Goal: Task Accomplishment & Management: Use online tool/utility

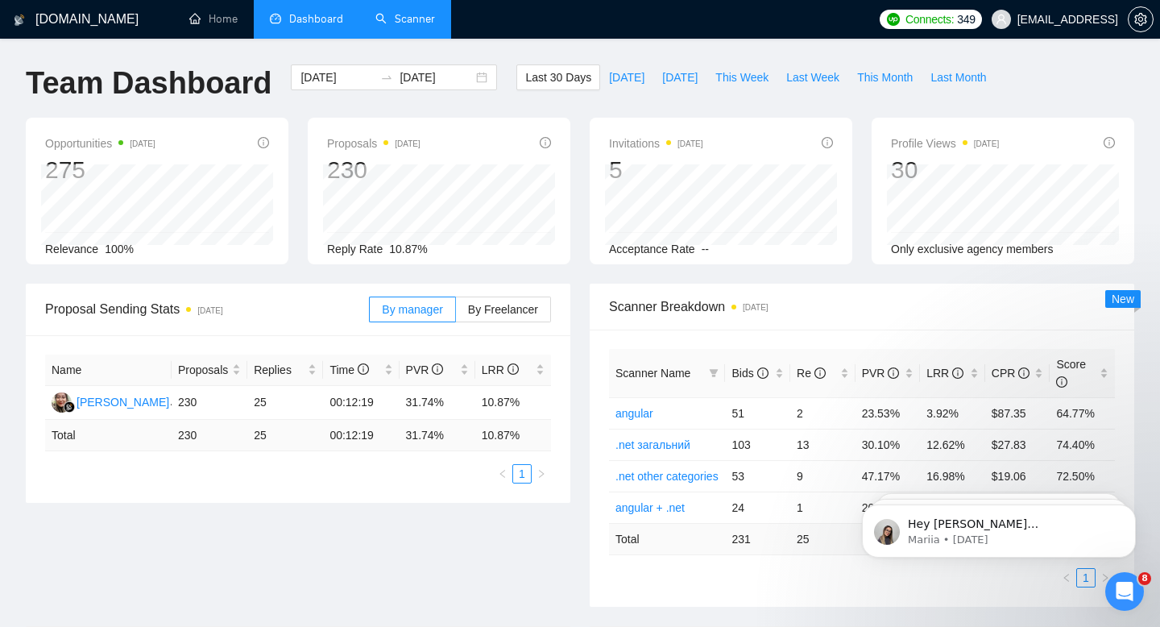
click at [427, 22] on link "Scanner" at bounding box center [406, 19] width 60 height 14
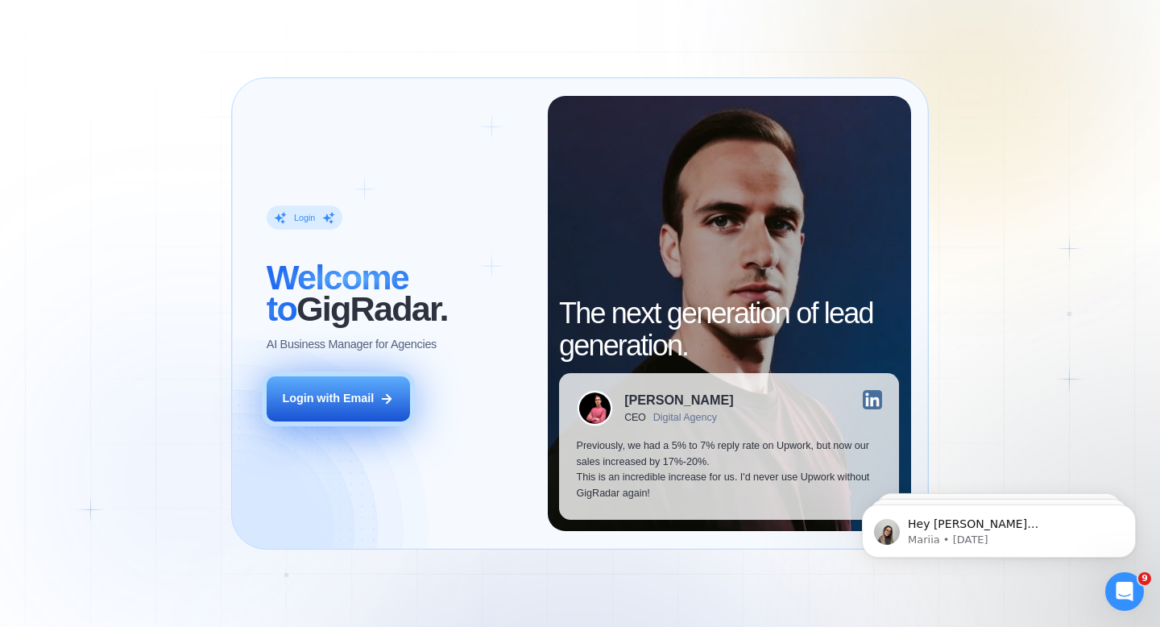
click at [359, 390] on button "Login with Email" at bounding box center [338, 398] width 143 height 45
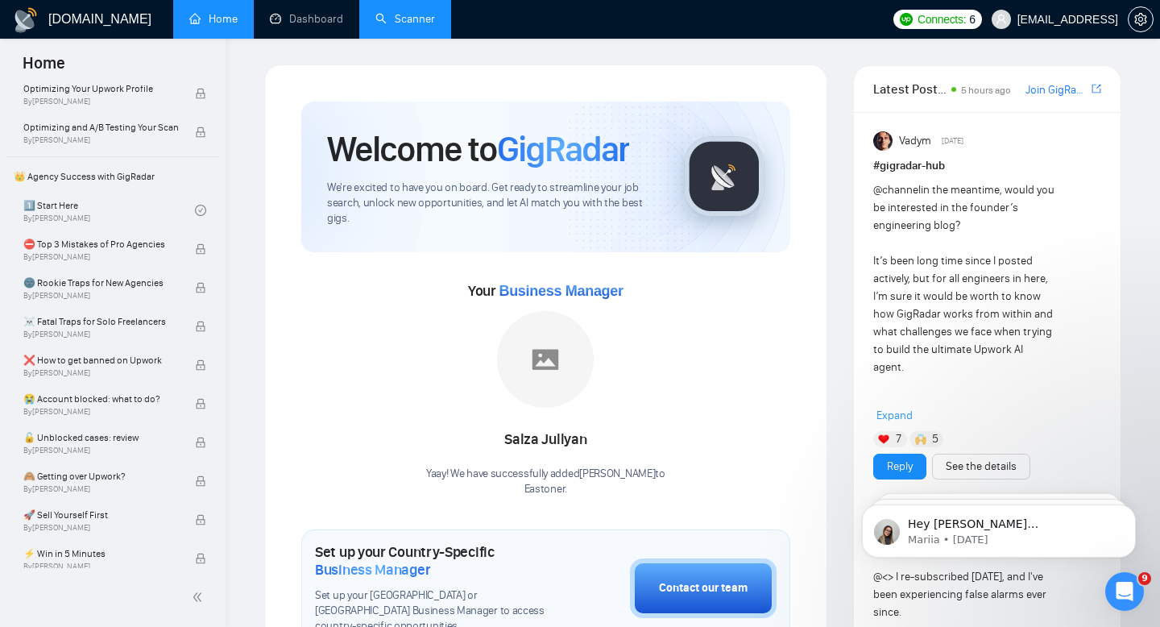
scroll to position [290, 0]
click at [385, 12] on link "Scanner" at bounding box center [406, 19] width 60 height 14
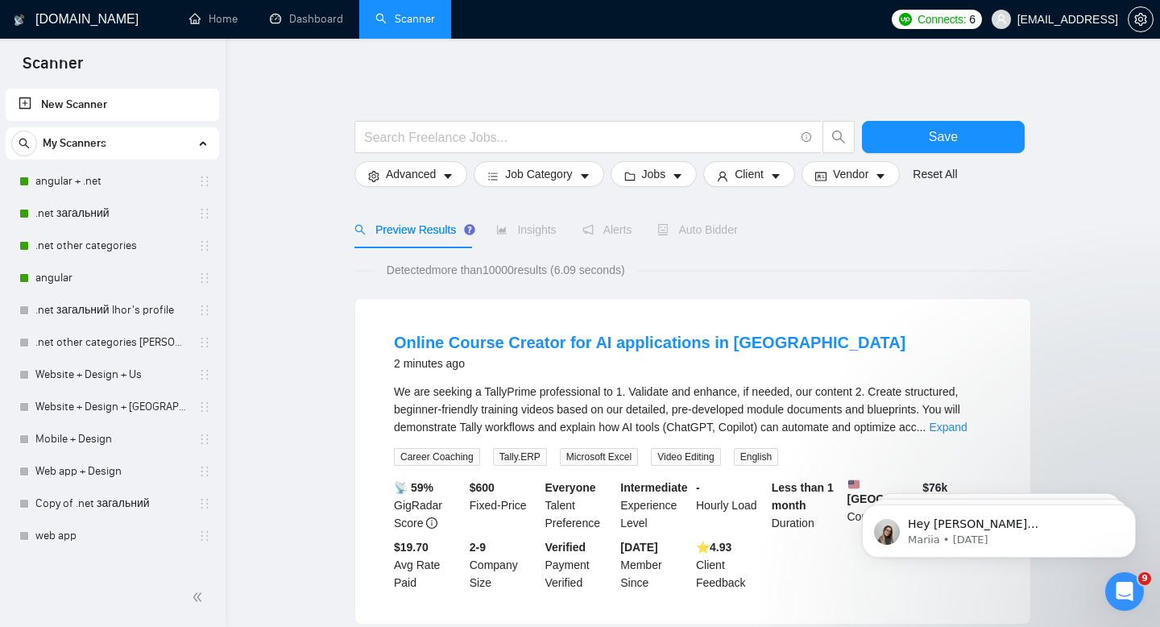
click at [68, 203] on link ".net загальний" at bounding box center [111, 213] width 153 height 32
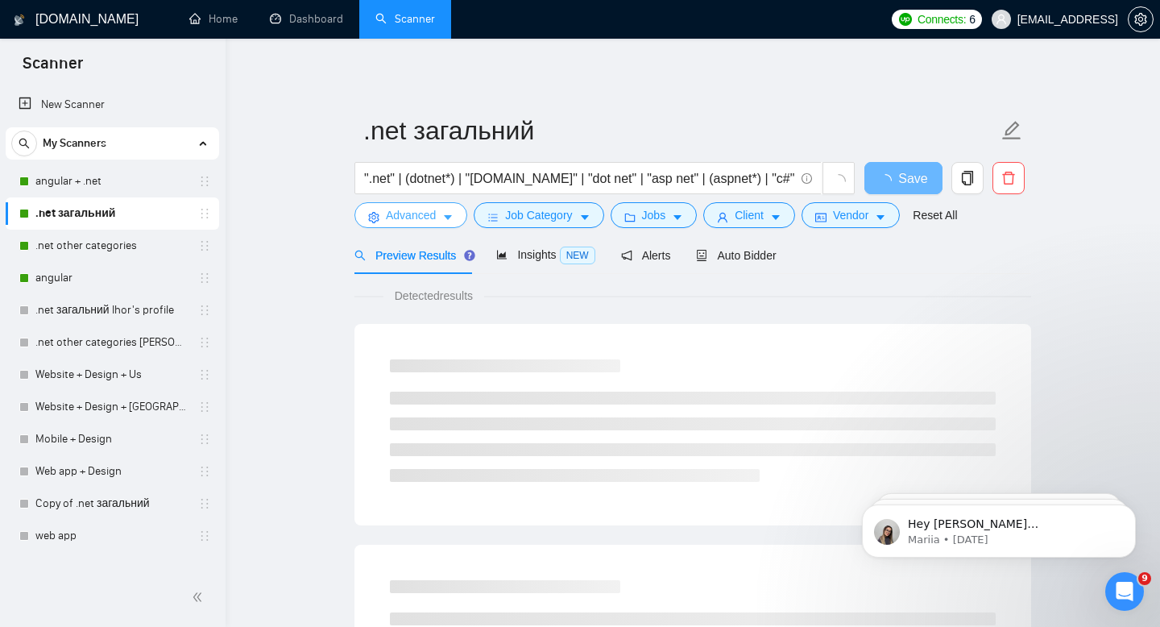
click at [415, 207] on span "Advanced" at bounding box center [411, 215] width 50 height 18
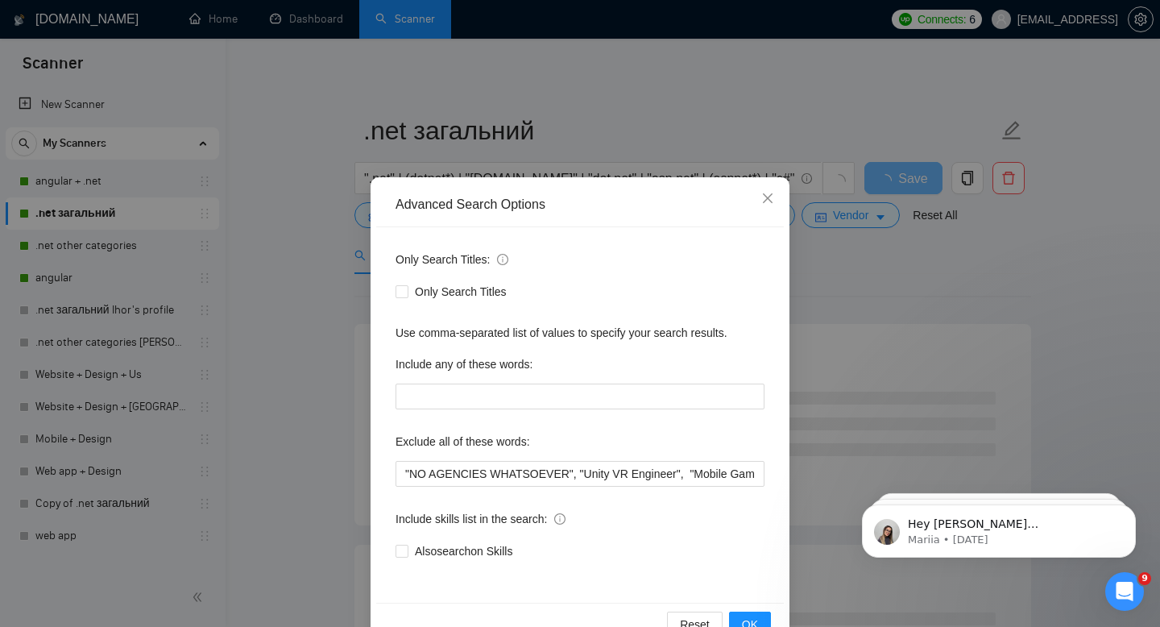
scroll to position [44, 0]
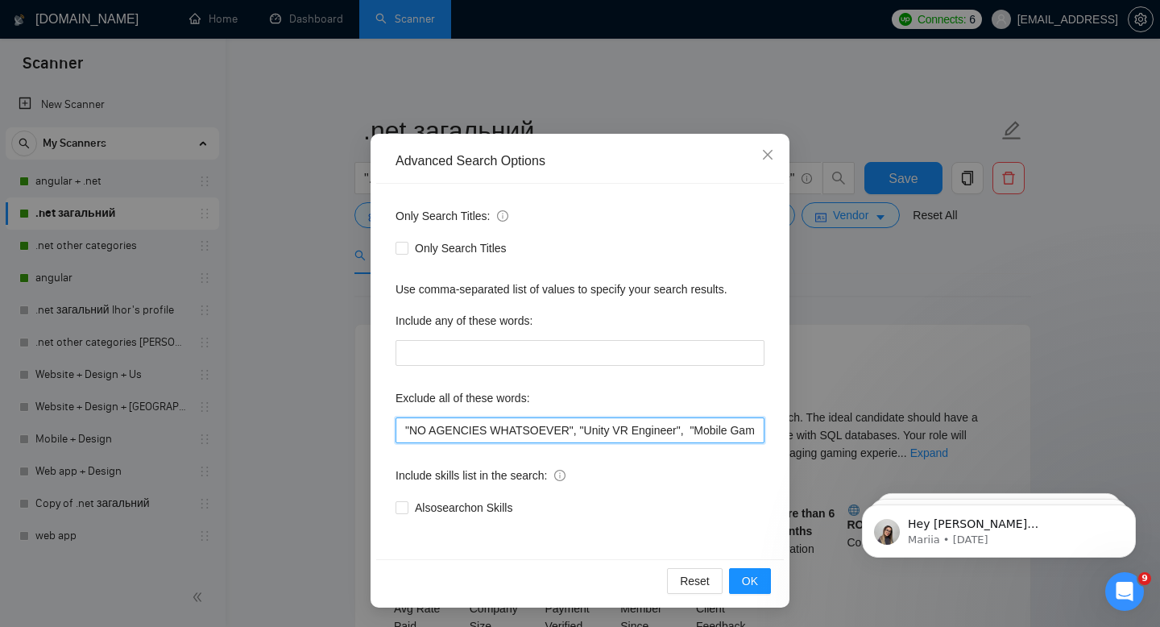
click at [683, 437] on input ""NO AGENCIES WHATSOEVER", "Unity VR Engineer", "Mobile Game Developer", (tutor*…" at bounding box center [580, 430] width 369 height 26
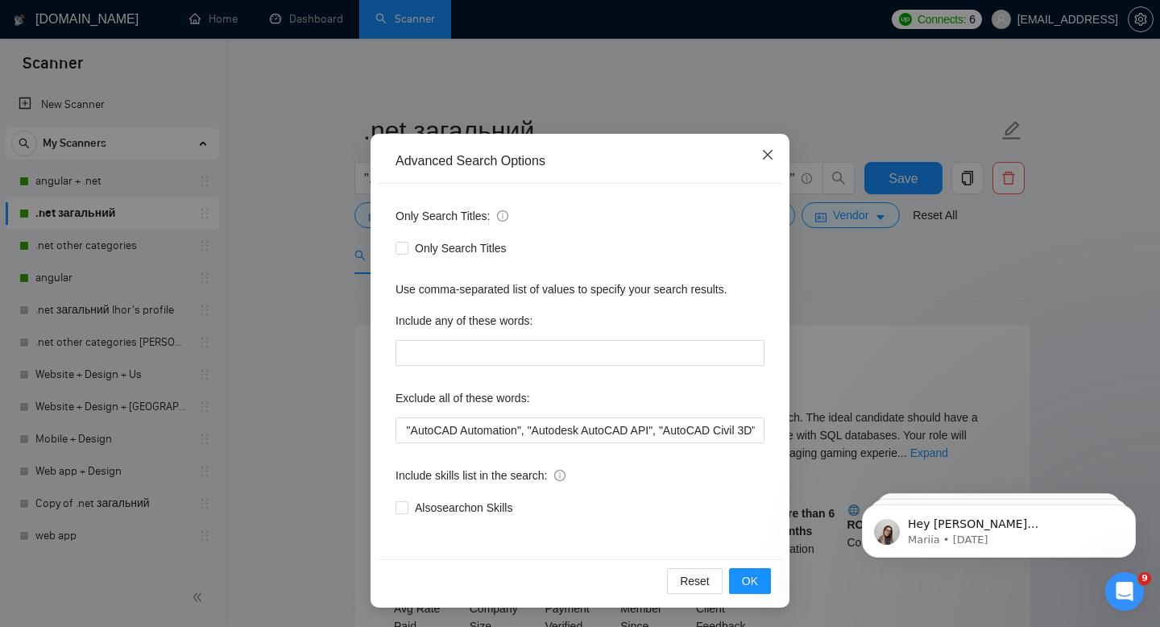
scroll to position [0, 0]
click at [766, 166] on span "Close" at bounding box center [768, 156] width 44 height 44
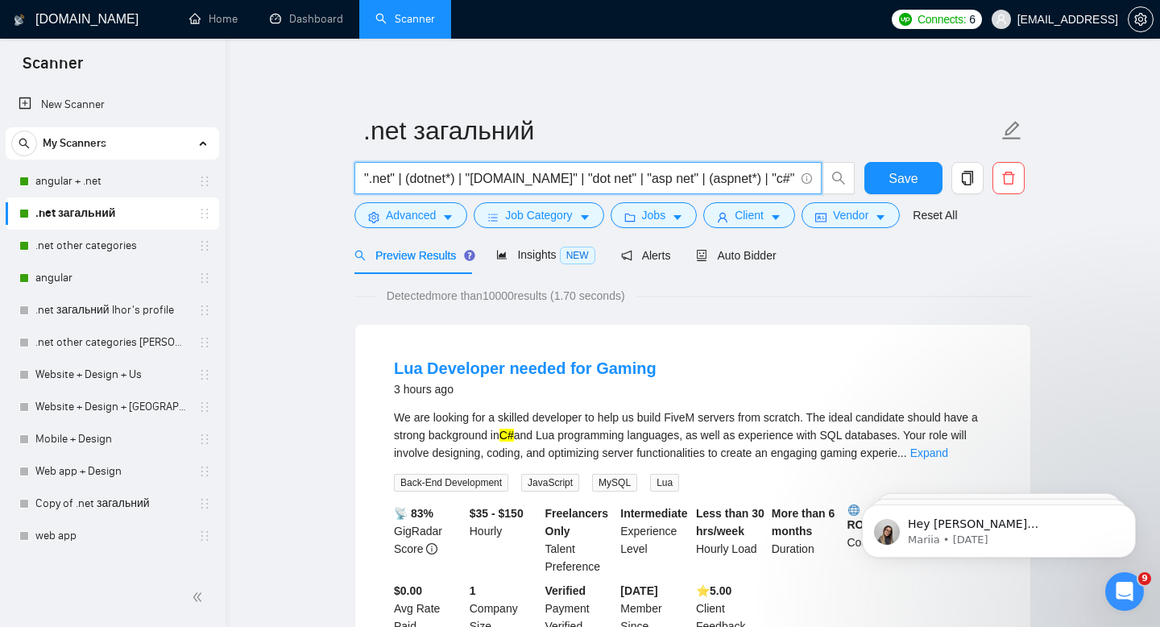
click at [768, 185] on input "".net" | (dotnet*) | "asp.net" | "dot net" | "asp net" | (aspnet*) | "c#"" at bounding box center [579, 178] width 430 height 20
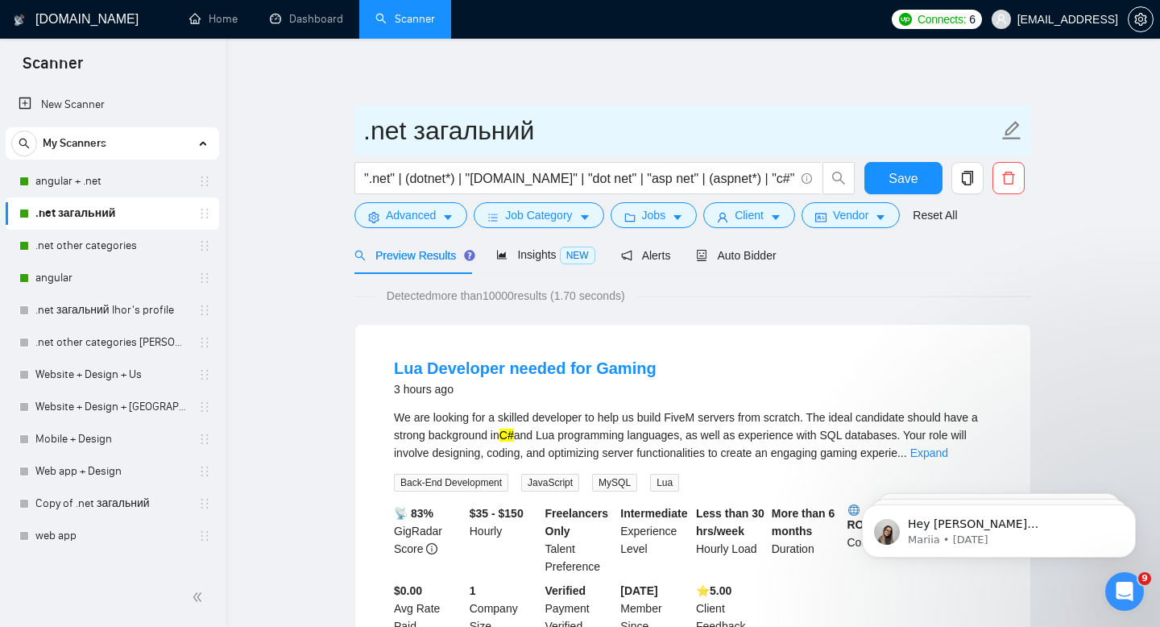
click at [688, 142] on input ".net загальний" at bounding box center [680, 130] width 635 height 40
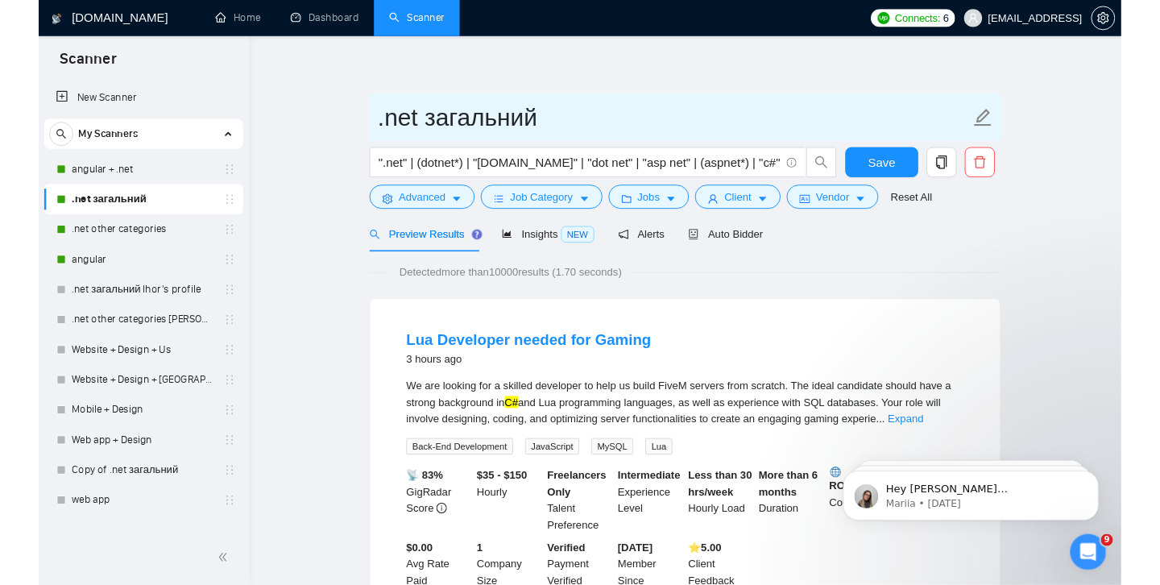
scroll to position [8, 0]
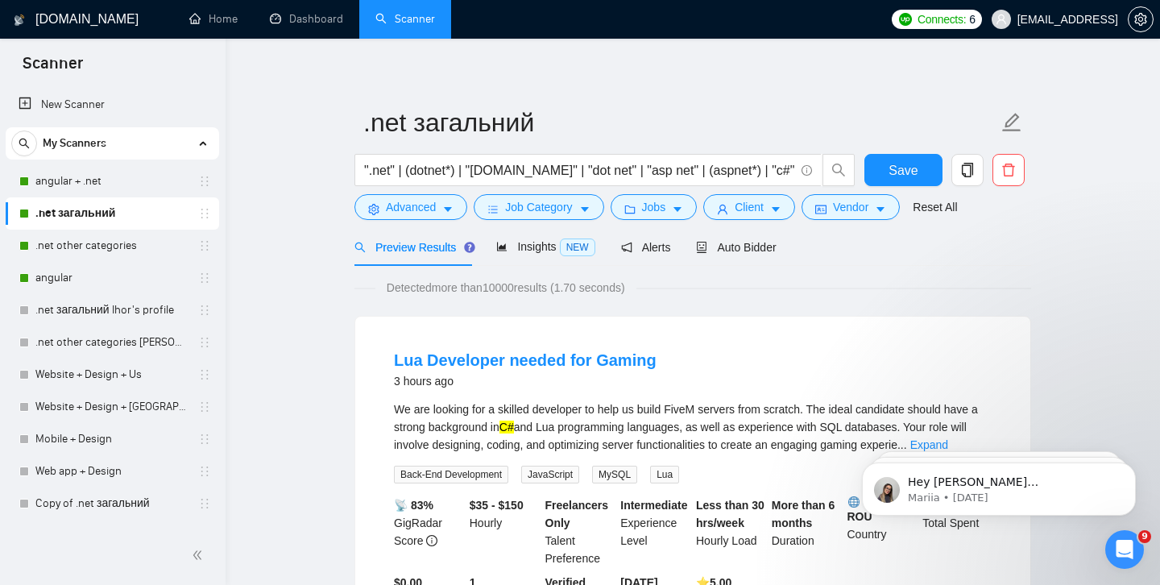
click at [94, 210] on link ".net загальний" at bounding box center [111, 213] width 153 height 32
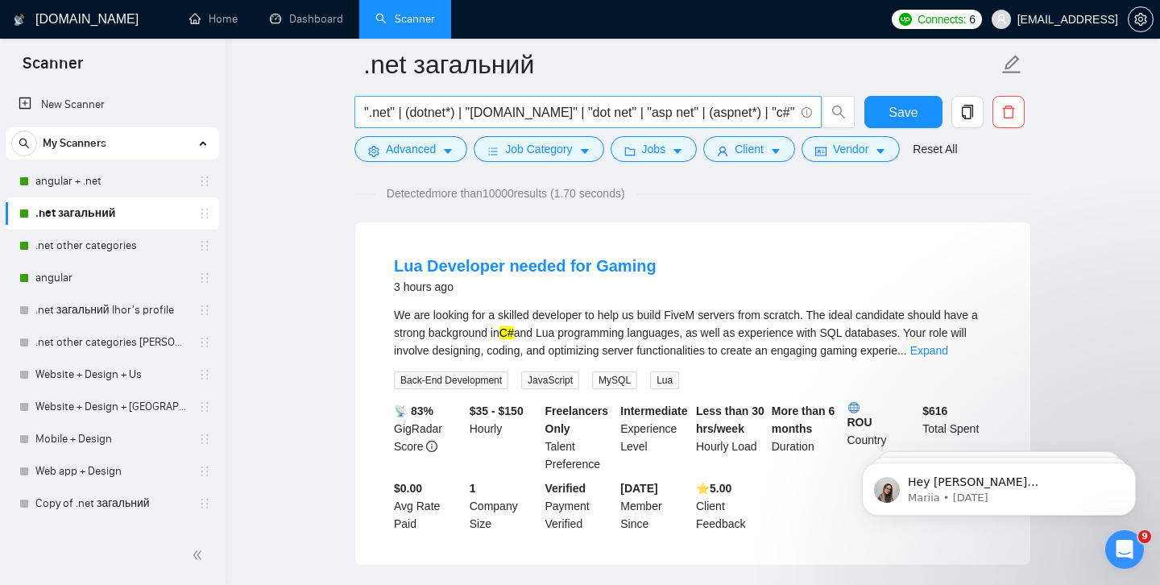
scroll to position [113, 0]
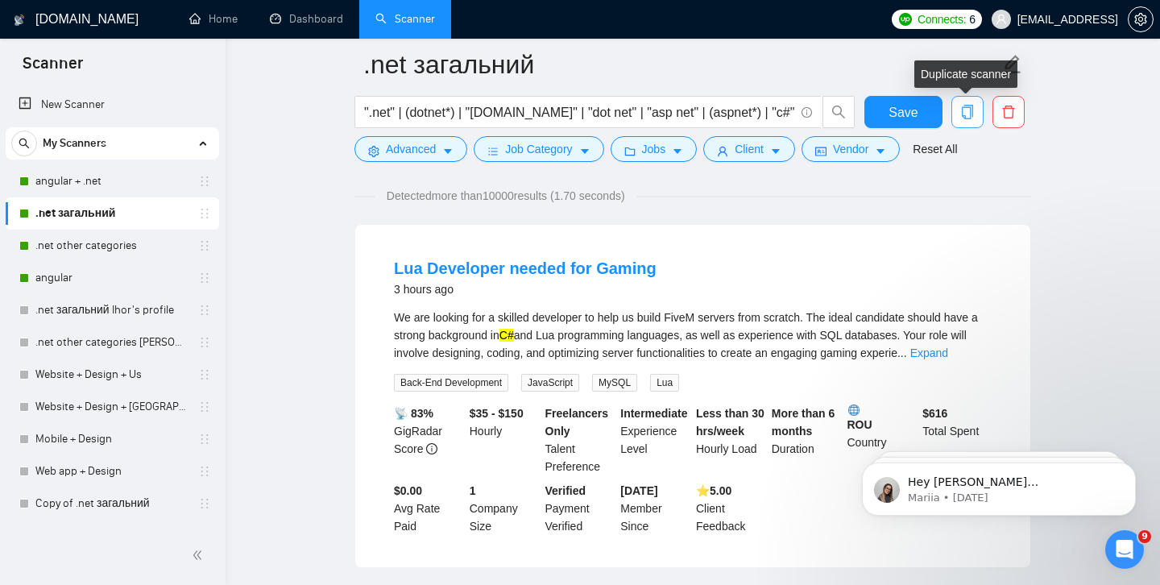
click at [964, 106] on icon "copy" at bounding box center [968, 112] width 15 height 15
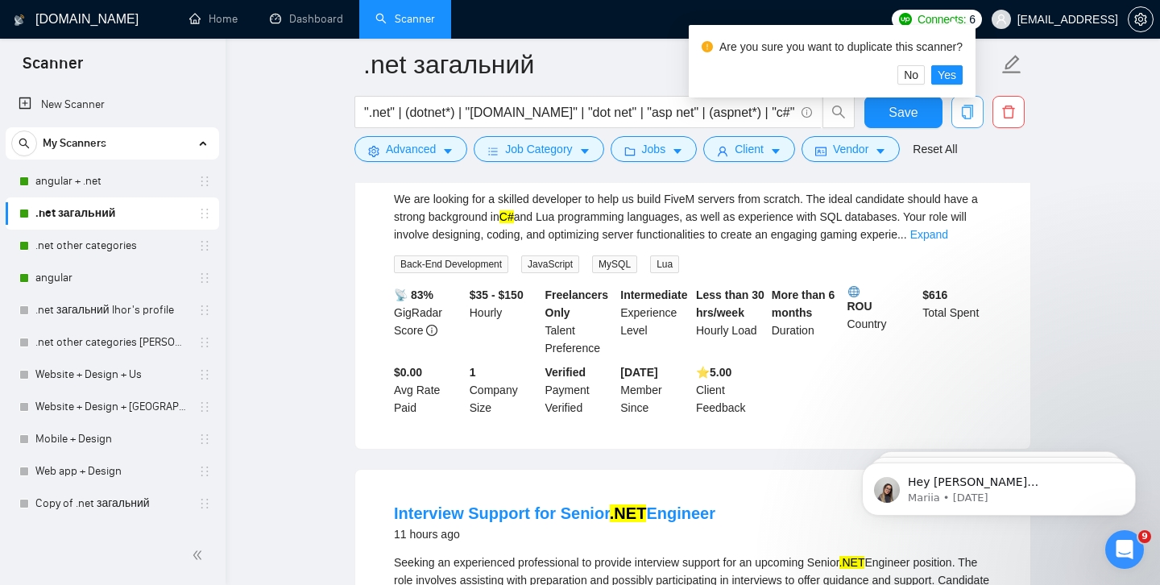
scroll to position [230, 0]
click at [957, 69] on span "Yes" at bounding box center [947, 76] width 19 height 18
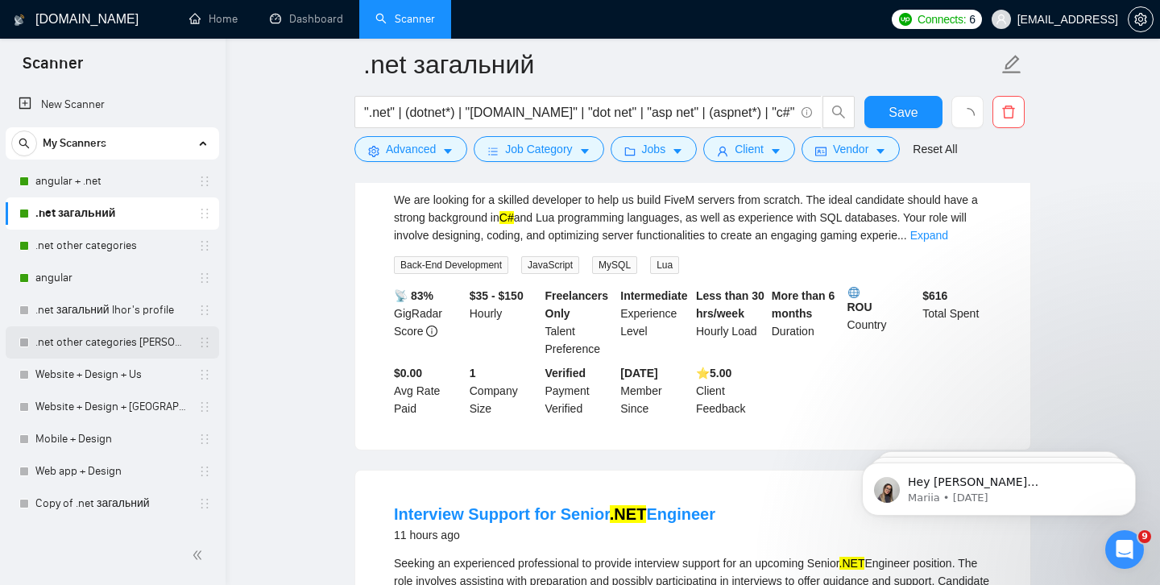
scroll to position [26, 0]
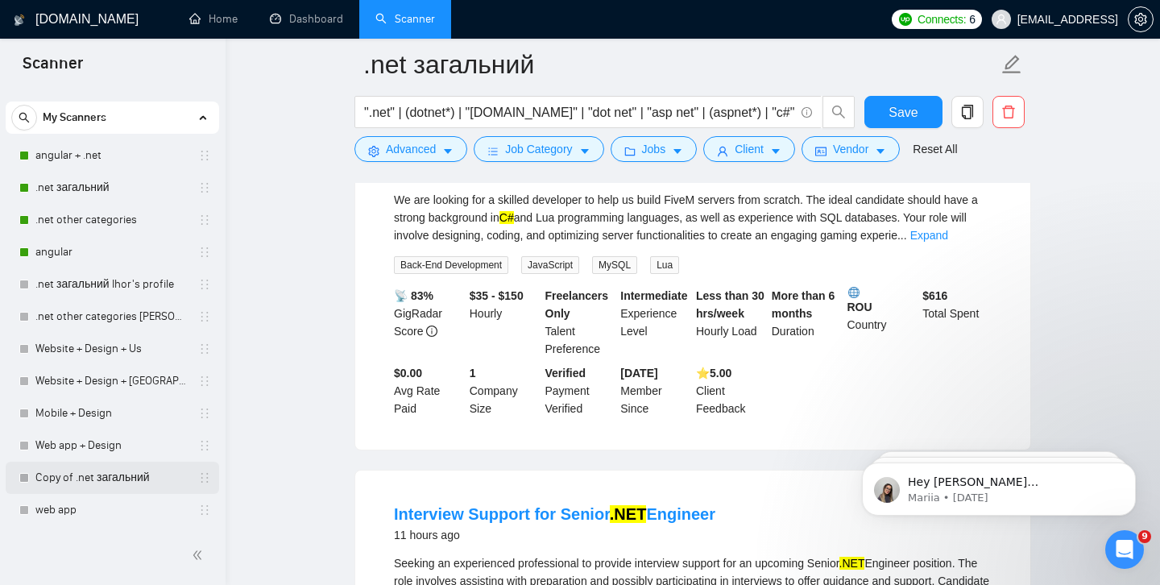
click at [133, 471] on link "Copy of .net загальний" at bounding box center [111, 478] width 153 height 32
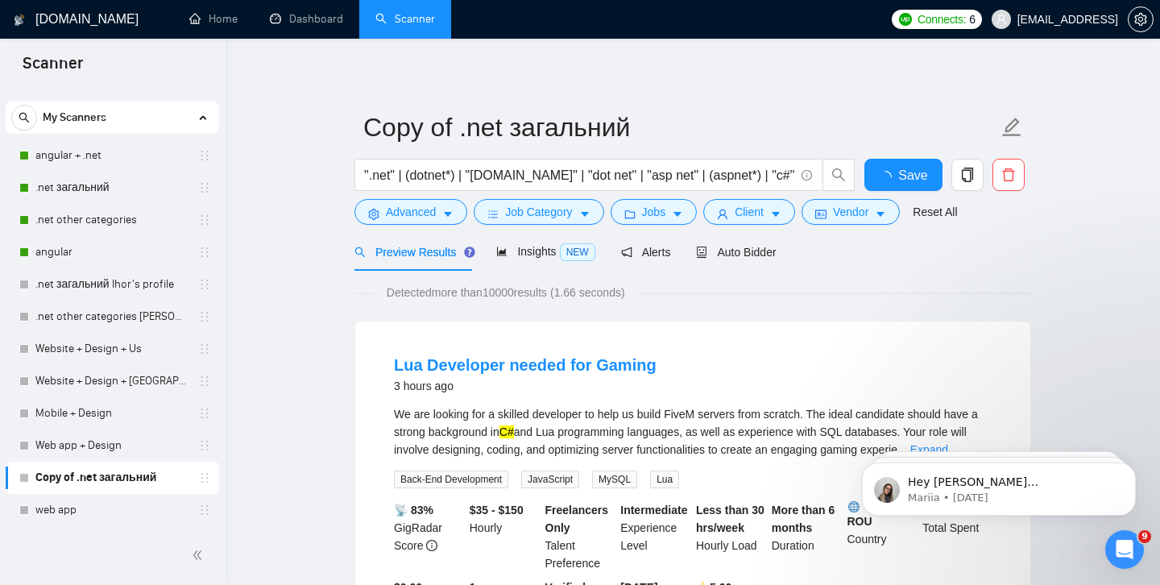
scroll to position [33, 0]
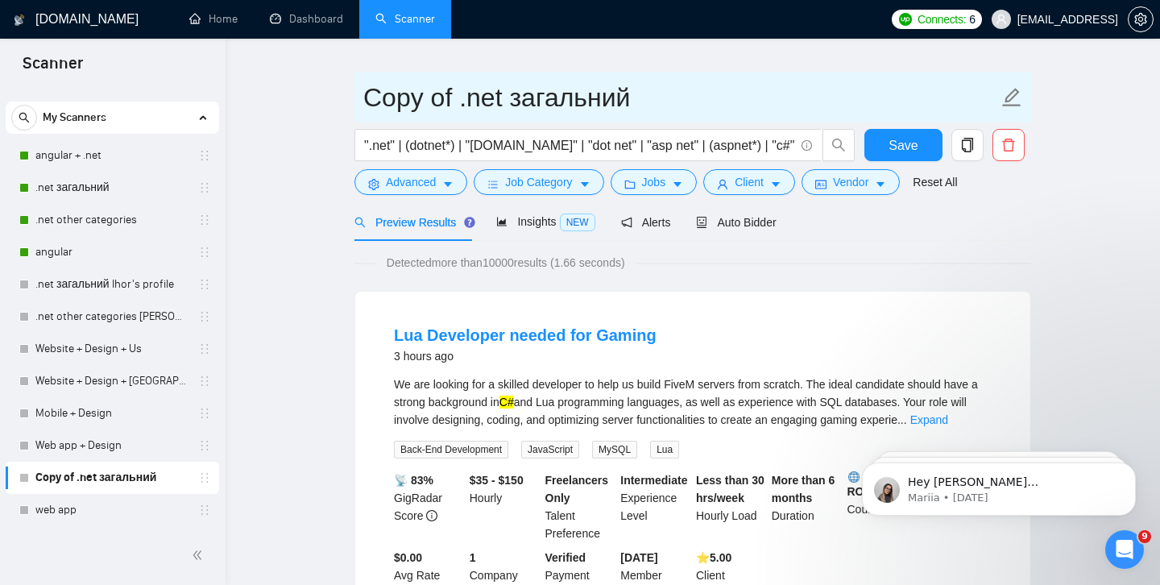
click at [652, 96] on input "Copy of .net загальний" at bounding box center [680, 97] width 635 height 40
drag, startPoint x: 652, startPoint y: 97, endPoint x: 358, endPoint y: 106, distance: 294.3
click at [358, 106] on span "Copy of .net загальний" at bounding box center [693, 97] width 677 height 51
type input "Blazor"
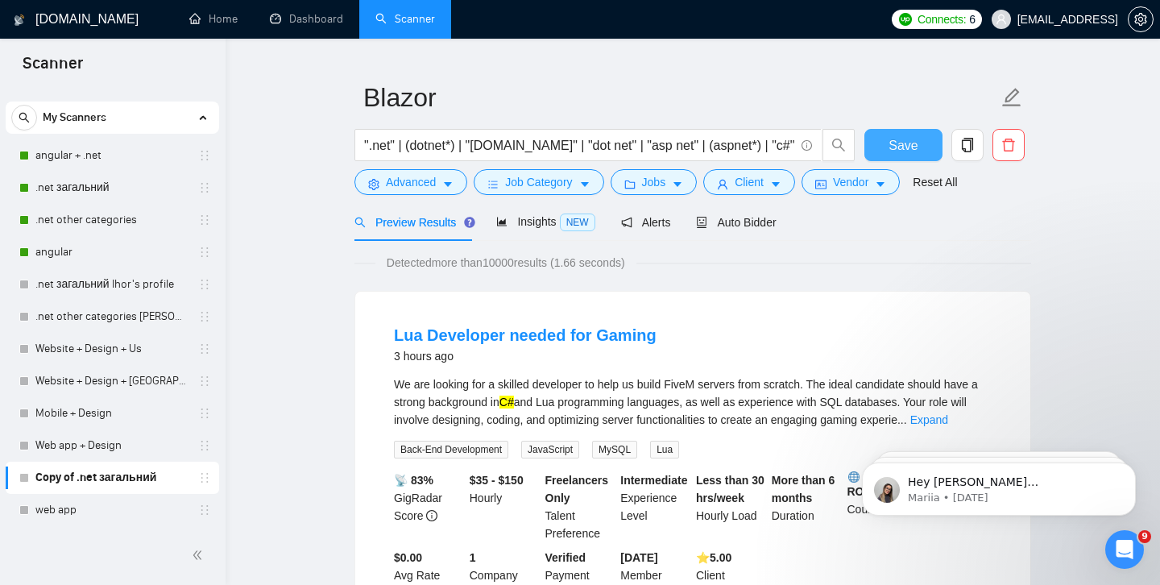
click at [877, 136] on button "Save" at bounding box center [904, 145] width 78 height 32
click at [421, 190] on span "Advanced" at bounding box center [411, 182] width 50 height 18
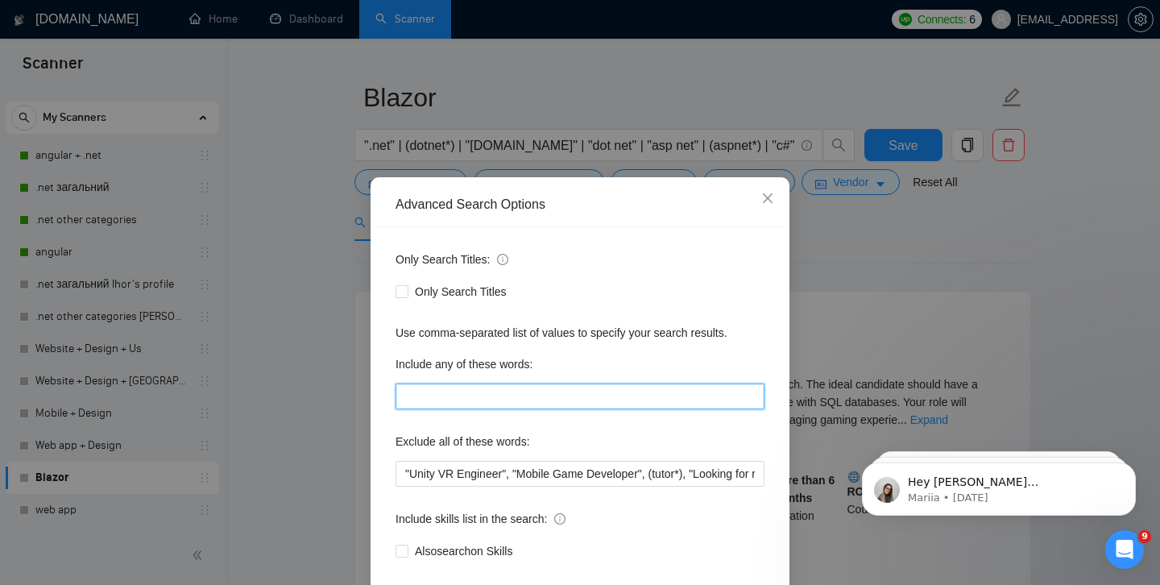
click at [409, 384] on input "text" at bounding box center [580, 397] width 369 height 26
click at [773, 196] on icon "close" at bounding box center [768, 198] width 13 height 13
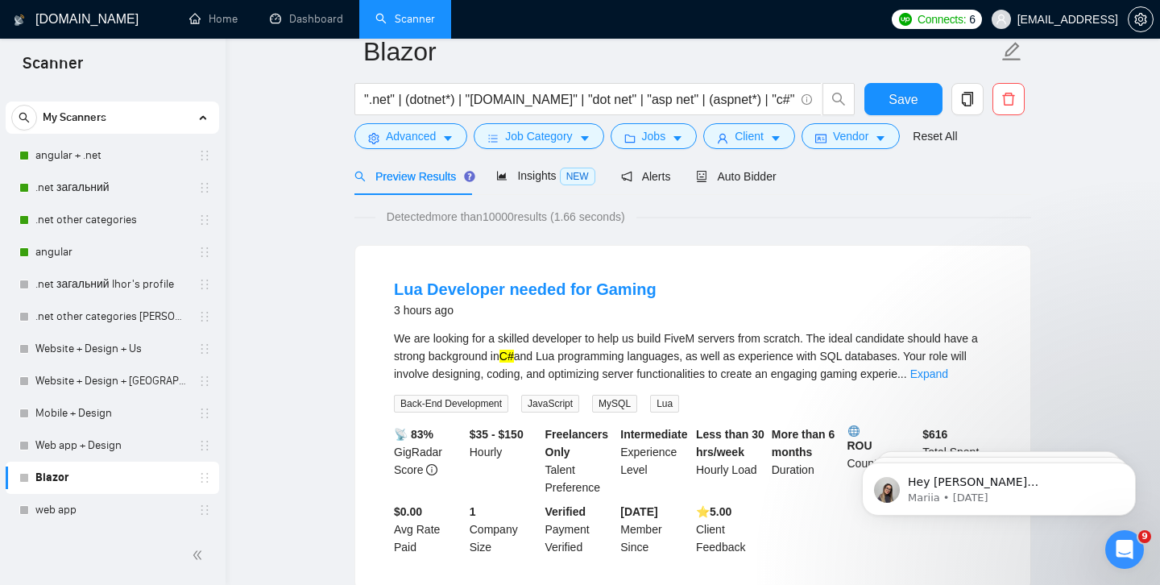
scroll to position [52, 0]
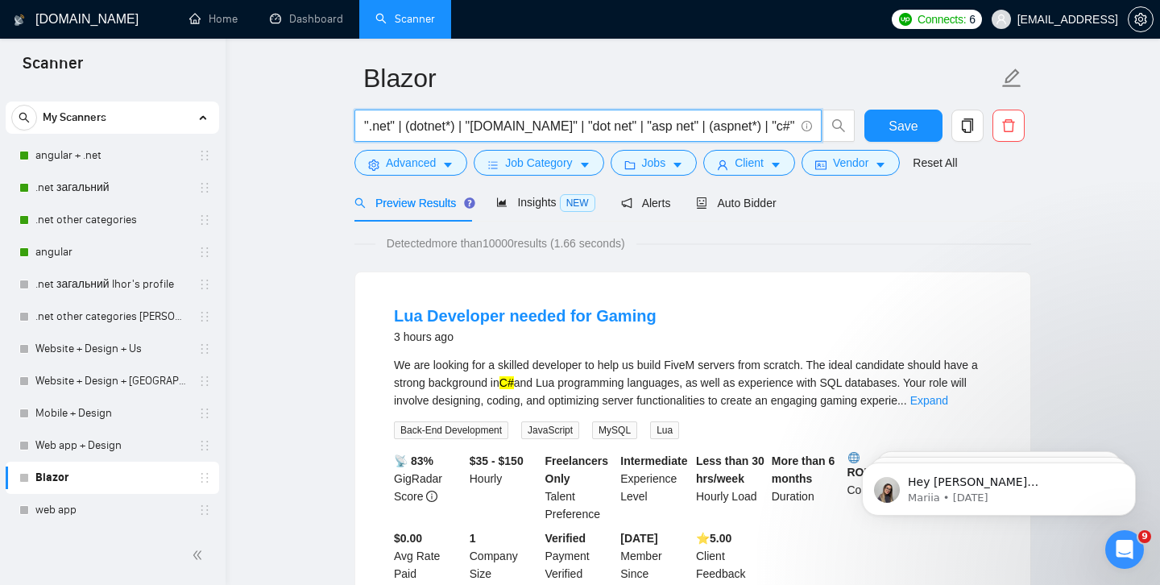
click at [392, 132] on input "".net" | (dotnet*) | "asp.net" | "dot net" | "asp net" | (aspnet*) | "c#"" at bounding box center [579, 126] width 430 height 20
drag, startPoint x: 415, startPoint y: 130, endPoint x: 771, endPoint y: 126, distance: 356.2
click at [771, 126] on input ""Blazor" | (dotnet*) | "asp.net" | "dot net" | "asp net" | (aspnet*) | "c#"" at bounding box center [579, 126] width 430 height 20
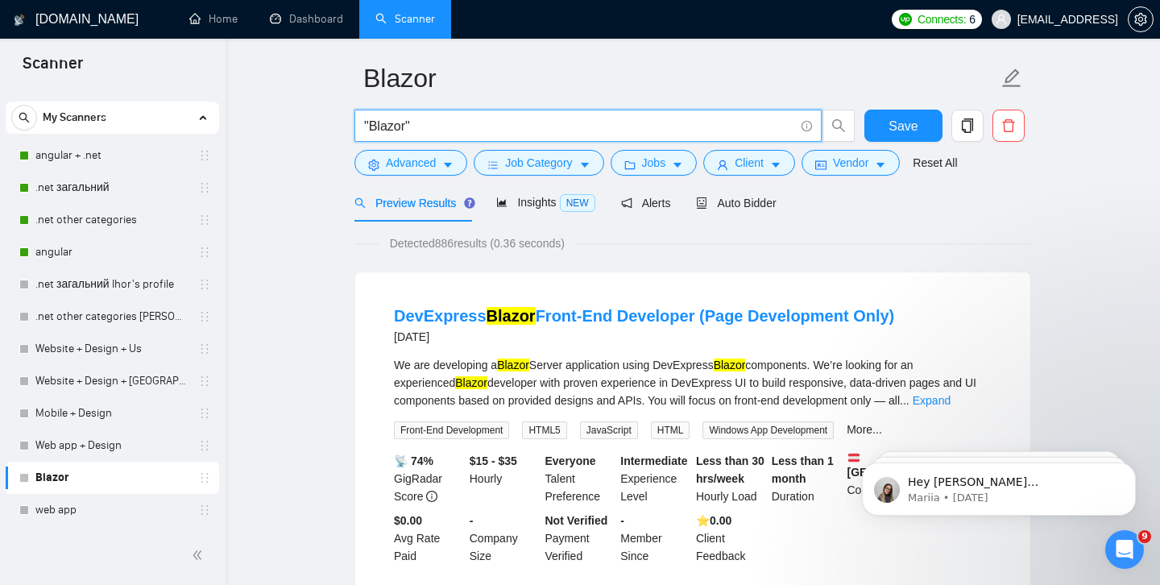
click at [405, 127] on input ""Blazor"" at bounding box center [579, 126] width 430 height 20
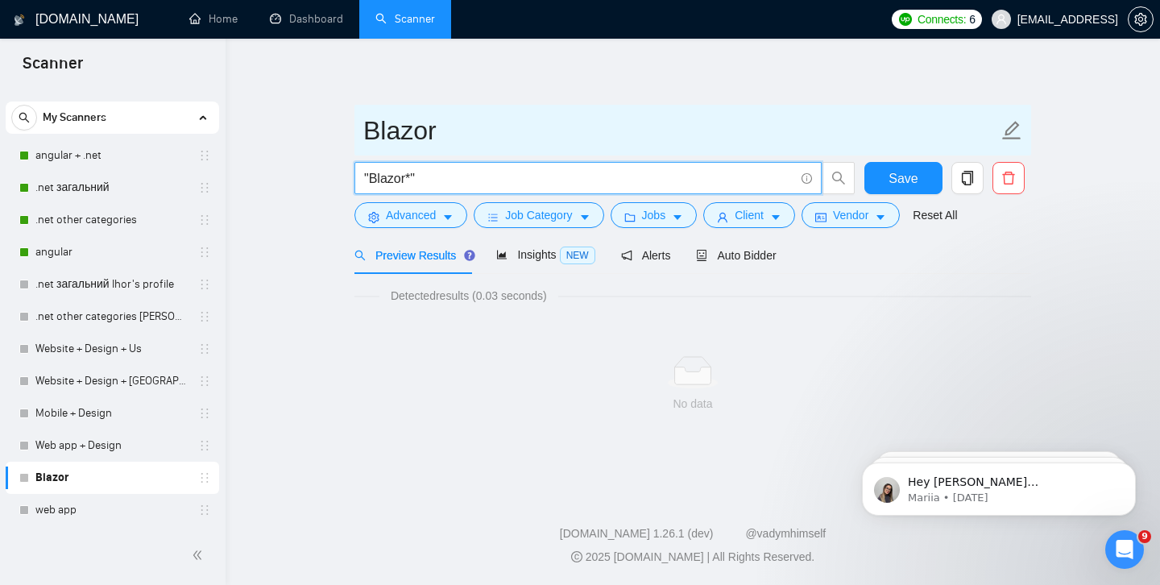
scroll to position [0, 0]
click at [526, 125] on input "Blazor" at bounding box center [680, 130] width 635 height 40
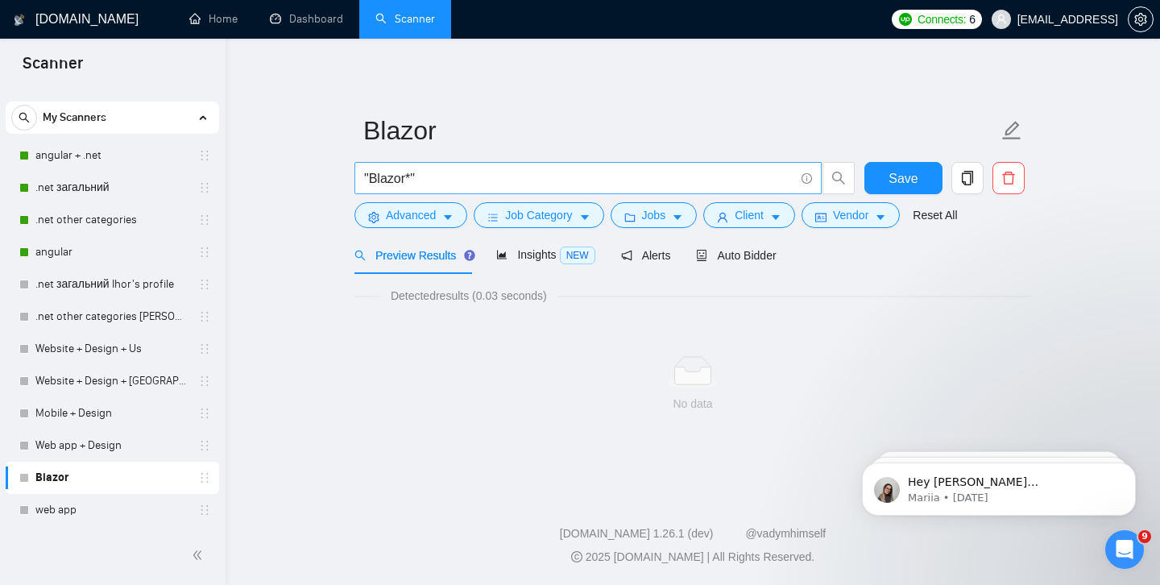
click at [510, 178] on input ""Blazor*"" at bounding box center [579, 178] width 430 height 20
click at [368, 178] on input ""Blazor*)" at bounding box center [579, 178] width 430 height 20
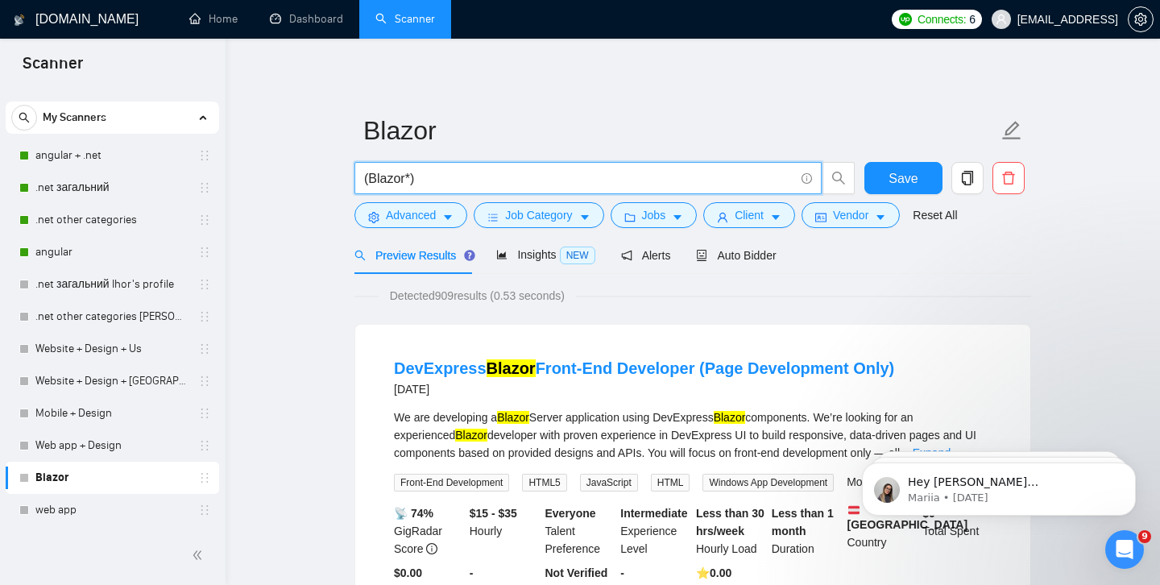
type input "(Blazor*)"
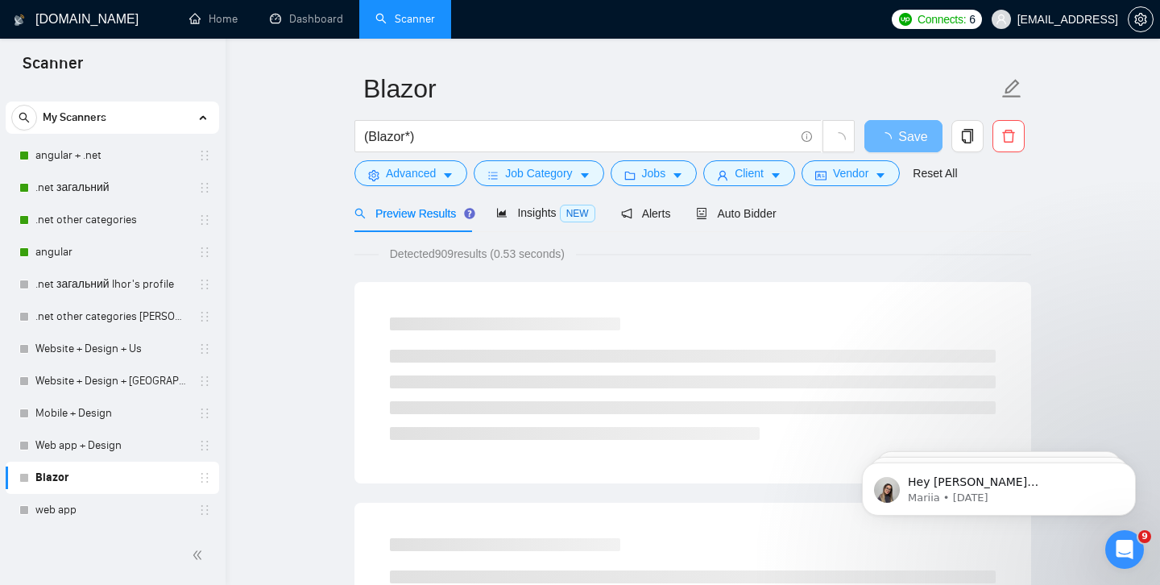
scroll to position [45, 0]
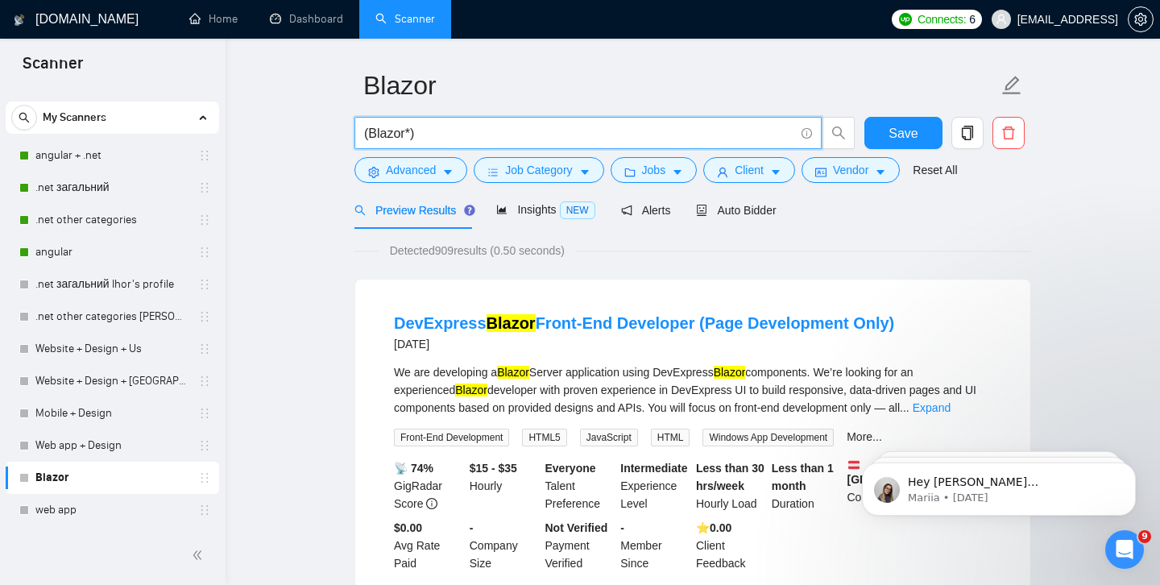
click at [414, 133] on input "(Blazor*)" at bounding box center [579, 133] width 430 height 20
click at [411, 134] on input "(Blazor*)" at bounding box center [579, 133] width 430 height 20
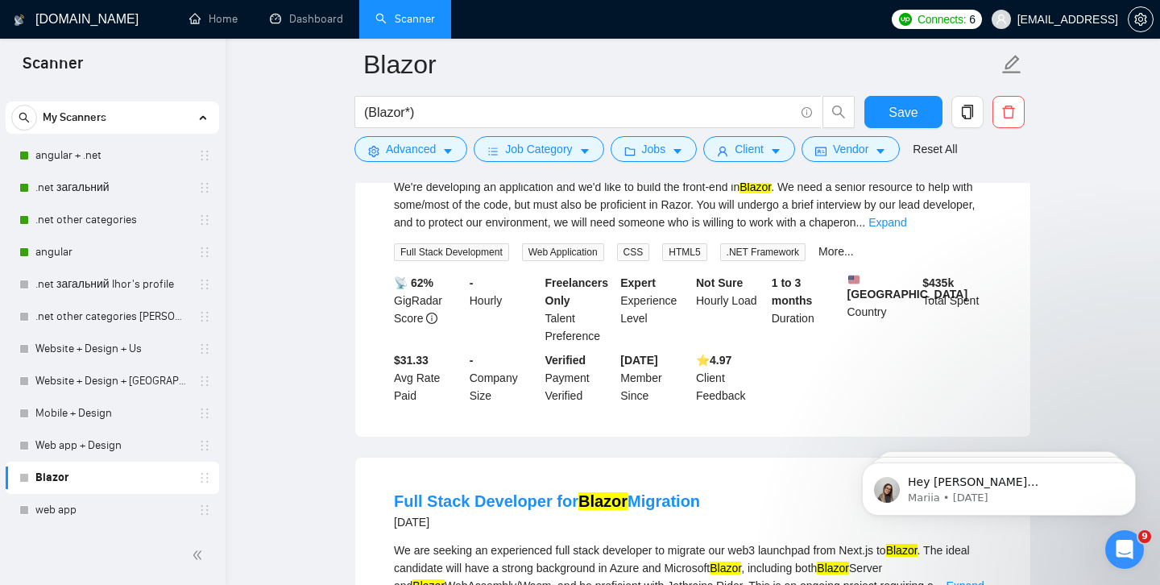
scroll to position [2668, 0]
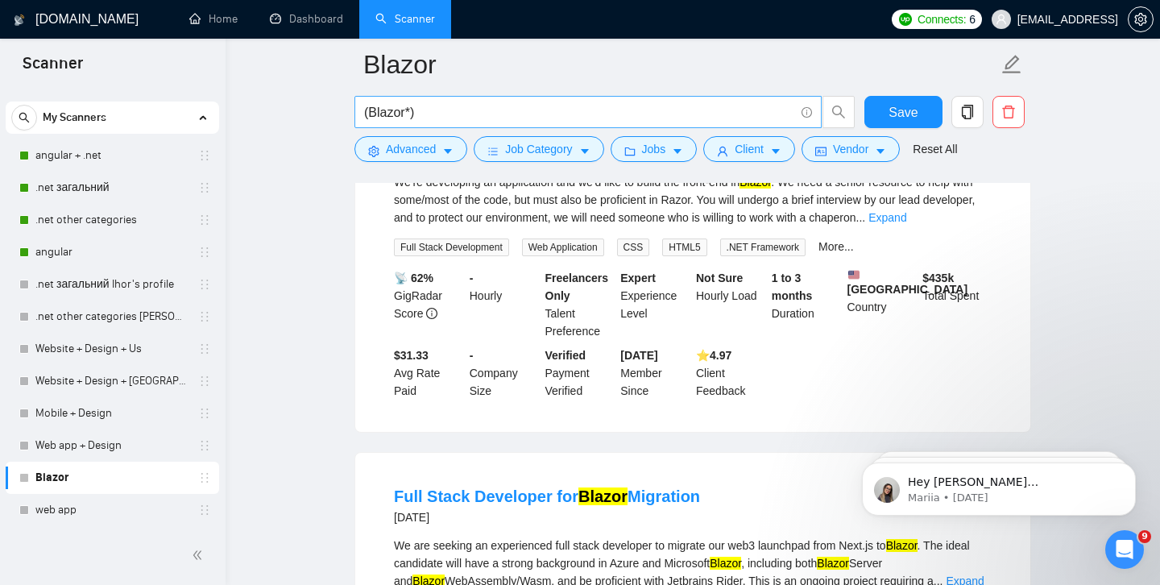
click at [479, 103] on input "(Blazor*)" at bounding box center [579, 112] width 430 height 20
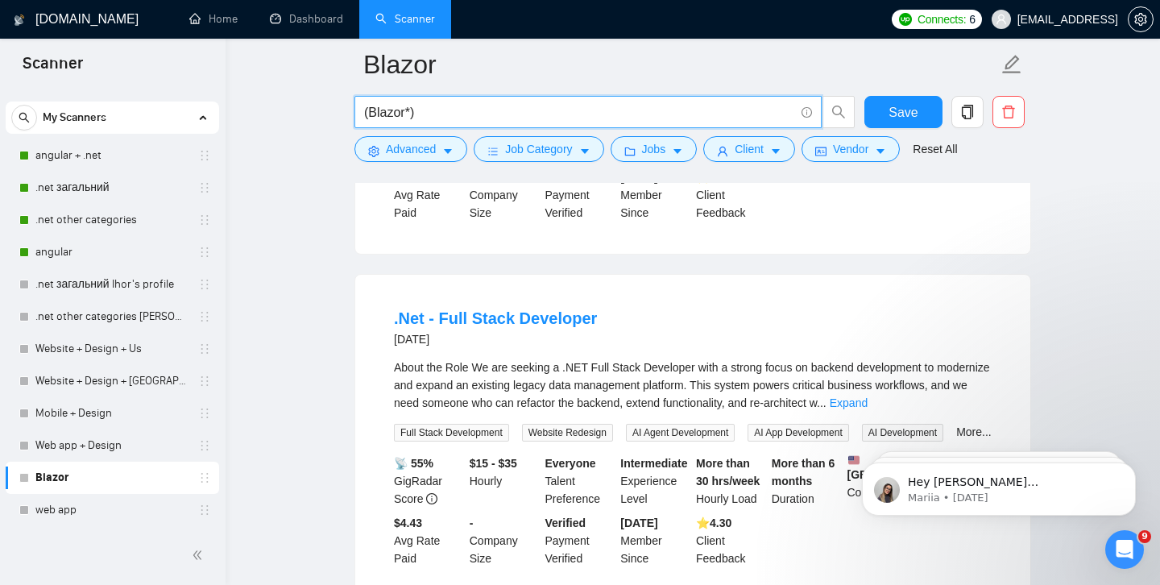
scroll to position [1152, 0]
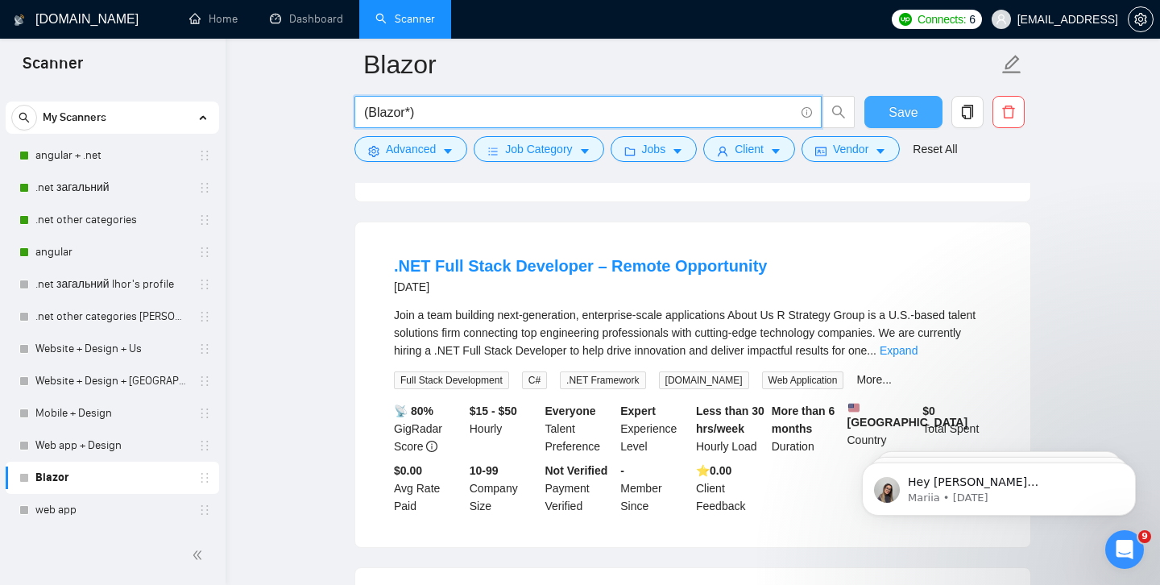
click at [908, 114] on span "Save" at bounding box center [903, 112] width 29 height 20
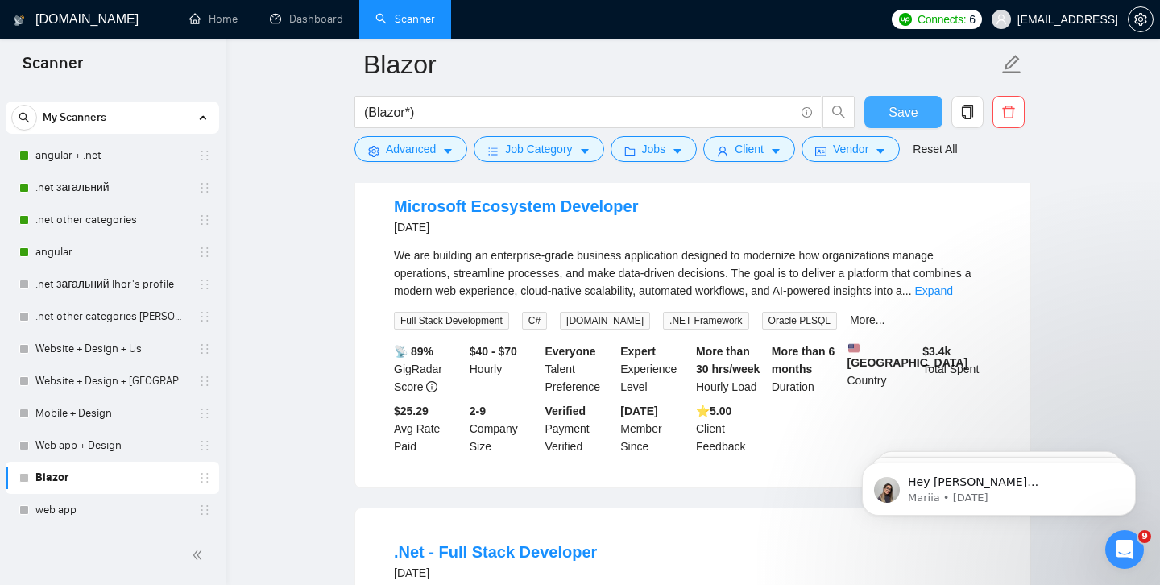
scroll to position [1504, 0]
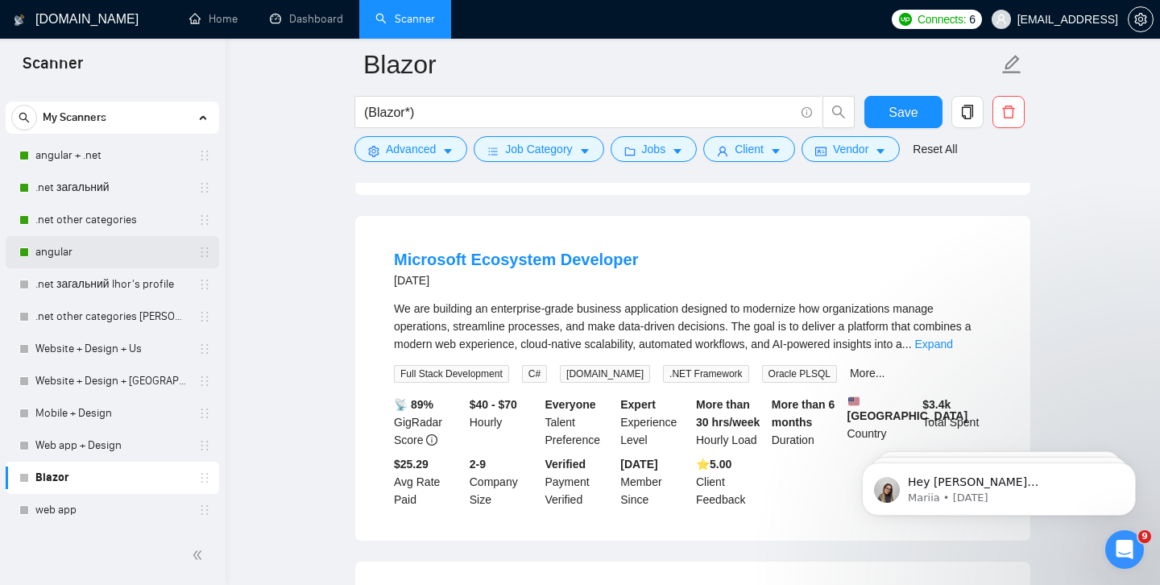
click at [85, 244] on link "angular" at bounding box center [111, 252] width 153 height 32
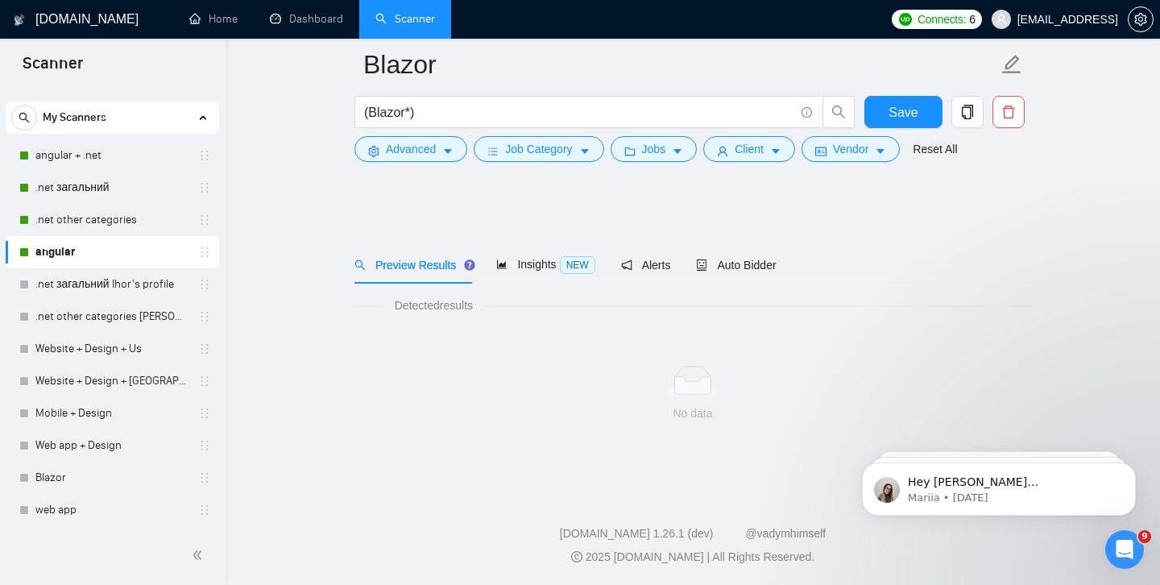
scroll to position [3, 0]
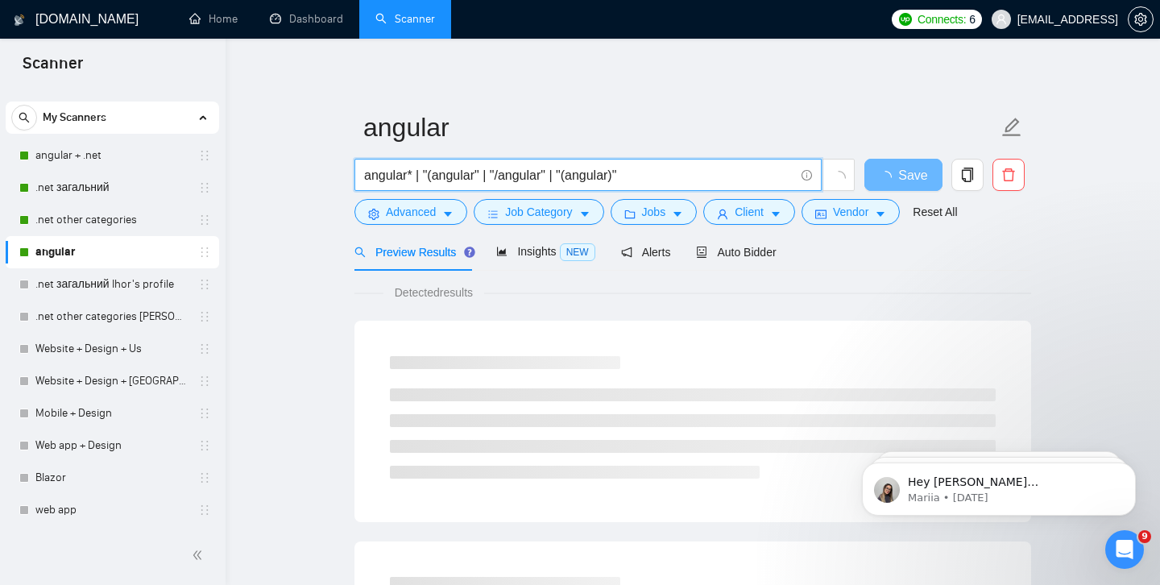
click at [417, 178] on input "angular* | "(angular" | "/angular" | "(angular)"" at bounding box center [579, 175] width 430 height 20
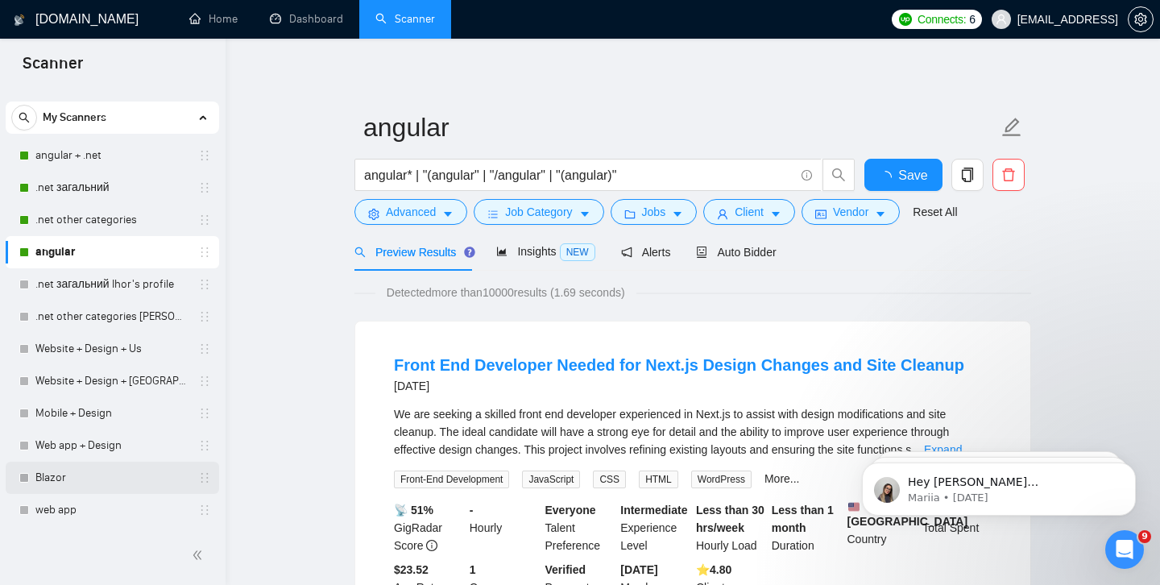
click at [66, 473] on link "Blazor" at bounding box center [111, 478] width 153 height 32
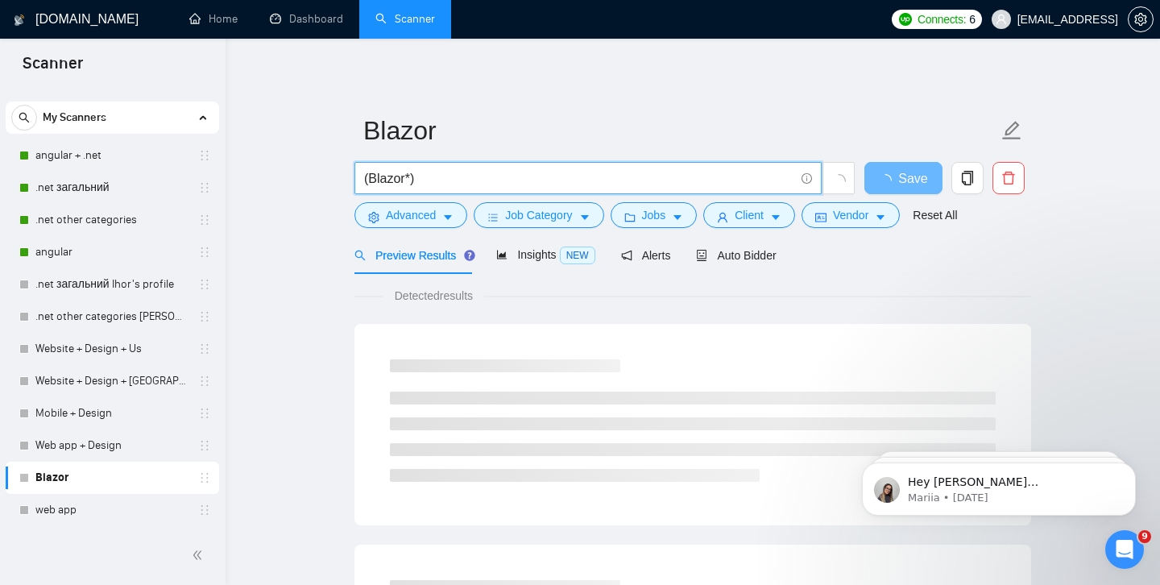
click at [487, 180] on input "(Blazor*)" at bounding box center [579, 178] width 430 height 20
paste input "|"
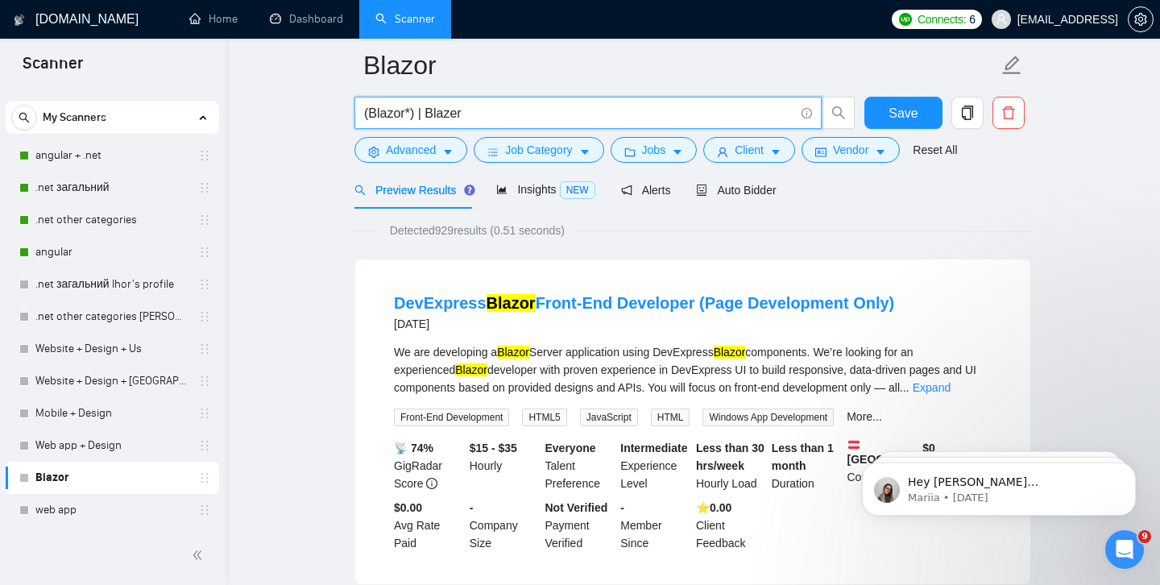
scroll to position [44, 0]
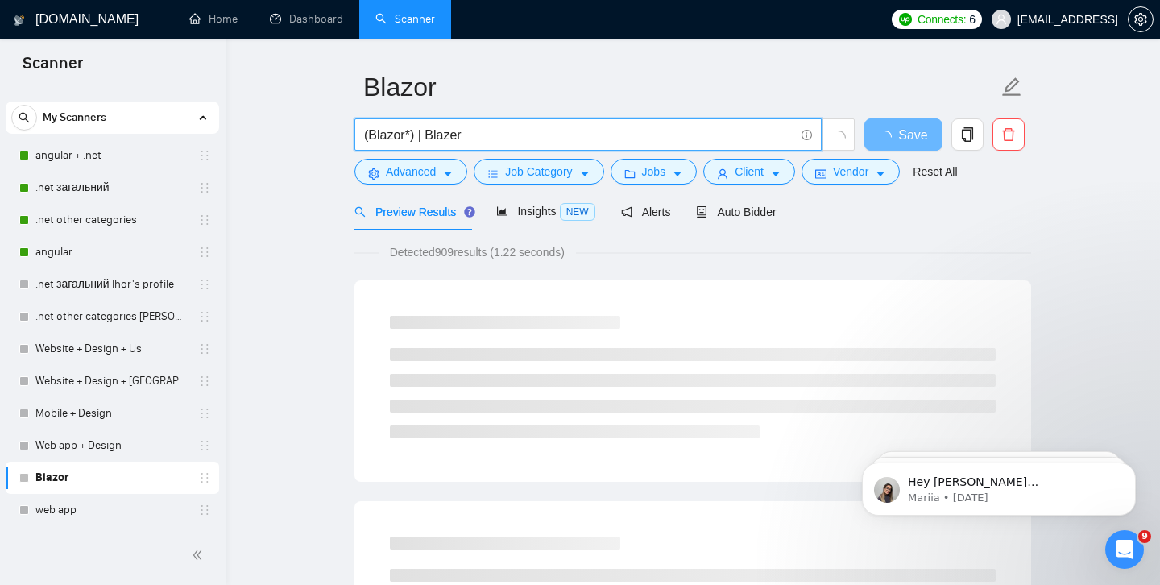
click at [425, 138] on input "(Blazor*) | Blazer" at bounding box center [579, 135] width 430 height 20
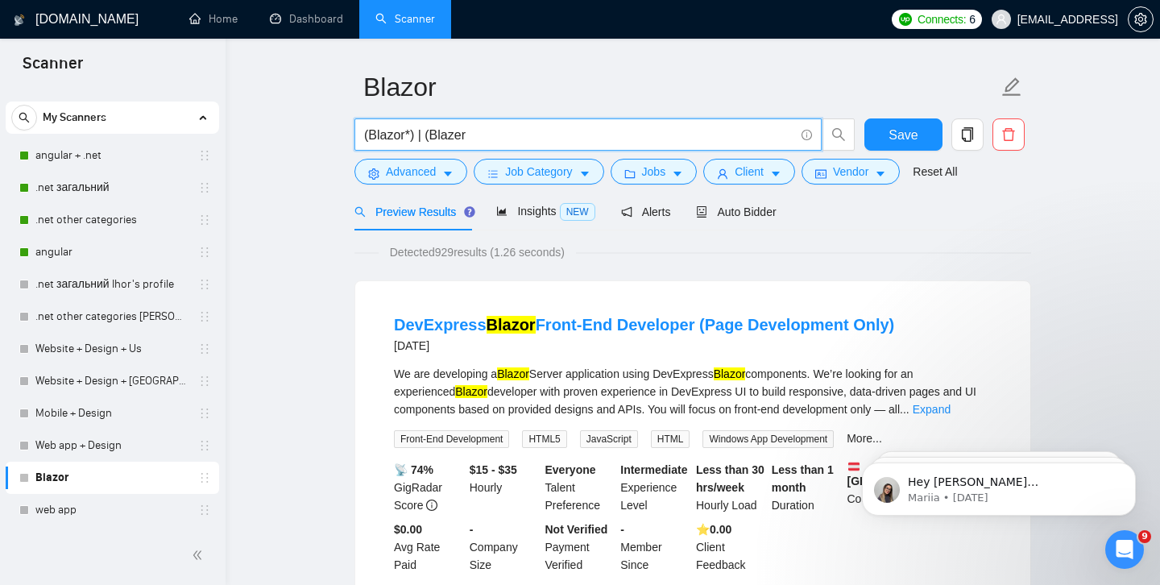
click at [470, 135] on input "(Blazor*) | (Blazer" at bounding box center [579, 135] width 430 height 20
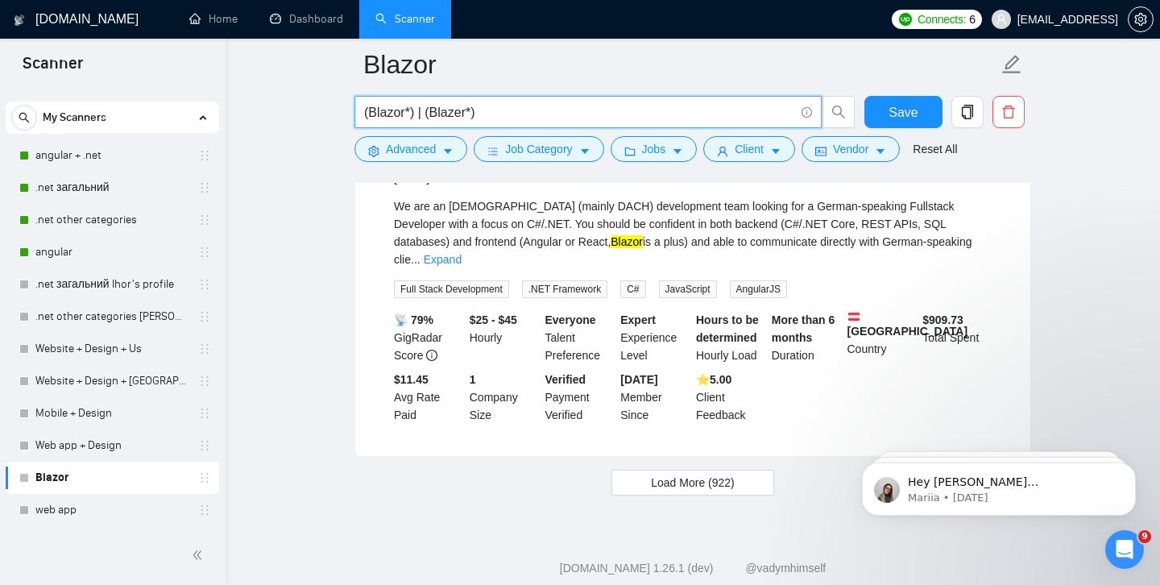
scroll to position [3435, 0]
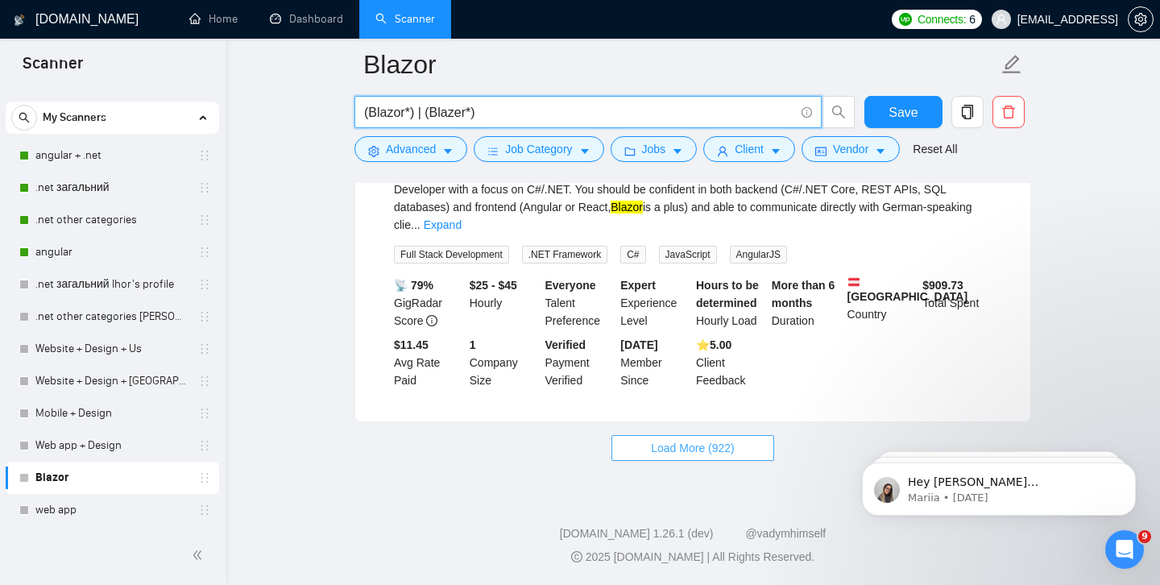
type input "(Blazor*) | (Blazer*)"
click at [683, 454] on span "Load More (922)" at bounding box center [693, 448] width 84 height 18
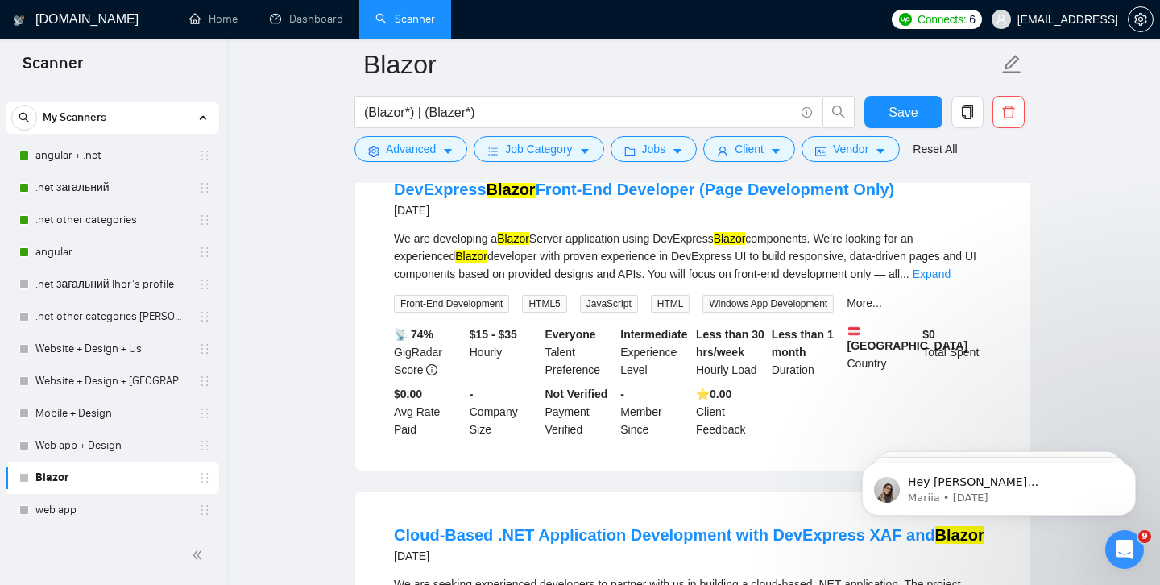
scroll to position [0, 0]
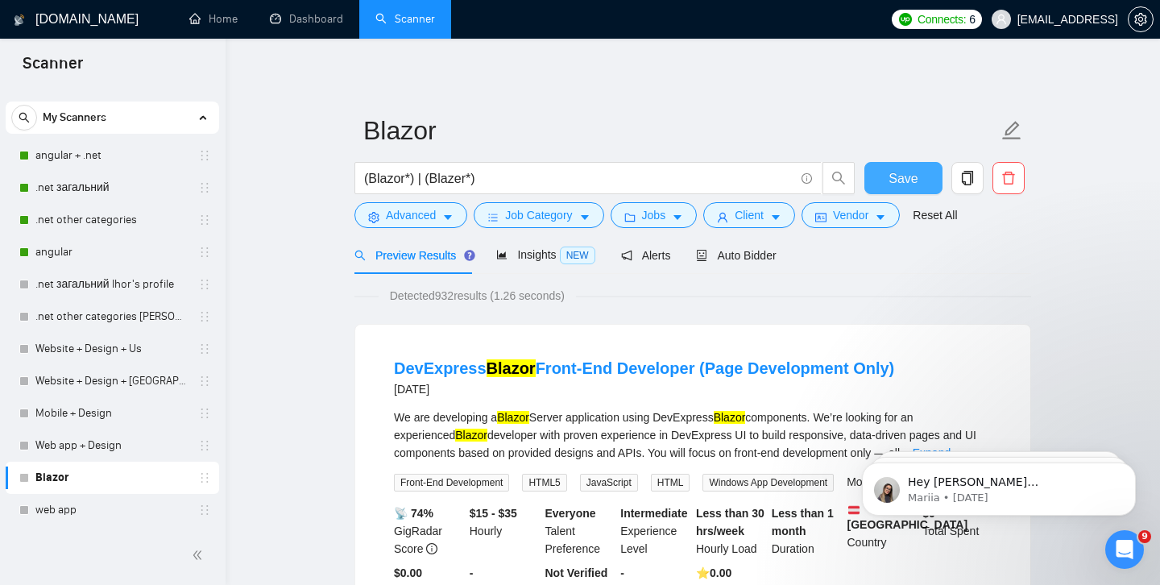
click at [884, 187] on button "Save" at bounding box center [904, 178] width 78 height 32
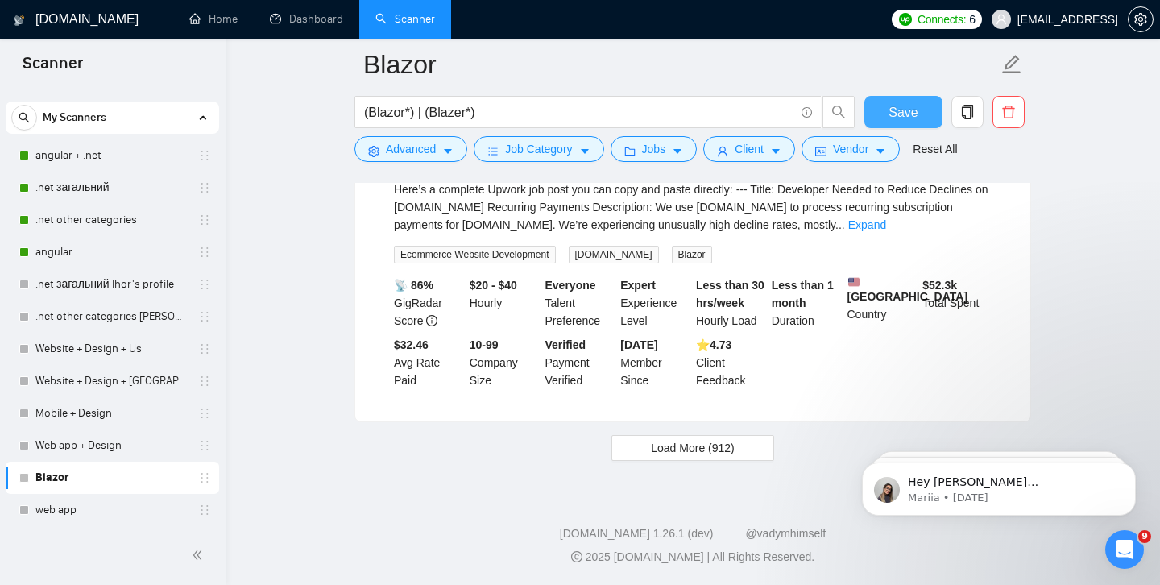
scroll to position [6909, 0]
click at [640, 458] on button "Load More (912)" at bounding box center [693, 448] width 163 height 26
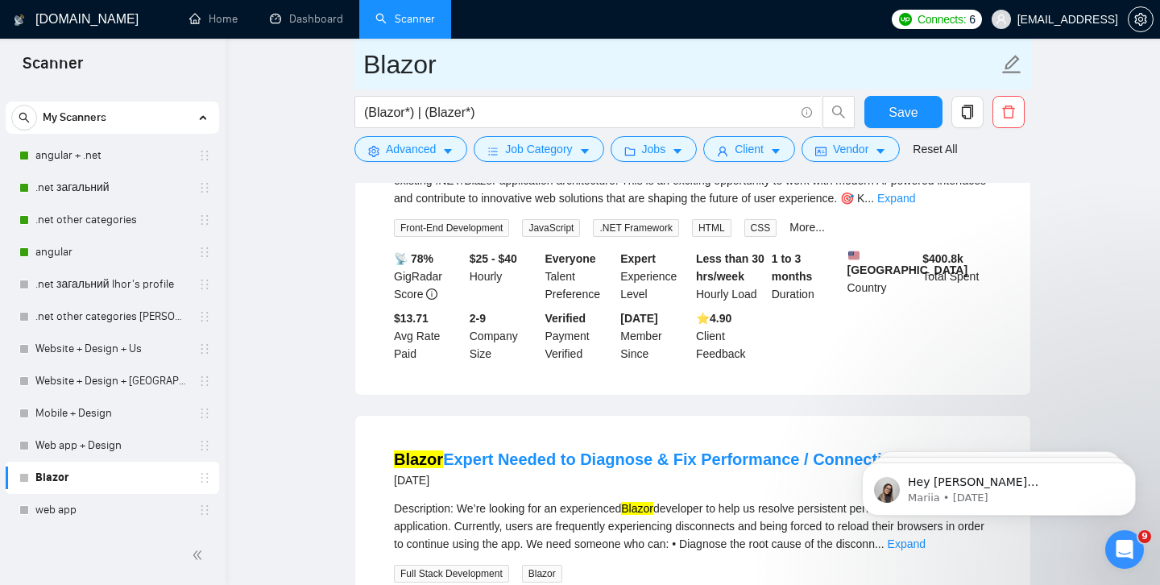
scroll to position [8998, 0]
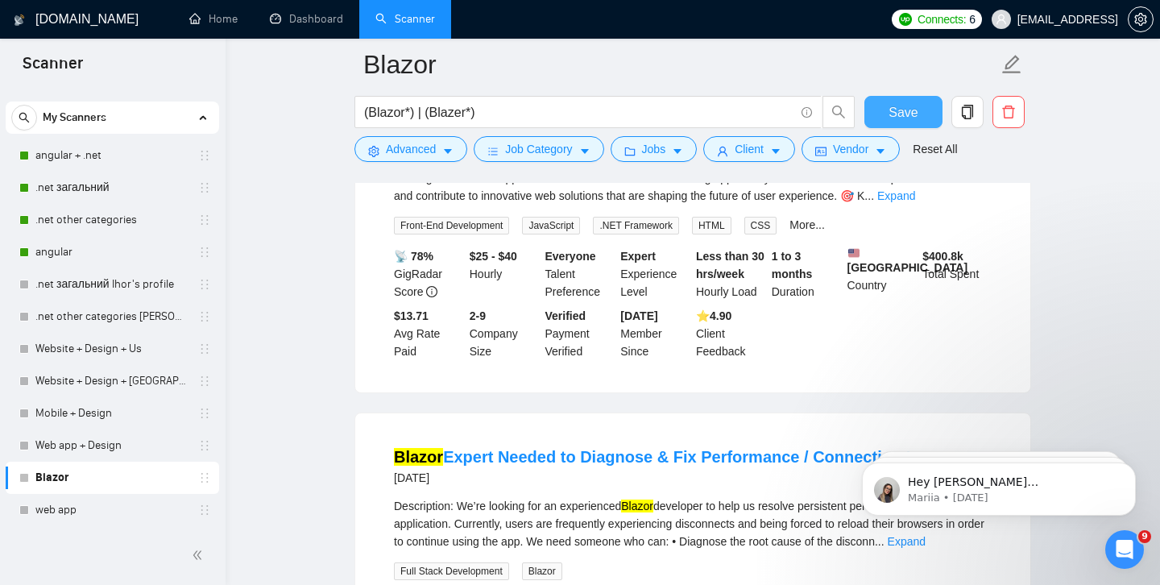
click at [901, 109] on span "Save" at bounding box center [903, 112] width 29 height 20
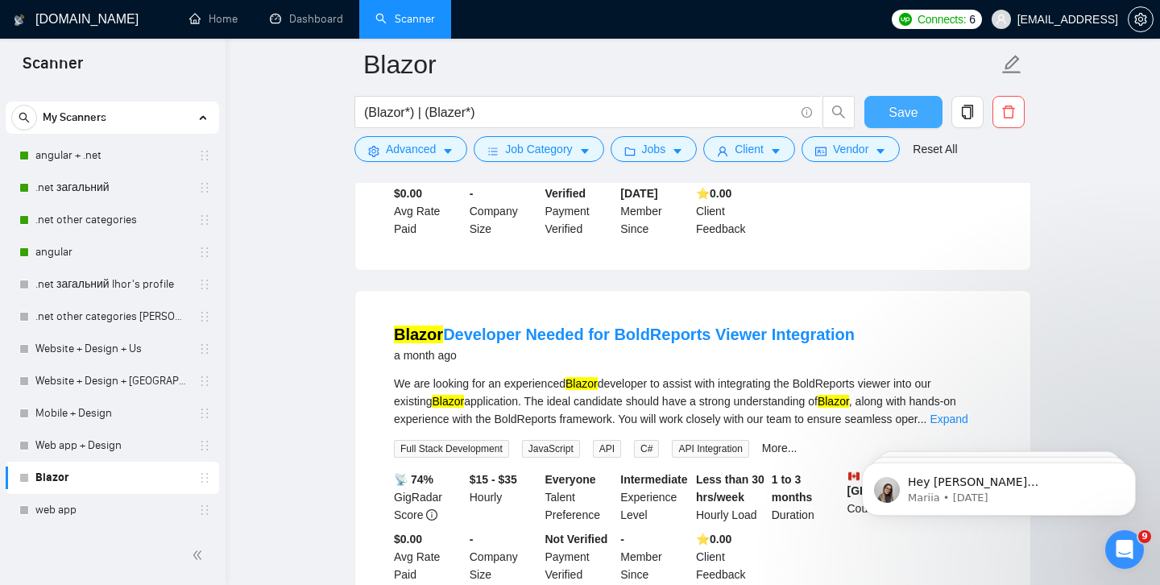
scroll to position [7042, 0]
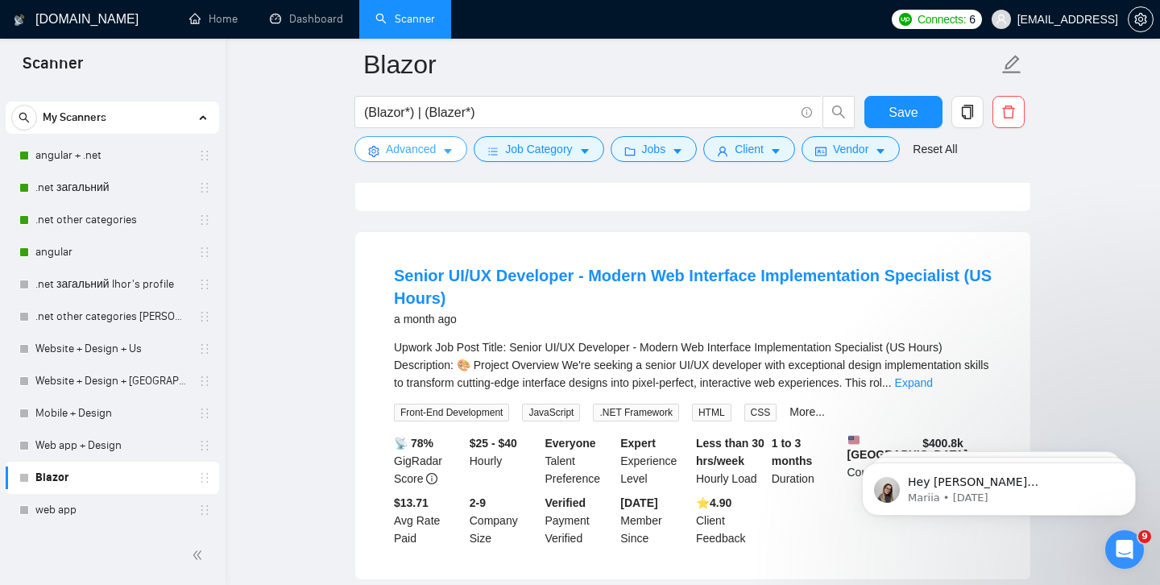
click at [419, 141] on span "Advanced" at bounding box center [411, 149] width 50 height 18
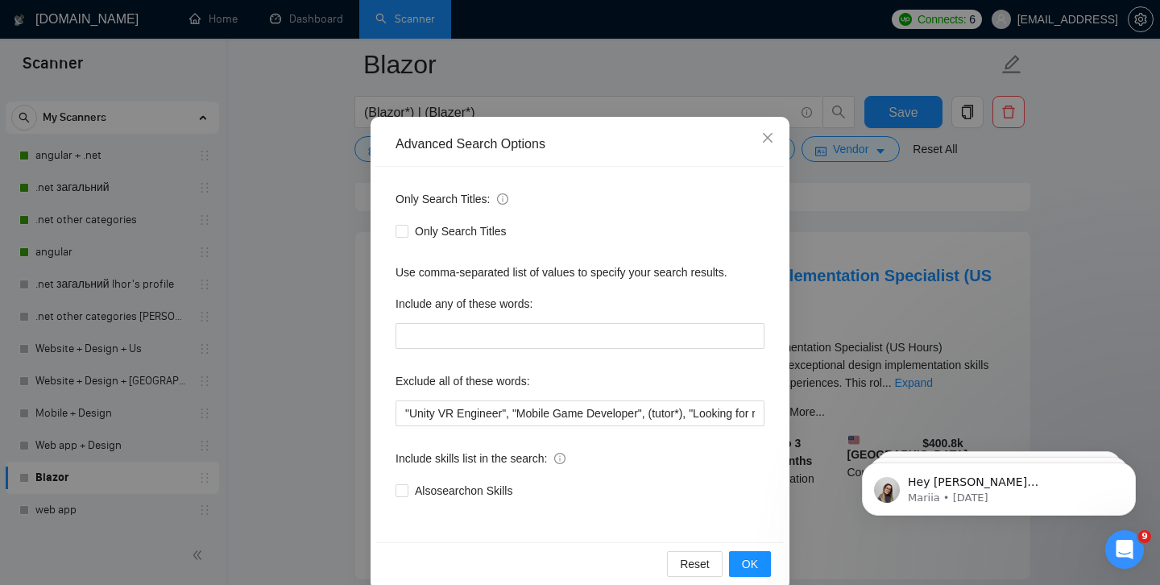
scroll to position [64, 0]
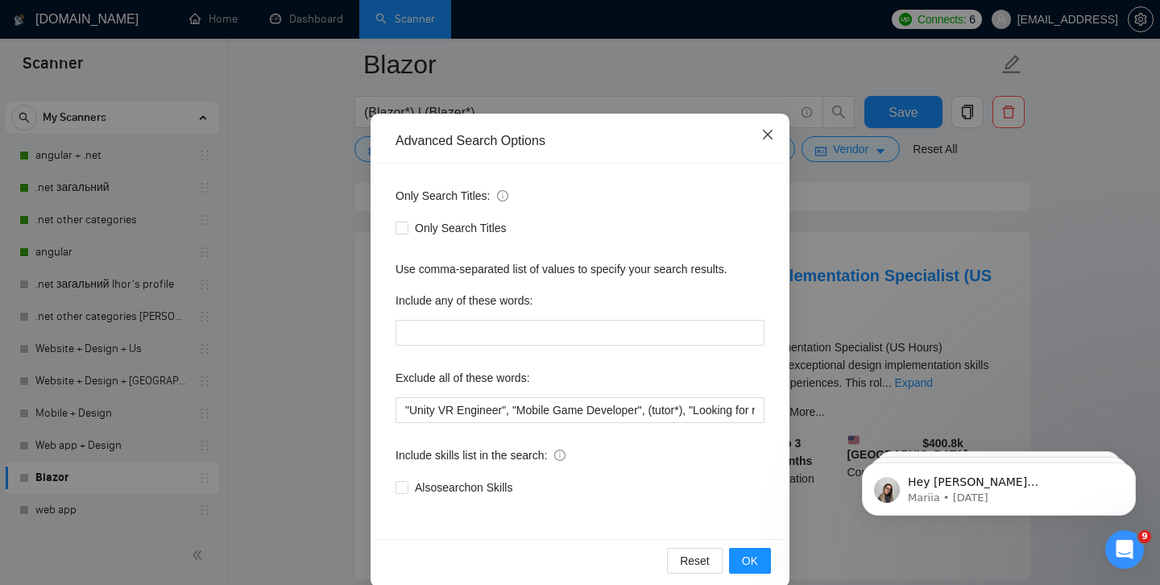
click at [757, 129] on span "Close" at bounding box center [768, 136] width 44 height 44
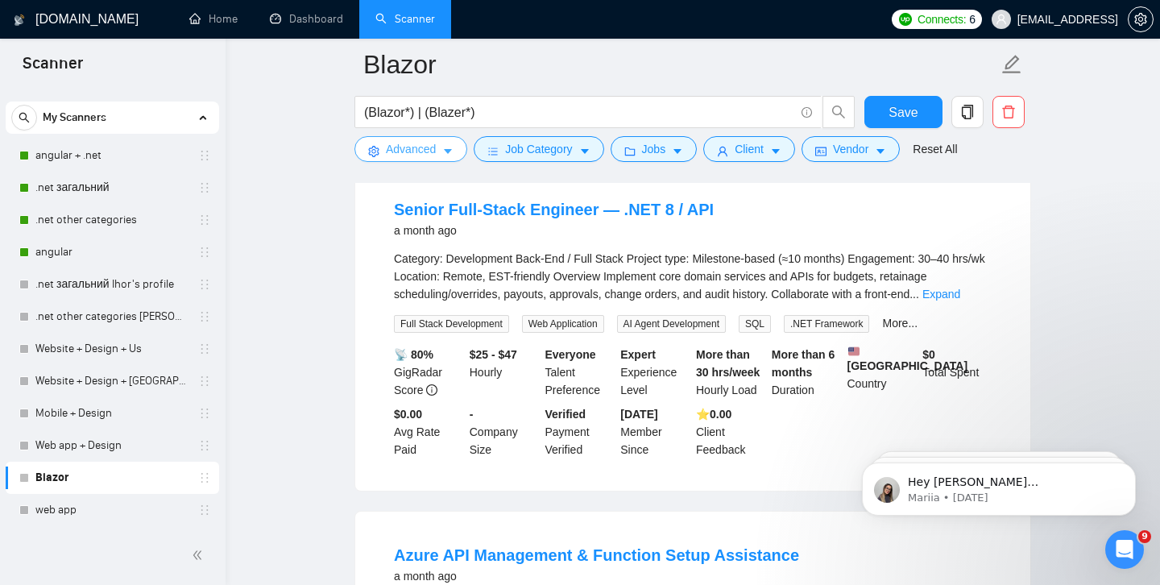
scroll to position [5736, 0]
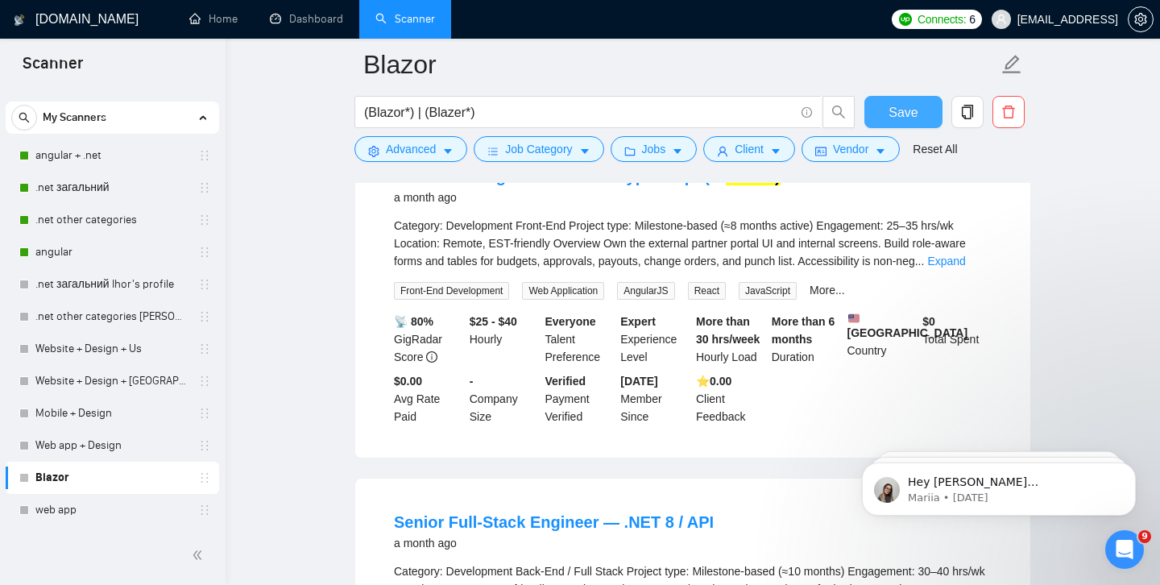
click at [882, 125] on button "Save" at bounding box center [904, 112] width 78 height 32
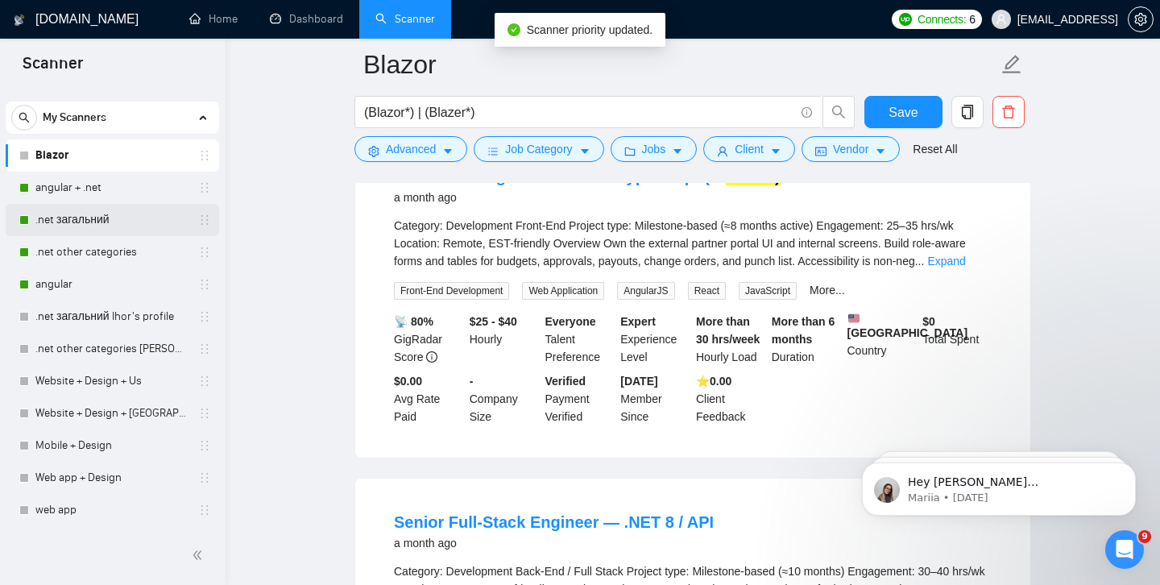
scroll to position [0, 0]
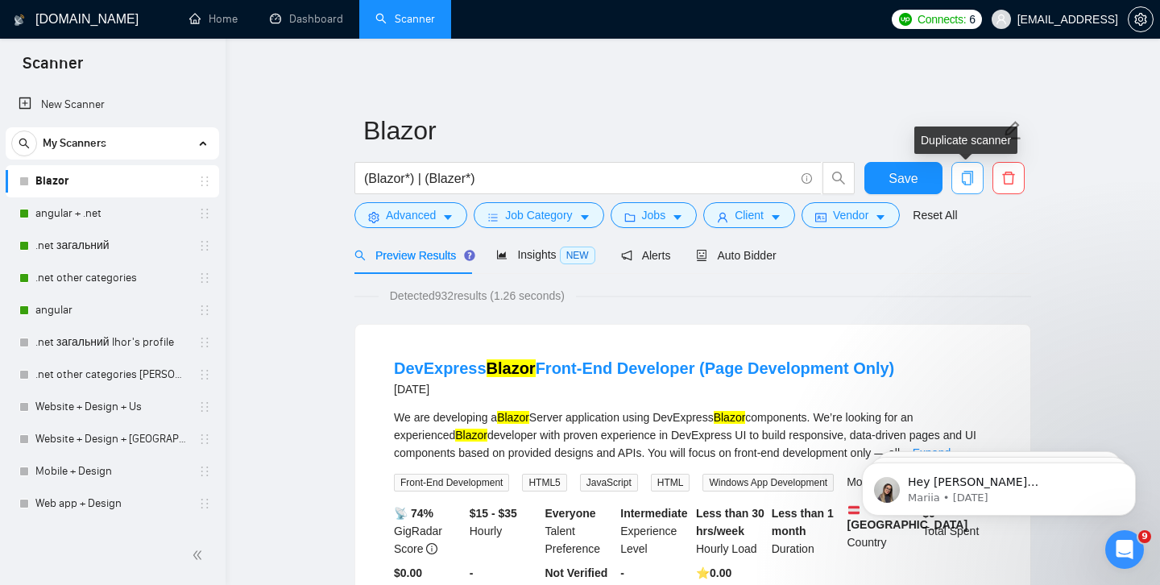
click at [969, 177] on icon "copy" at bounding box center [968, 178] width 15 height 15
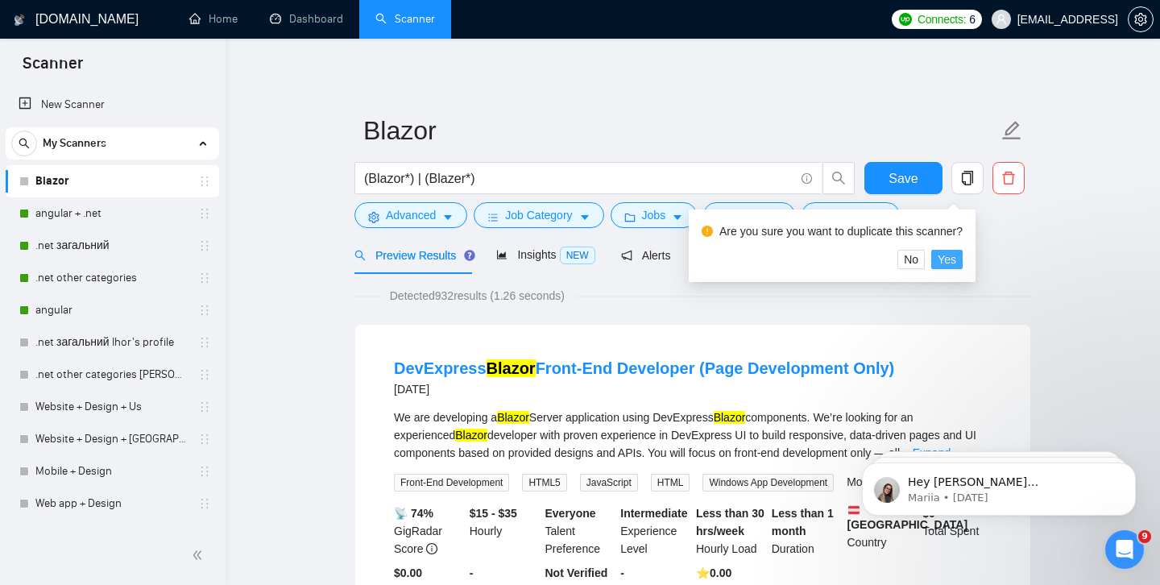
click at [957, 263] on span "Yes" at bounding box center [947, 260] width 19 height 18
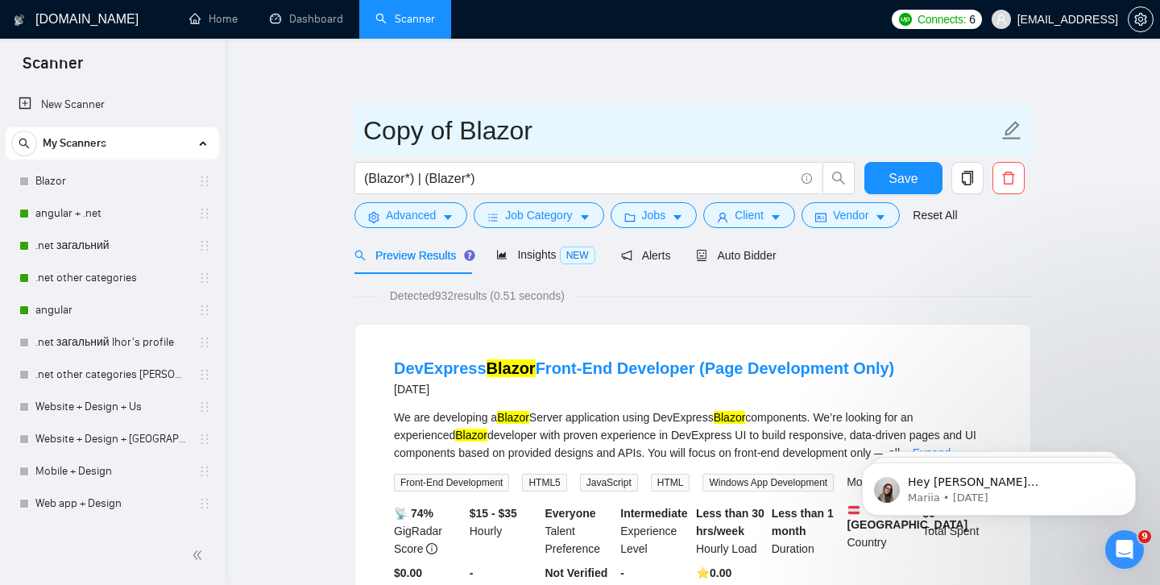
click at [454, 140] on input "Copy of Blazor" at bounding box center [680, 130] width 635 height 40
click at [422, 135] on input "Cop Blazor" at bounding box center [680, 130] width 635 height 40
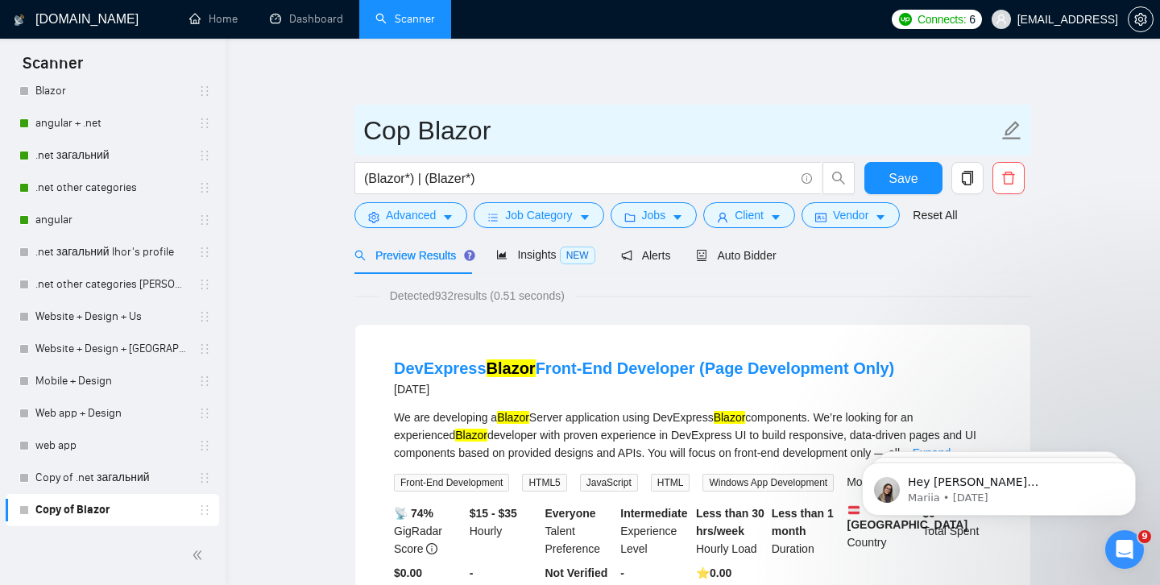
click at [419, 135] on input "Cop Blazor" at bounding box center [680, 130] width 635 height 40
click at [490, 137] on input "Blazor" at bounding box center [680, 130] width 635 height 40
click at [446, 135] on input "Blazor()" at bounding box center [680, 130] width 635 height 40
type input "Blazor(webassembly)"
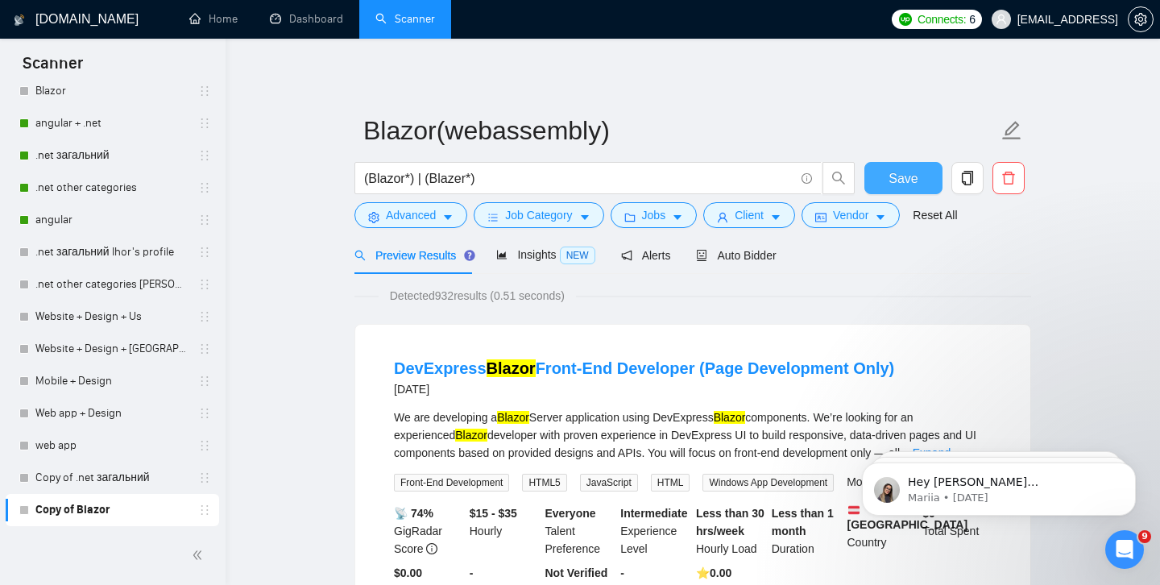
click at [907, 185] on span "Save" at bounding box center [903, 178] width 29 height 20
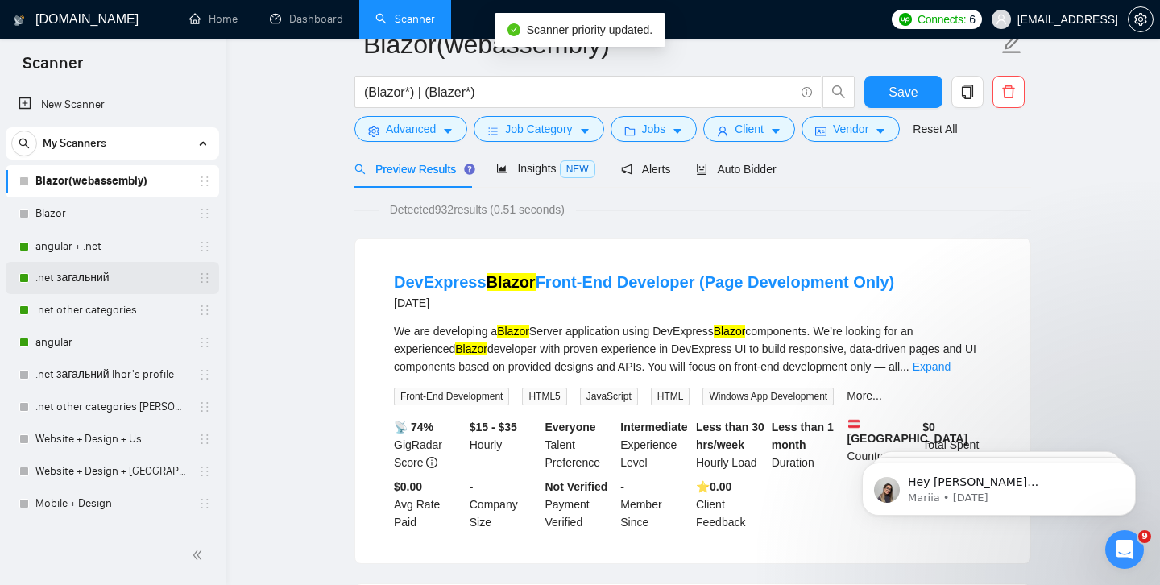
scroll to position [0, 0]
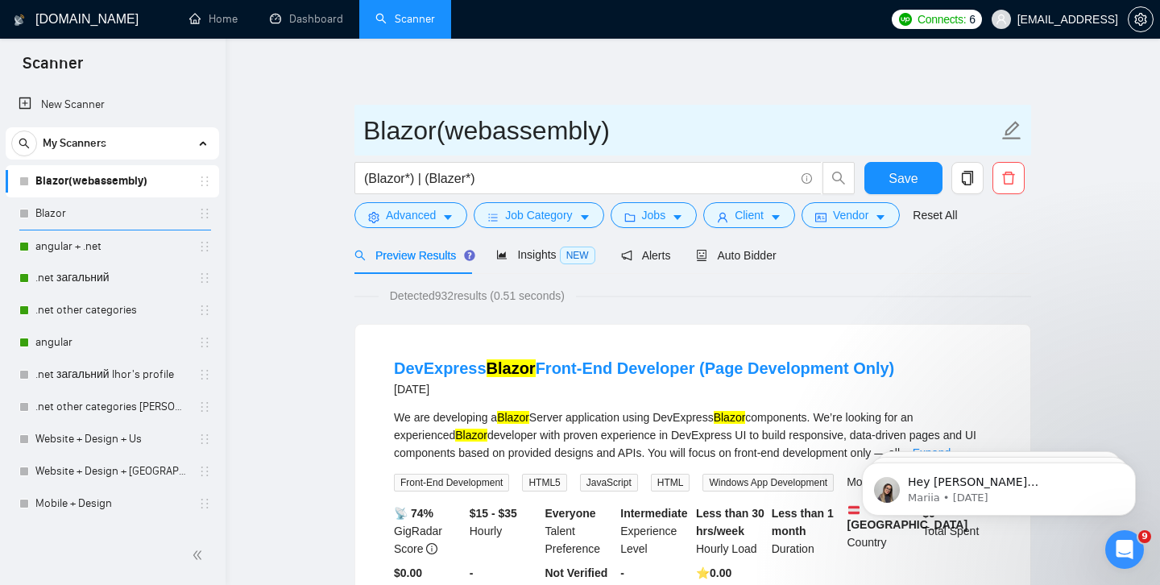
drag, startPoint x: 446, startPoint y: 134, endPoint x: 600, endPoint y: 126, distance: 153.3
click at [600, 126] on input "Blazor(webassembly)" at bounding box center [680, 130] width 635 height 40
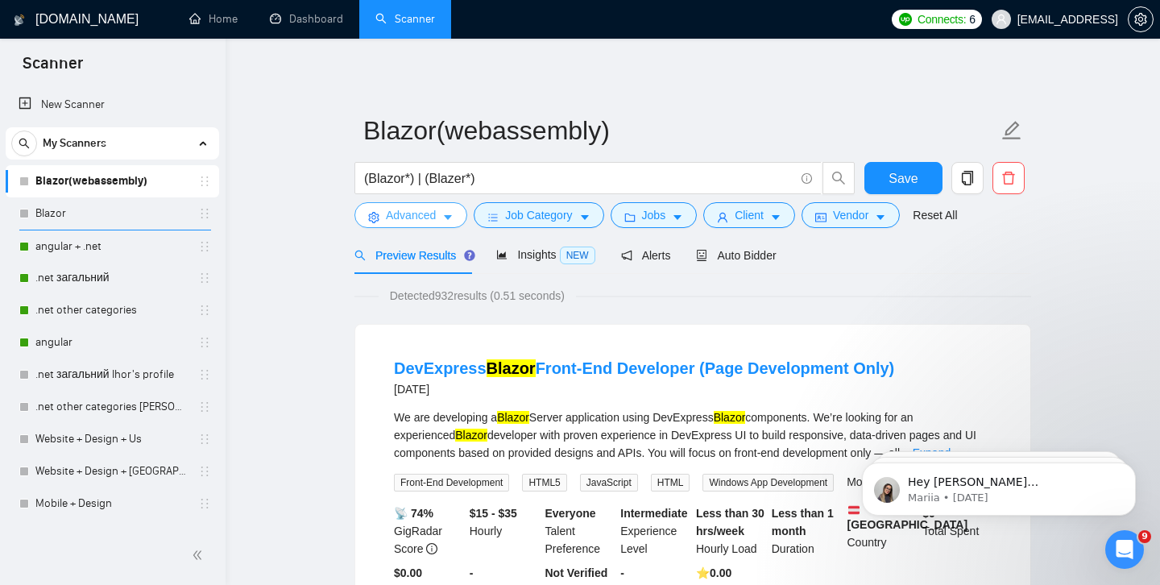
click at [423, 214] on span "Advanced" at bounding box center [411, 215] width 50 height 18
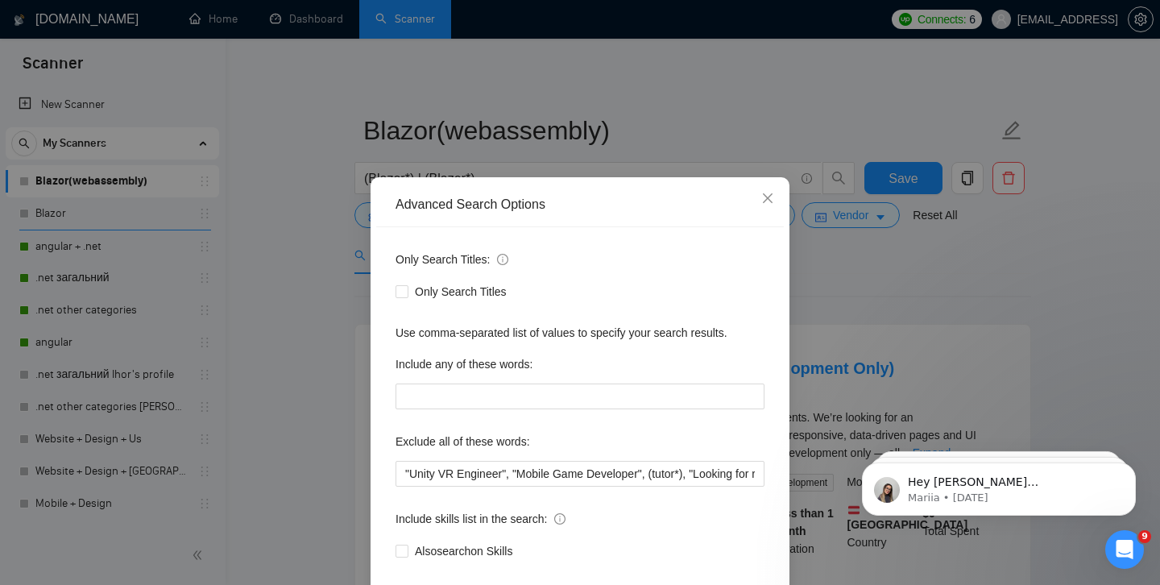
click at [650, 112] on div "Advanced Search Options Only Search Titles: Only Search Titles Use comma-separa…" at bounding box center [580, 292] width 1160 height 585
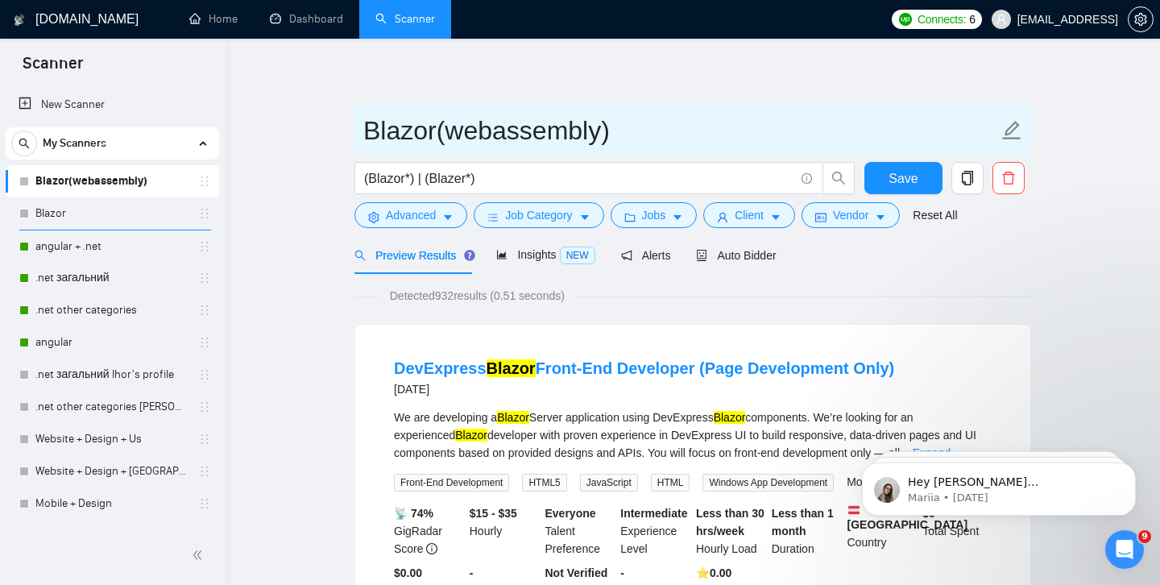
drag, startPoint x: 448, startPoint y: 130, endPoint x: 600, endPoint y: 140, distance: 151.9
click at [601, 140] on input "Blazor(webassembly)" at bounding box center [680, 130] width 635 height 40
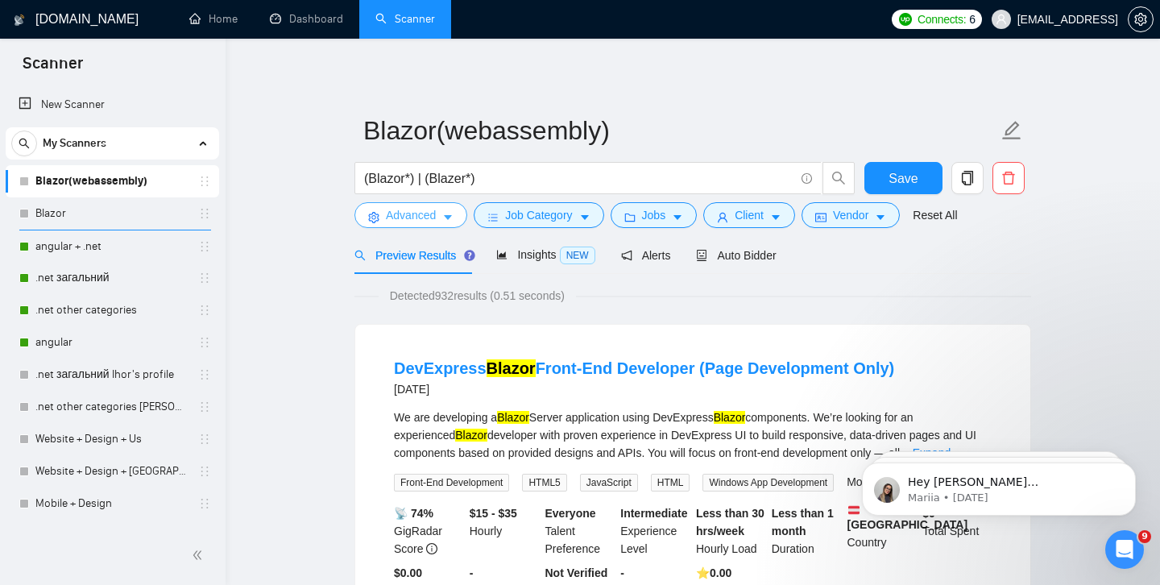
click at [423, 218] on span "Advanced" at bounding box center [411, 215] width 50 height 18
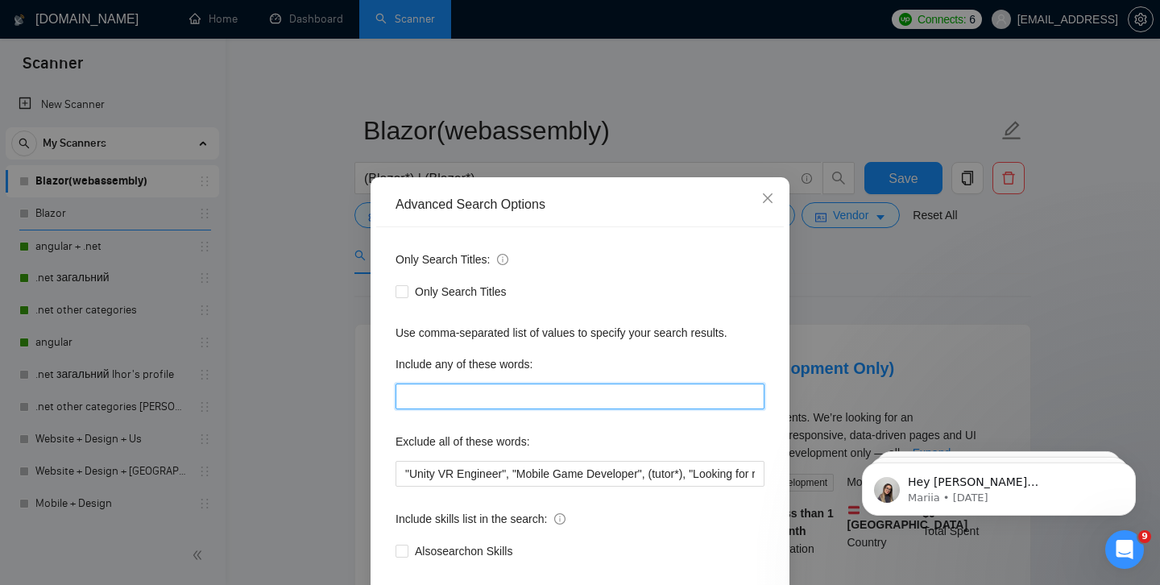
click at [432, 409] on input "text" at bounding box center [580, 397] width 369 height 26
paste input "webassembly"
click at [404, 396] on input "webassembly*" at bounding box center [580, 397] width 369 height 26
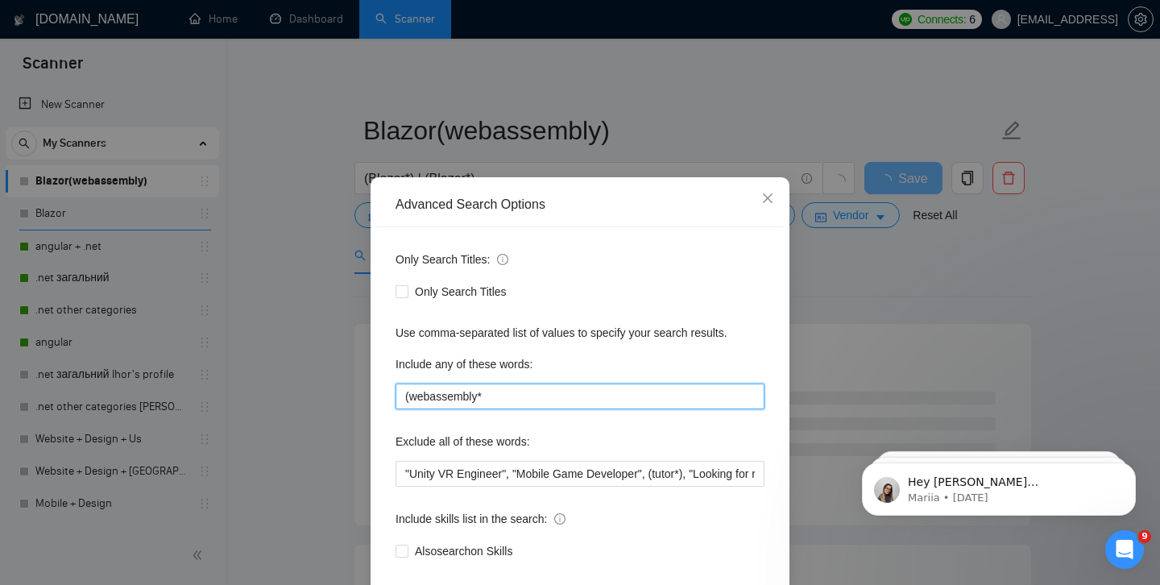
click at [502, 394] on input "(webassembly*" at bounding box center [580, 397] width 369 height 26
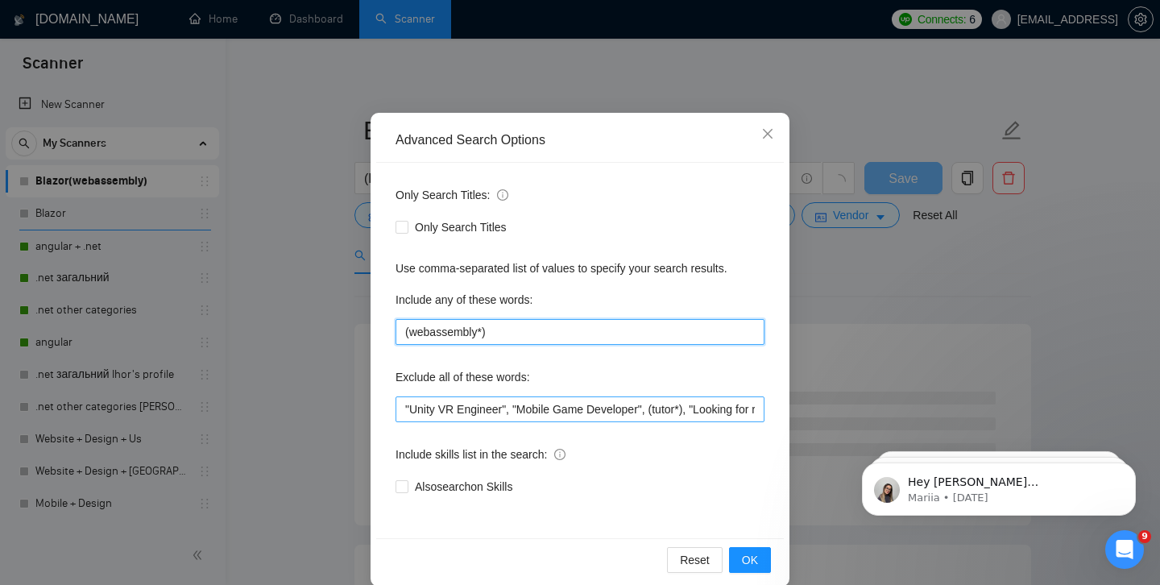
scroll to position [65, 0]
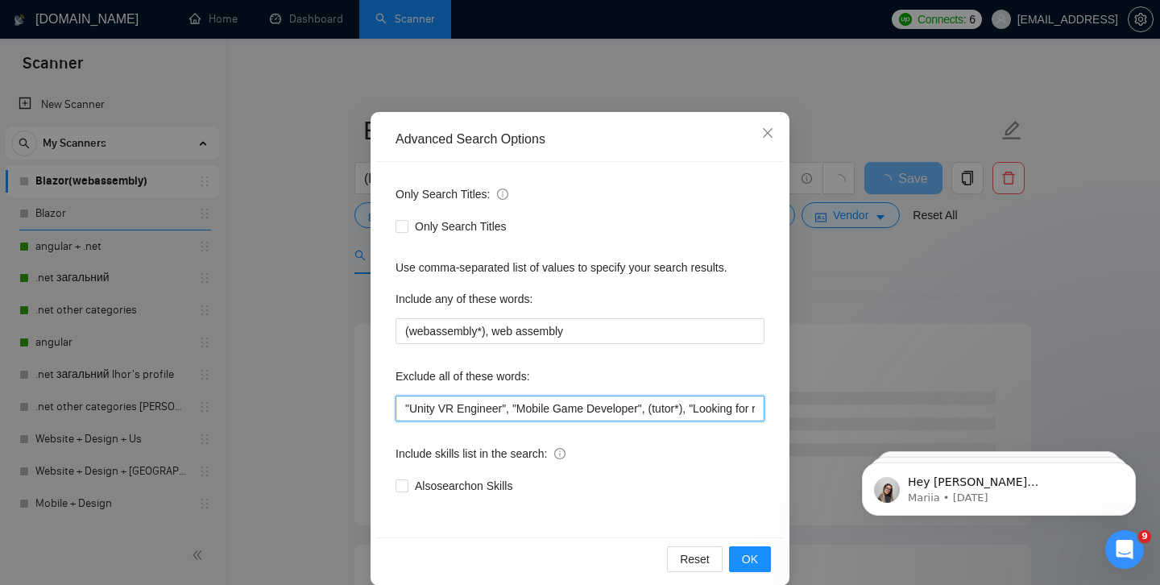
click at [514, 408] on input ""Unity VR Engineer", "Mobile Game Developer", (tutor*), "Looking for recruiters…" at bounding box center [580, 409] width 369 height 26
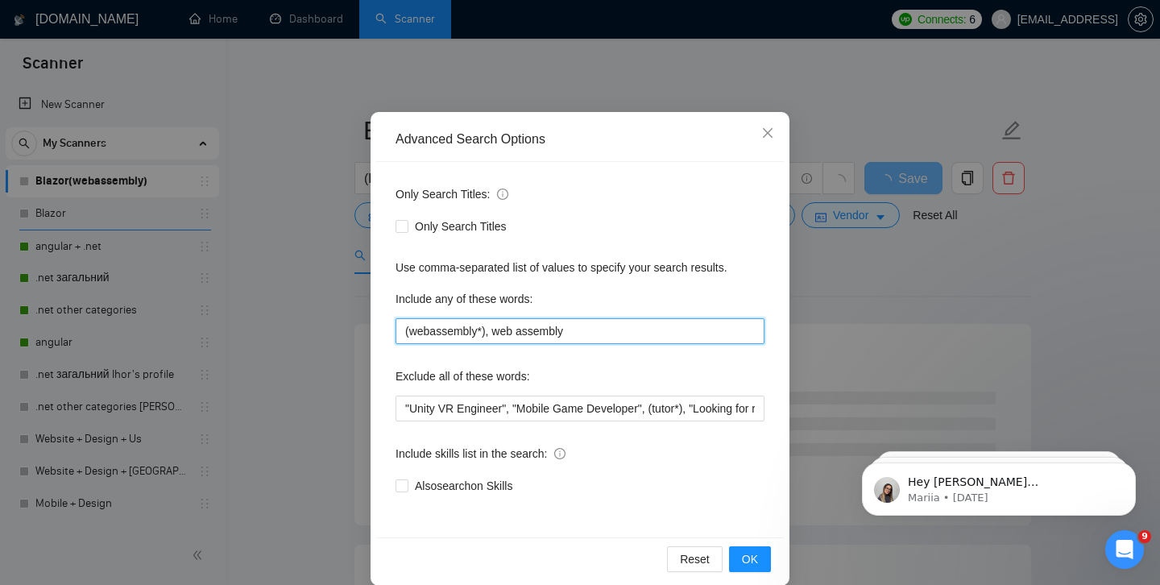
click at [495, 334] on input "(webassembly*), web assembly" at bounding box center [580, 331] width 369 height 26
paste input """
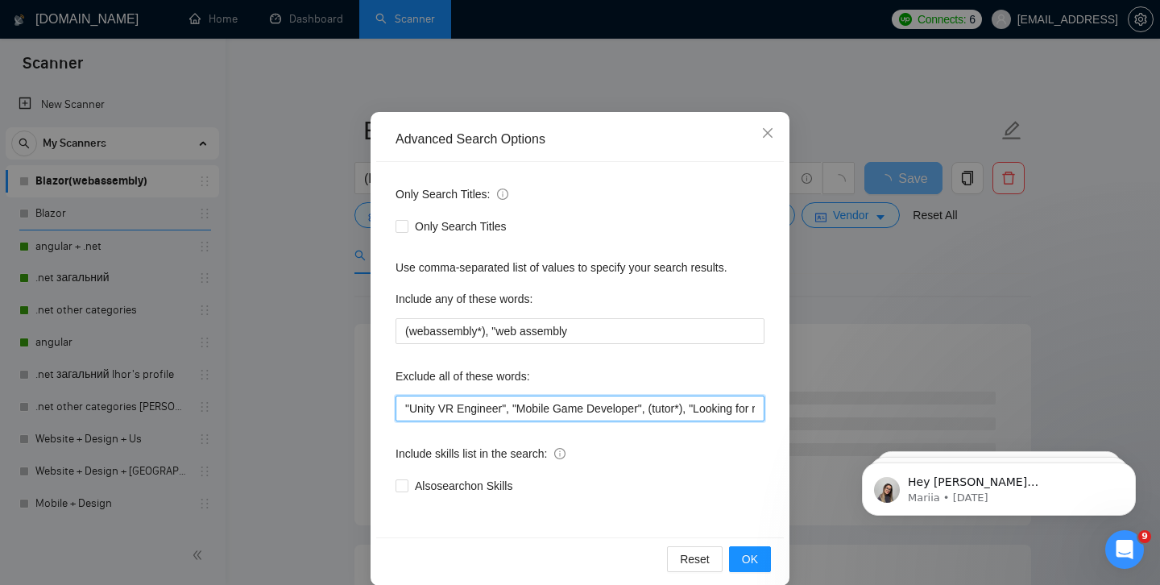
click at [650, 406] on input ""Unity VR Engineer", "Mobile Game Developer", (tutor*), "Looking for recruiters…" at bounding box center [580, 409] width 369 height 26
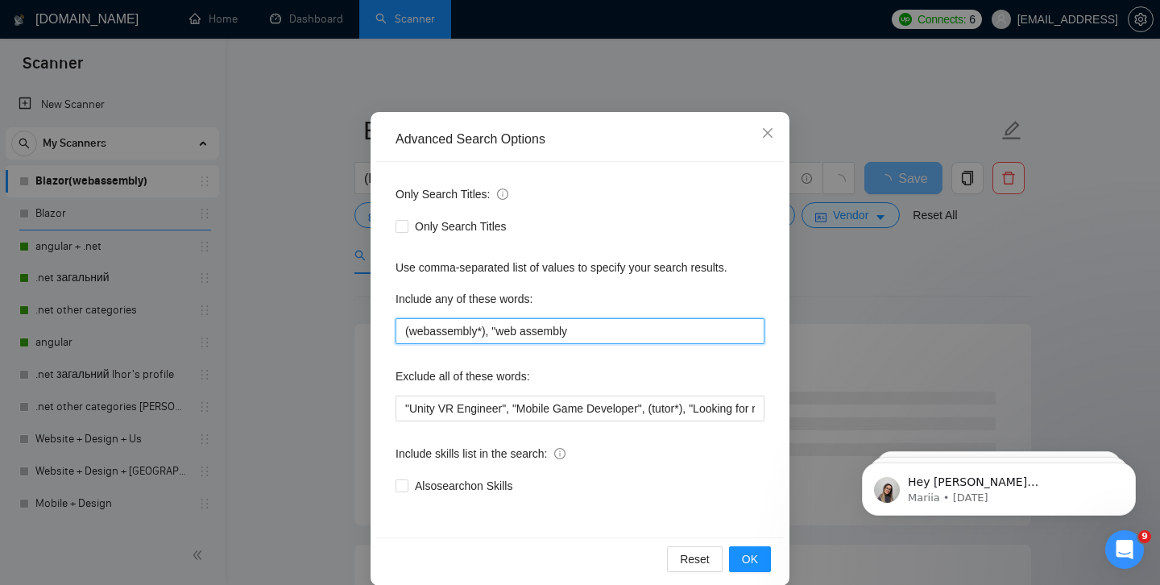
click at [610, 338] on input "(webassembly*), "web assembly" at bounding box center [580, 331] width 369 height 26
paste input """
drag, startPoint x: 590, startPoint y: 330, endPoint x: 376, endPoint y: 330, distance: 214.4
click at [376, 330] on div "Advanced Search Options Only Search Titles: Only Search Titles Use comma-separa…" at bounding box center [580, 349] width 419 height 474
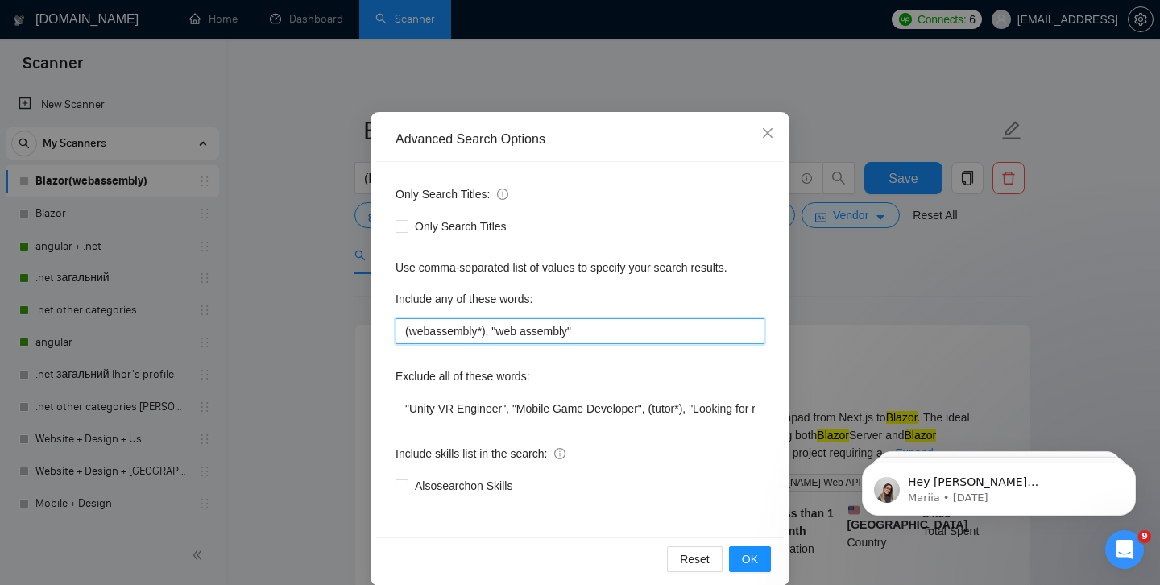
click at [615, 329] on input "(webassembly*), "web assembly"" at bounding box center [580, 331] width 369 height 26
paste input "(webassembly*), "web assembly""
click at [619, 333] on input "(webassembly*), "web assembly", (webassembly*), "web assembly"" at bounding box center [580, 331] width 369 height 26
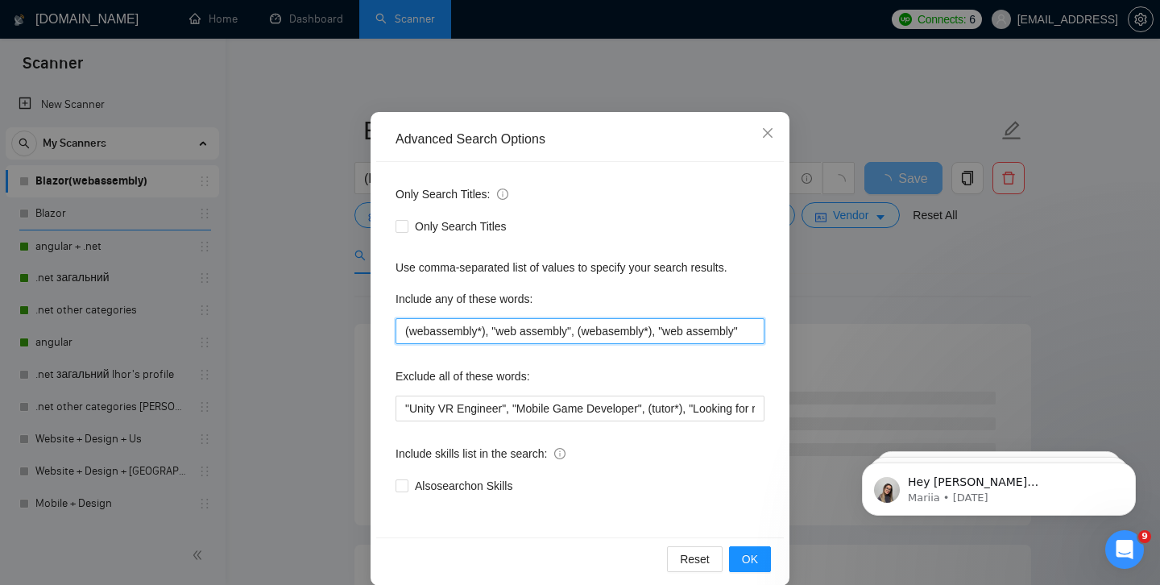
scroll to position [0, 0]
click at [718, 333] on input "(webassembly*), "web assembly", (webasembly*), "web assembly"" at bounding box center [580, 331] width 369 height 26
click at [668, 334] on input "(webassembly*), "web assembly", (webasembly*), "web asembly"" at bounding box center [580, 331] width 369 height 26
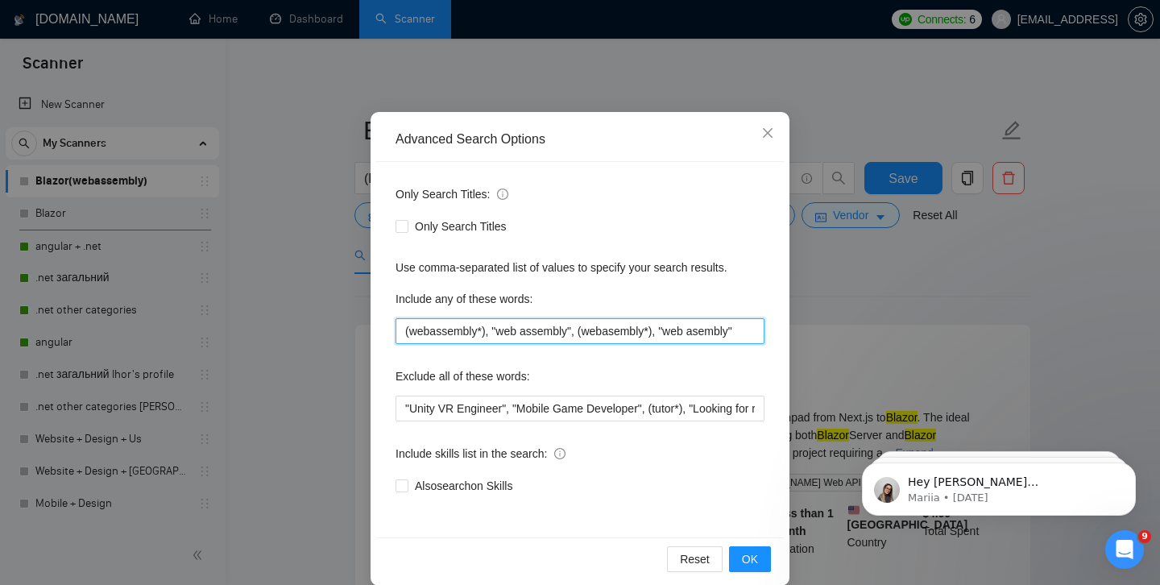
click at [758, 330] on input "(webassembly*), "web assembly", (webasembly*), "web asembly"" at bounding box center [580, 331] width 369 height 26
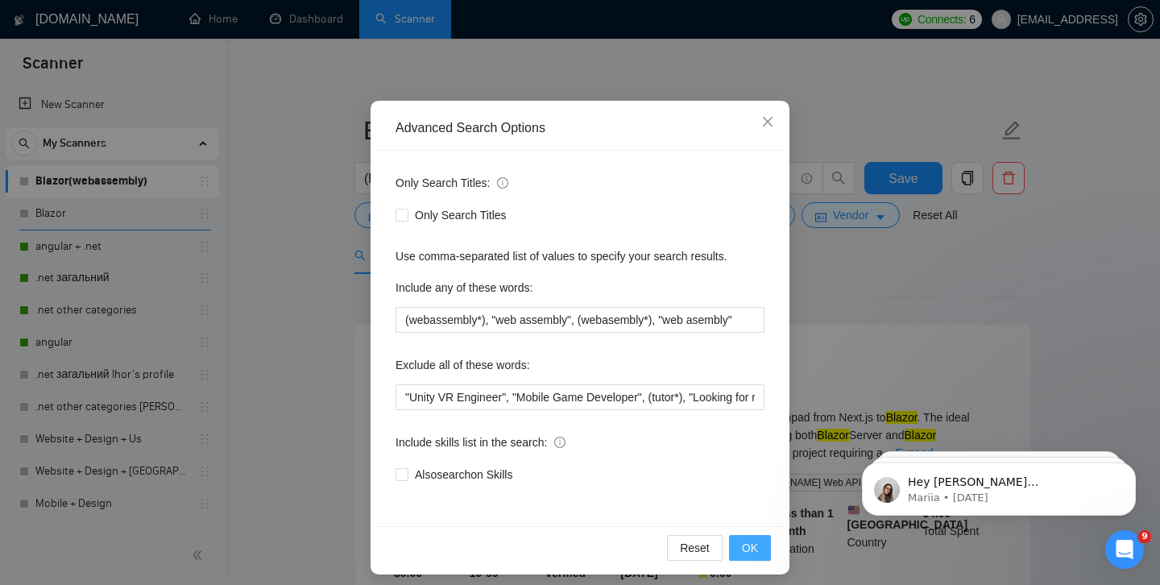
click at [755, 552] on span "OK" at bounding box center [750, 548] width 16 height 18
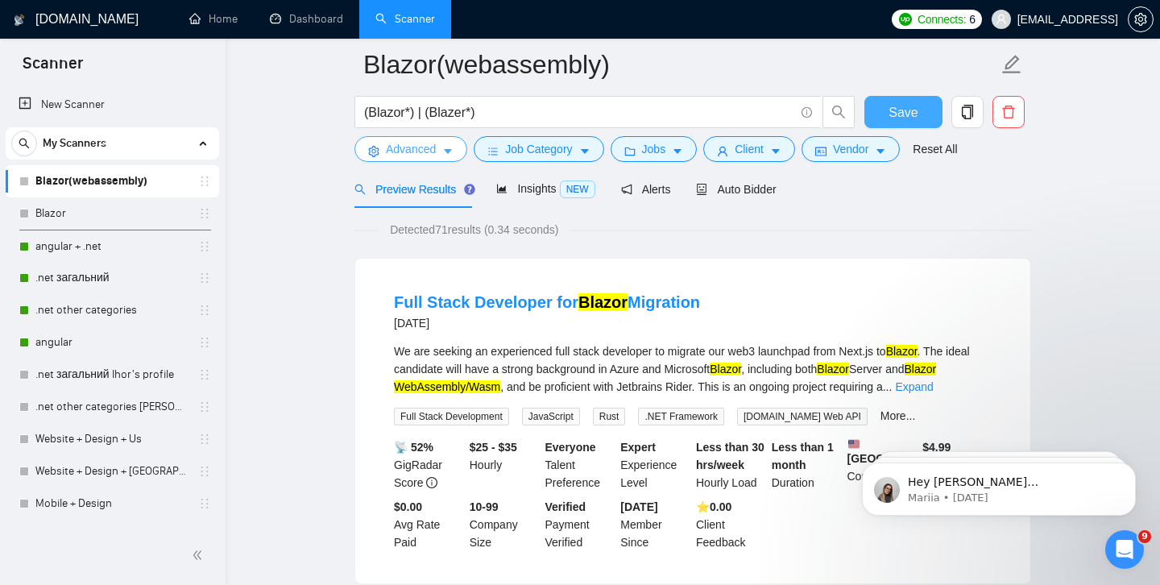
scroll to position [69, 0]
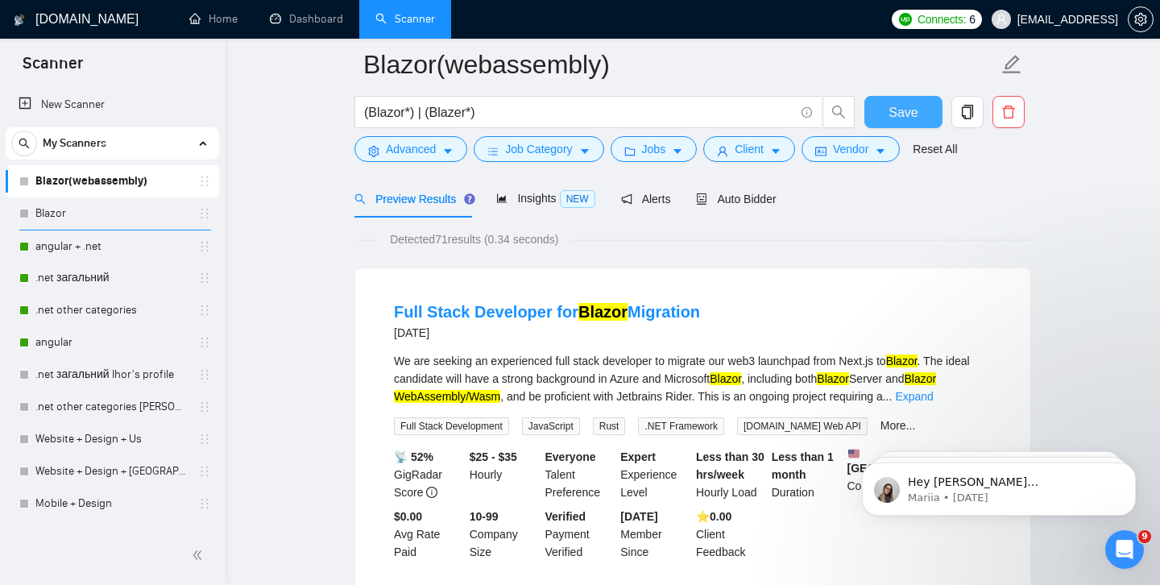
click at [903, 111] on span "Save" at bounding box center [903, 112] width 29 height 20
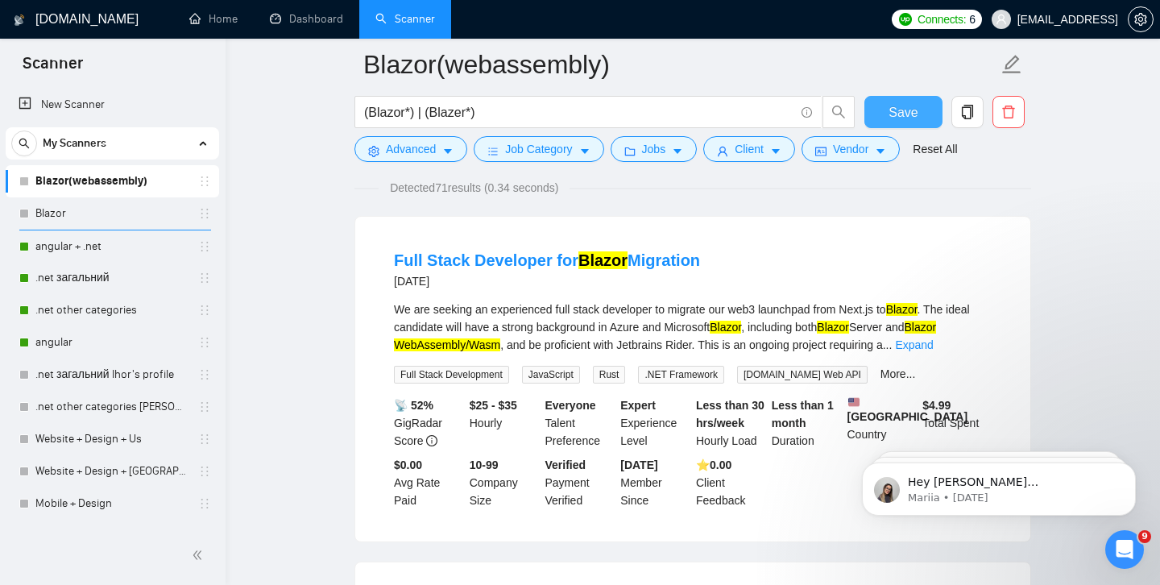
scroll to position [125, 0]
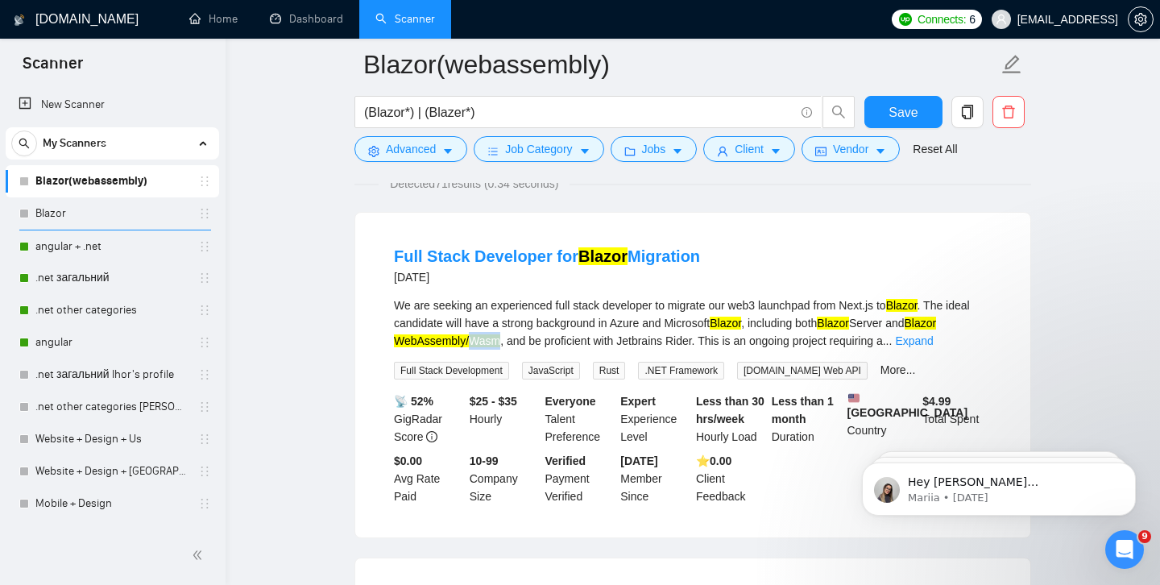
drag, startPoint x: 507, startPoint y: 342, endPoint x: 538, endPoint y: 346, distance: 31.6
click at [538, 346] on div "We are seeking an experienced full stack developer to migrate our web3 launchpa…" at bounding box center [693, 323] width 598 height 53
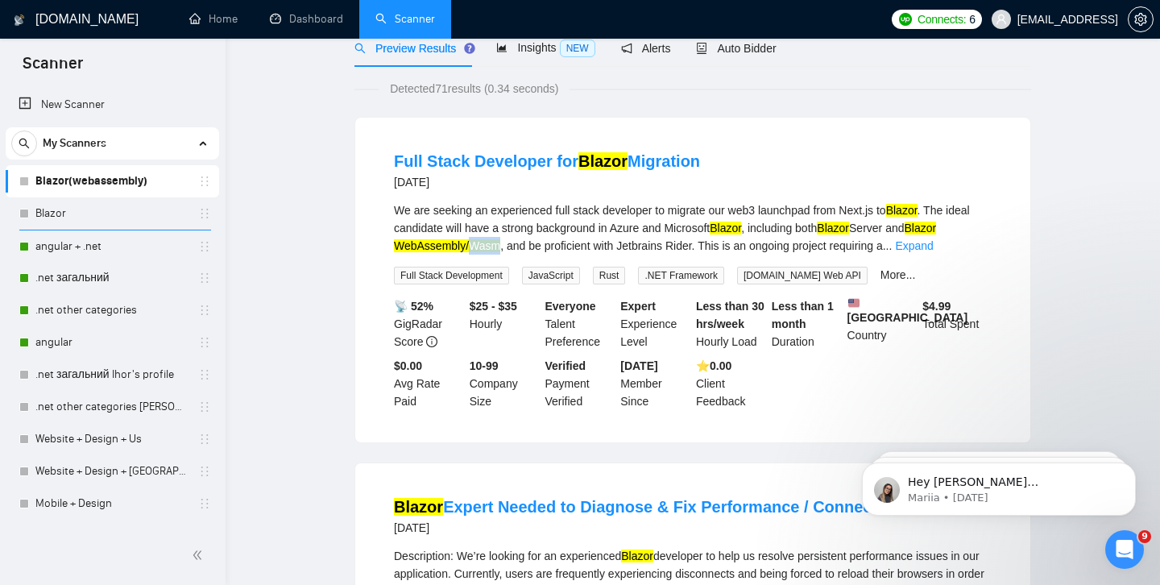
scroll to position [0, 0]
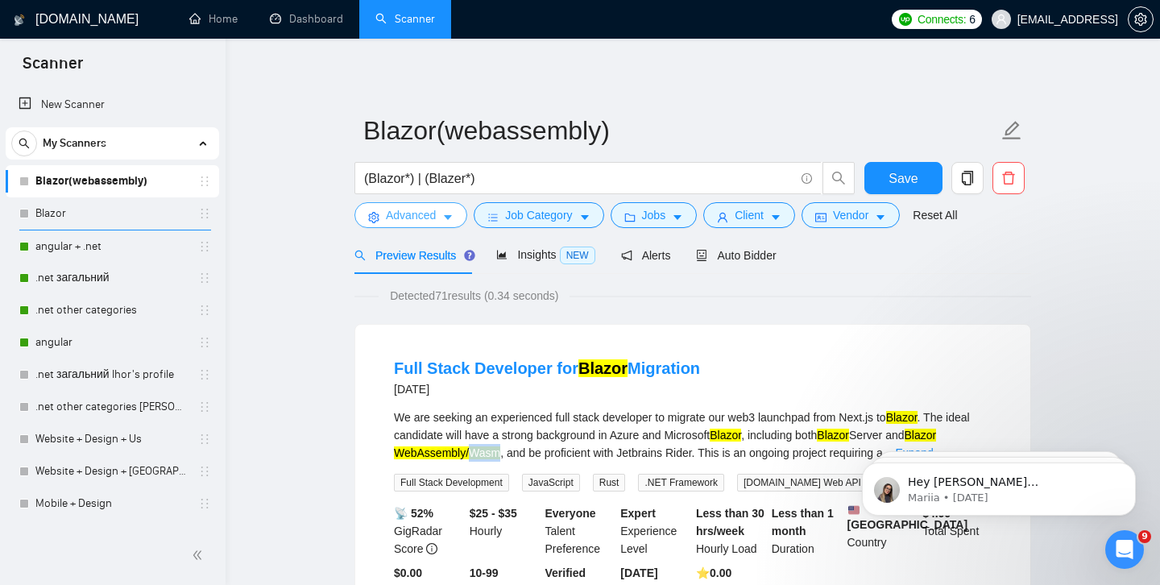
click at [426, 223] on span "Advanced" at bounding box center [411, 215] width 50 height 18
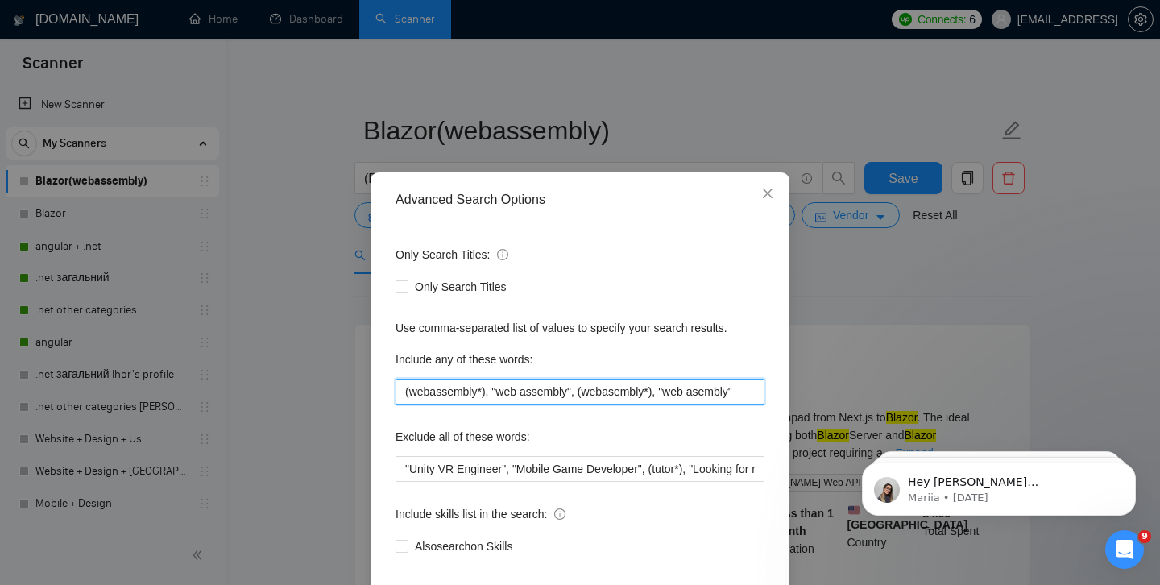
click at [750, 393] on input "(webassembly*), "web assembly", (webasembly*), "web asembly"" at bounding box center [580, 392] width 369 height 26
paste input "(webassembly*), "web assembly""
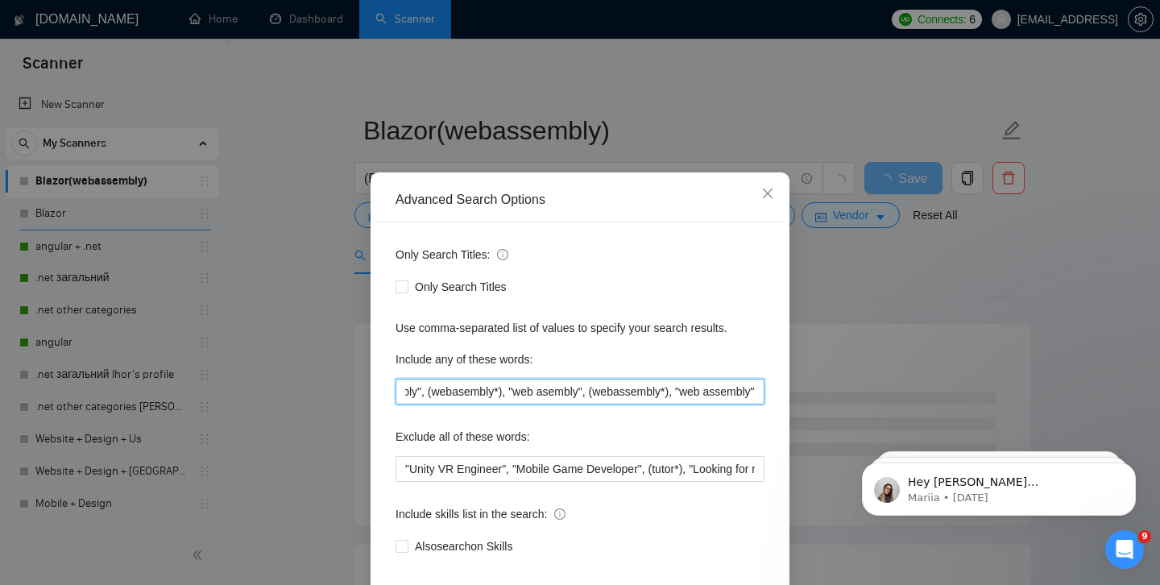
scroll to position [0, 173]
drag, startPoint x: 670, startPoint y: 393, endPoint x: 766, endPoint y: 397, distance: 95.2
click at [766, 397] on div "Only Search Titles: Only Search Titles Use comma-separated list of values to sp…" at bounding box center [580, 410] width 408 height 376
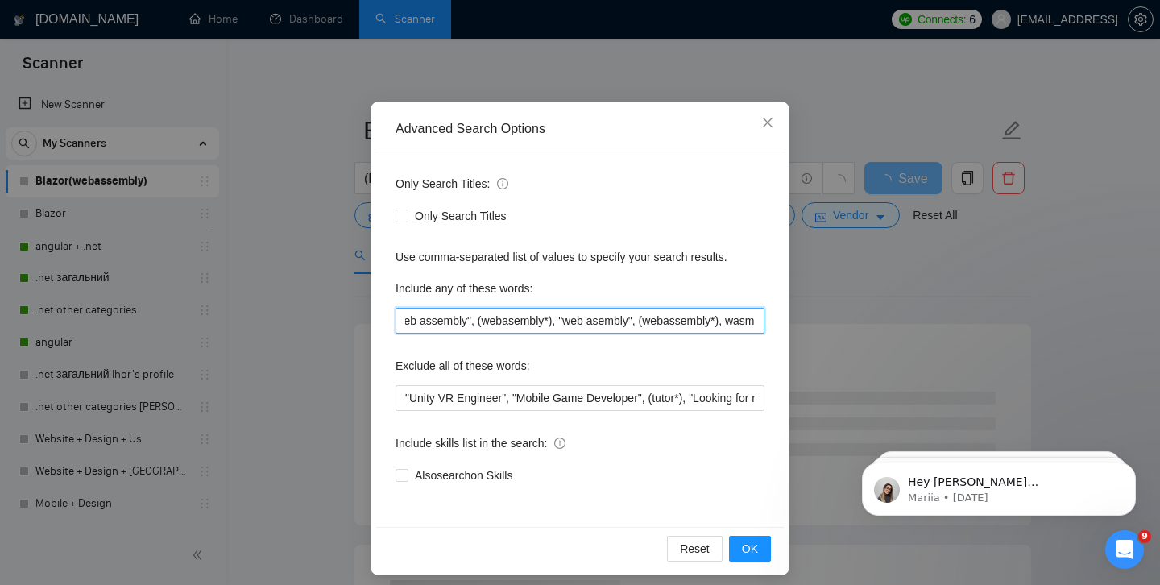
scroll to position [78, 0]
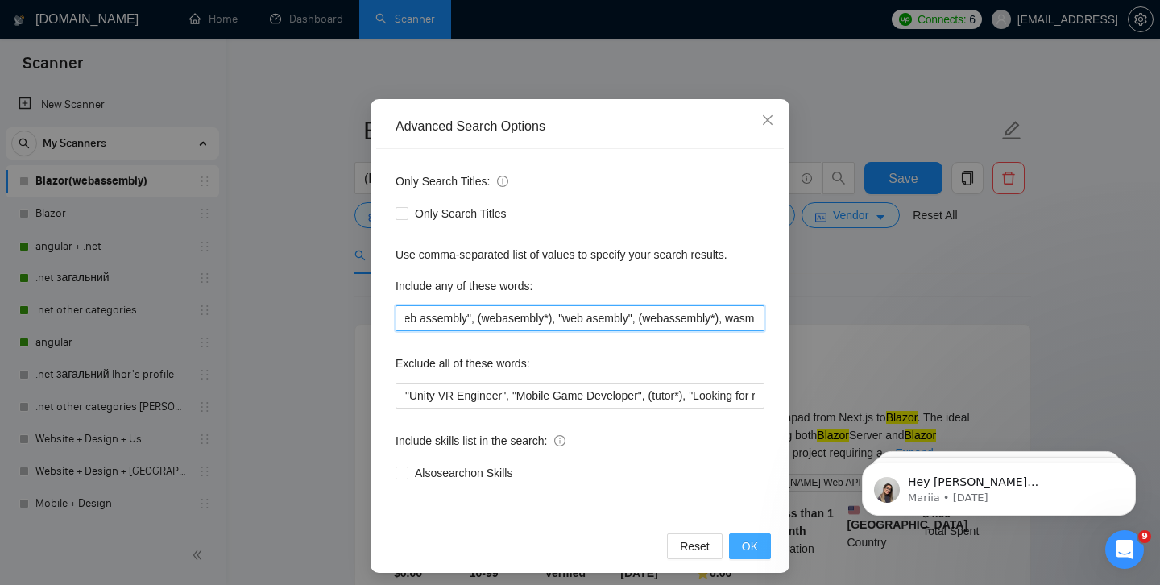
type input "(webassembly*), "web assembly", (webasembly*), "web asembly", (webassembly*), w…"
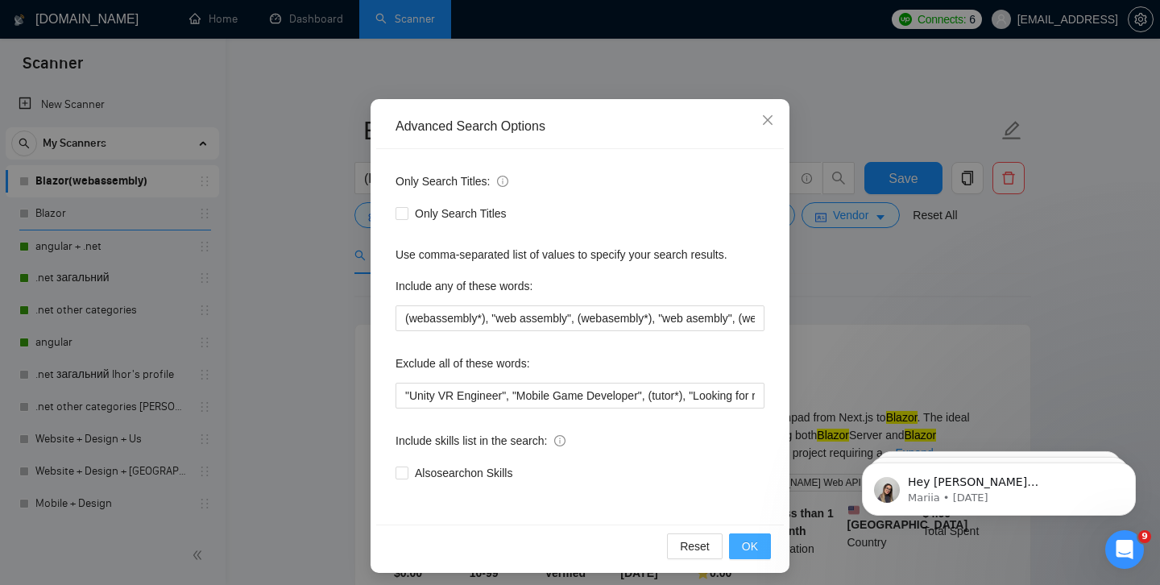
click at [748, 550] on span "OK" at bounding box center [750, 546] width 16 height 18
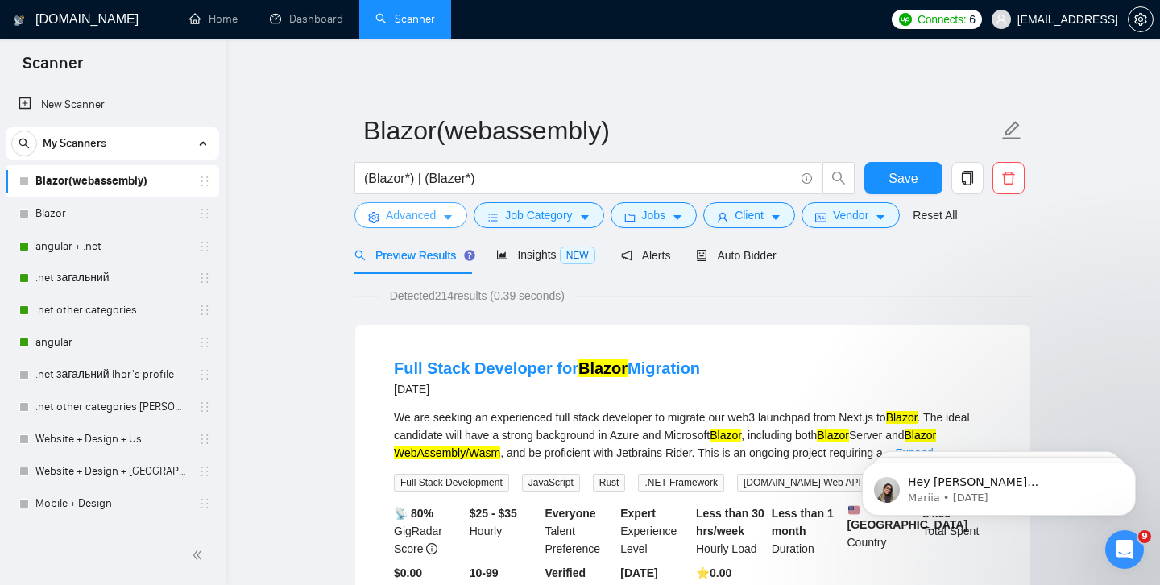
click at [424, 218] on span "Advanced" at bounding box center [411, 215] width 50 height 18
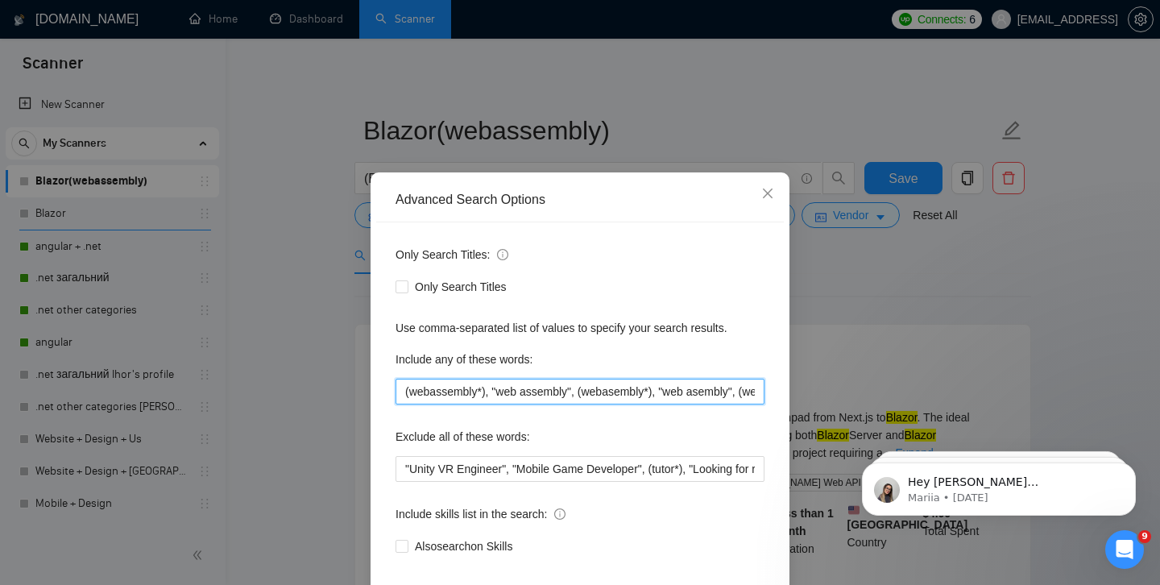
click at [596, 392] on input "(webassembly*), "web assembly", (webasembly*), "web asembly", (webassembly*), w…" at bounding box center [580, 392] width 369 height 26
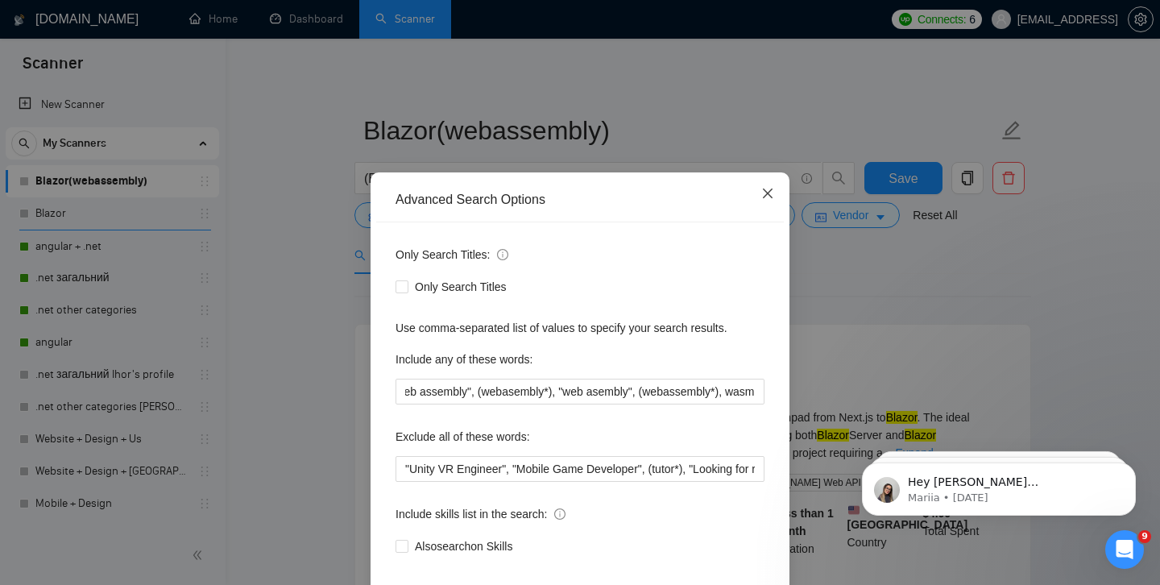
click at [771, 197] on icon "close" at bounding box center [768, 193] width 13 height 13
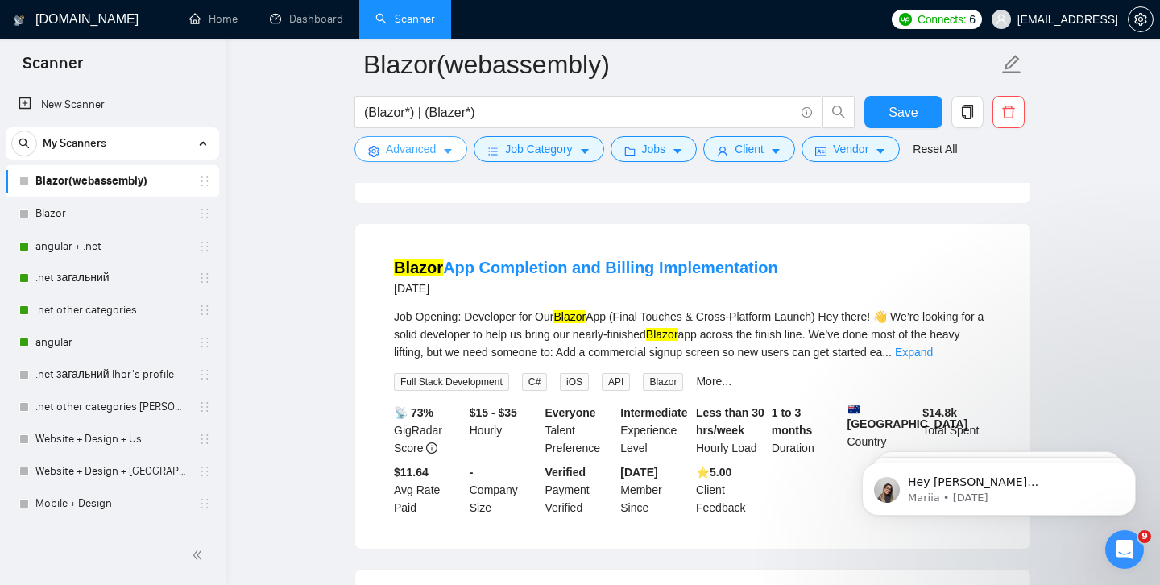
scroll to position [1687, 0]
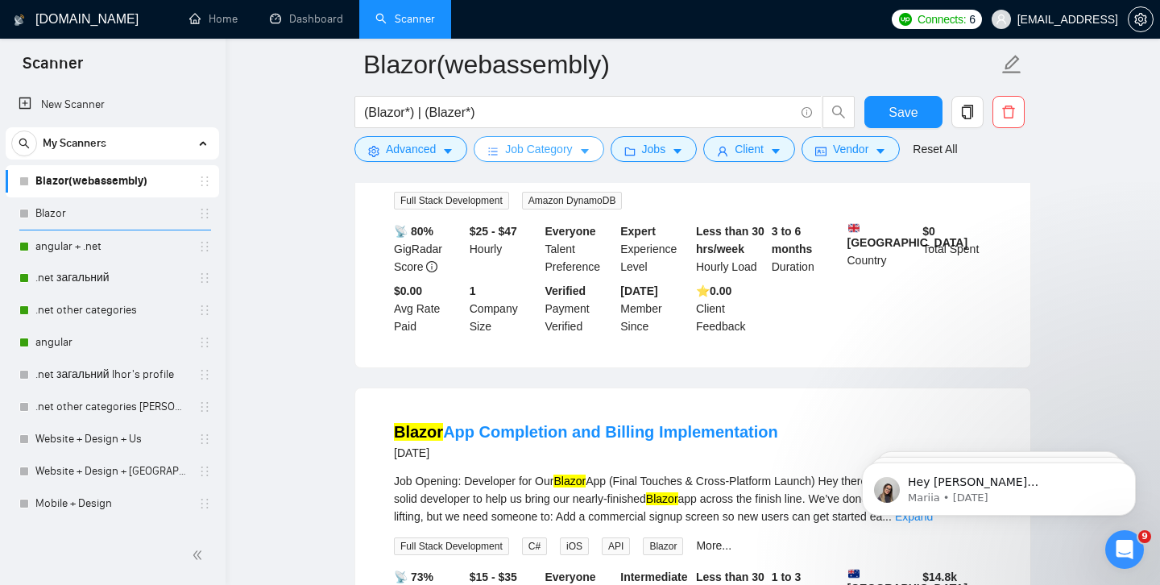
click at [558, 155] on span "Job Category" at bounding box center [538, 149] width 67 height 18
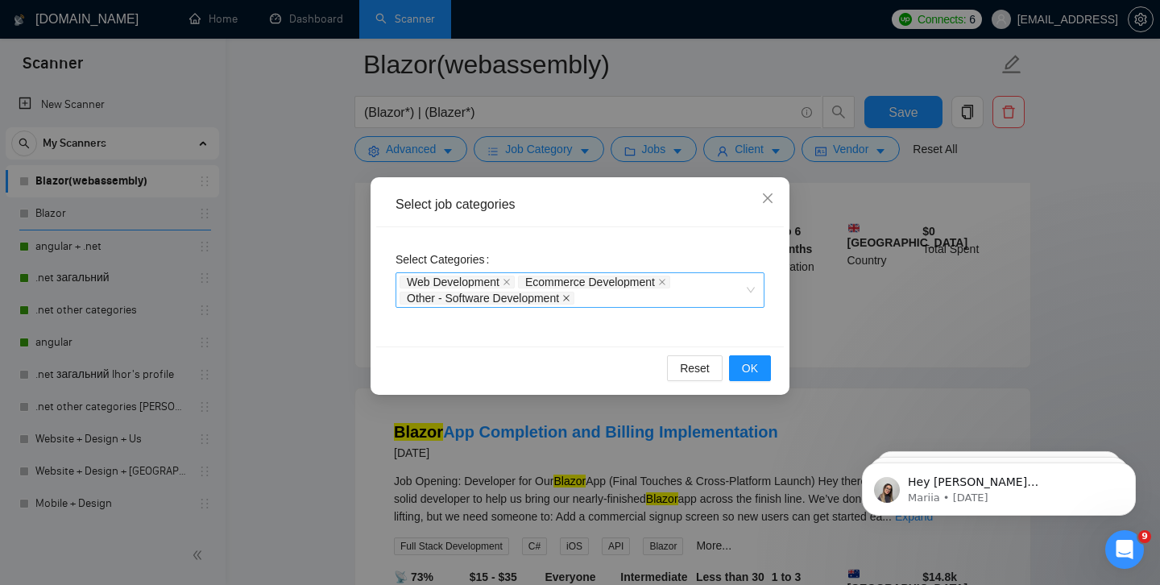
click at [570, 297] on icon "close" at bounding box center [566, 298] width 8 height 8
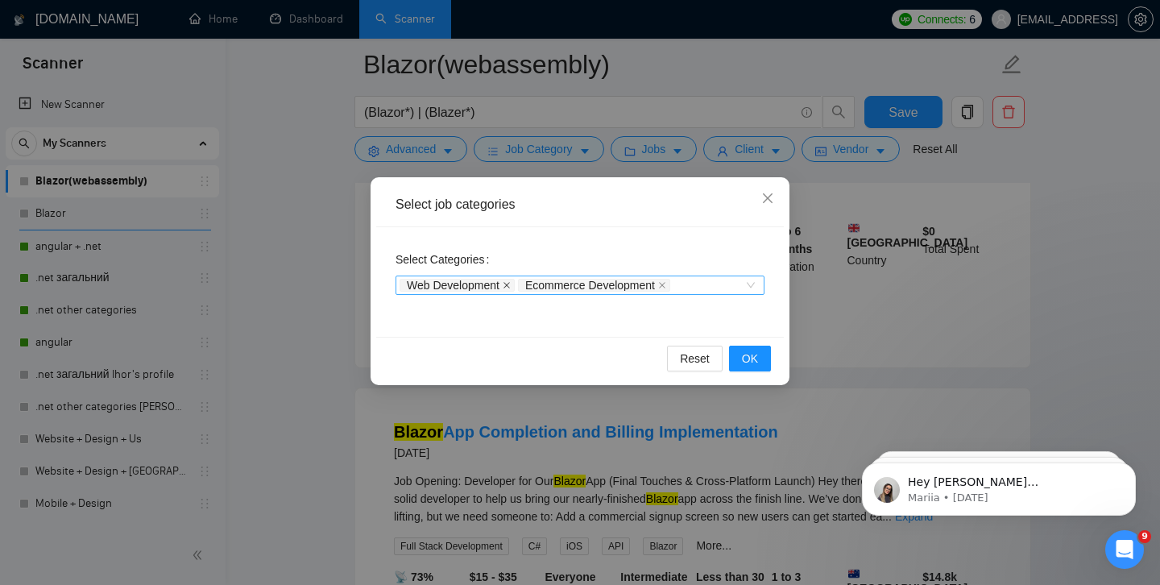
click at [509, 286] on icon "close" at bounding box center [507, 285] width 8 height 8
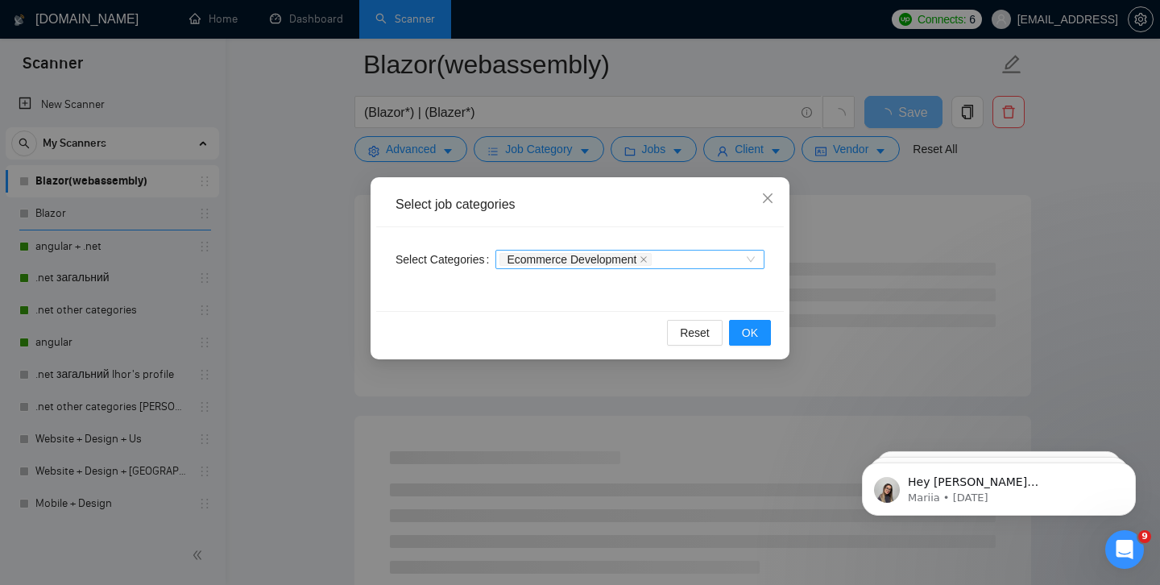
click at [654, 266] on div "Ecommerce Development" at bounding box center [578, 259] width 156 height 16
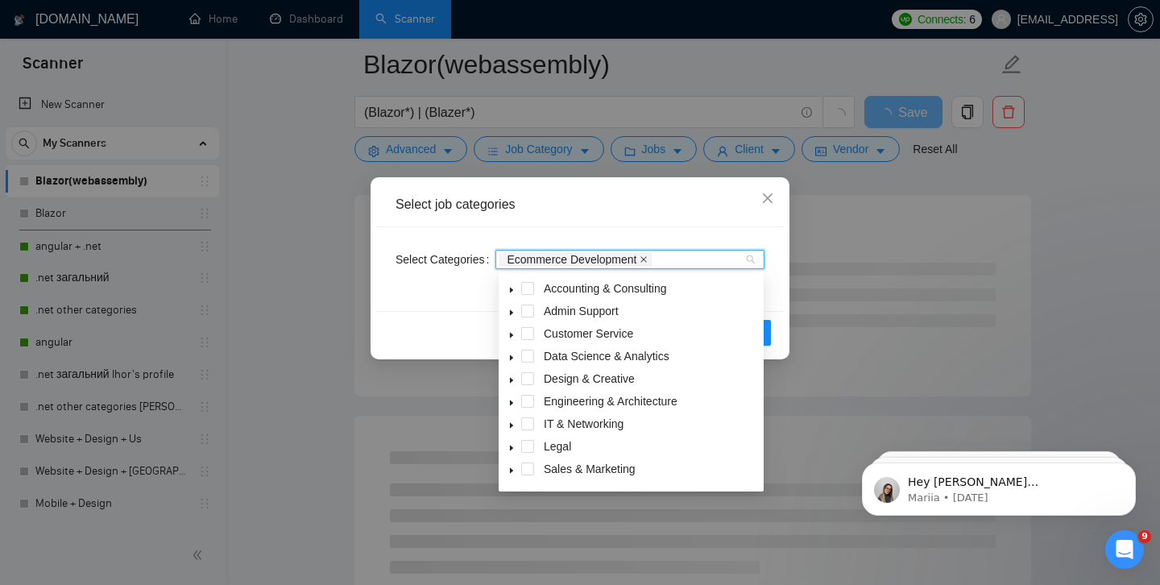
click at [648, 260] on icon "close" at bounding box center [644, 259] width 6 height 6
click at [687, 222] on div "Select job categories" at bounding box center [580, 205] width 408 height 44
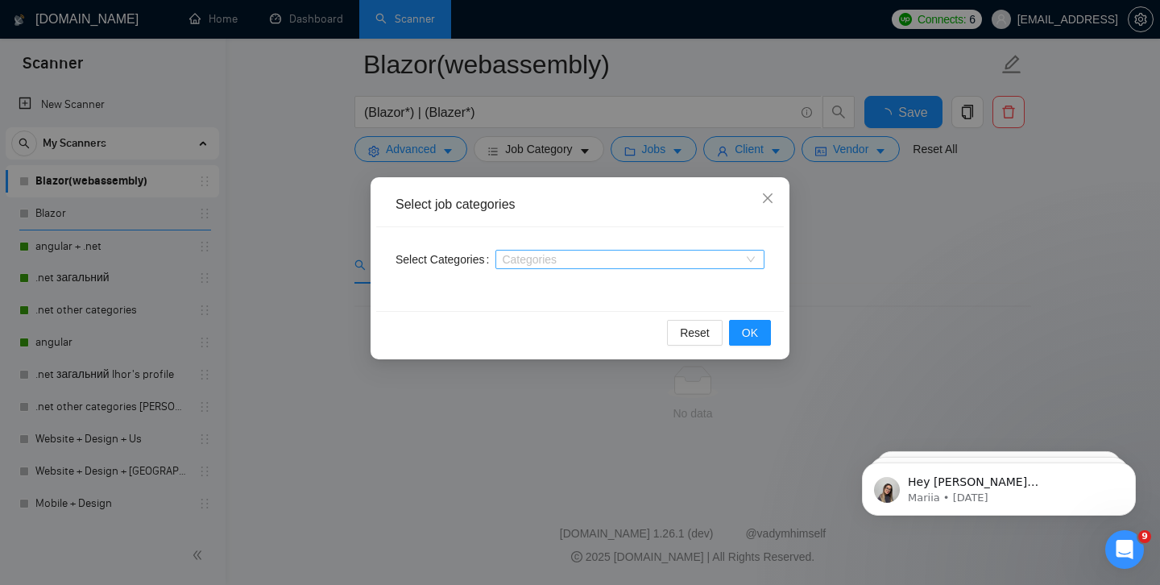
scroll to position [0, 0]
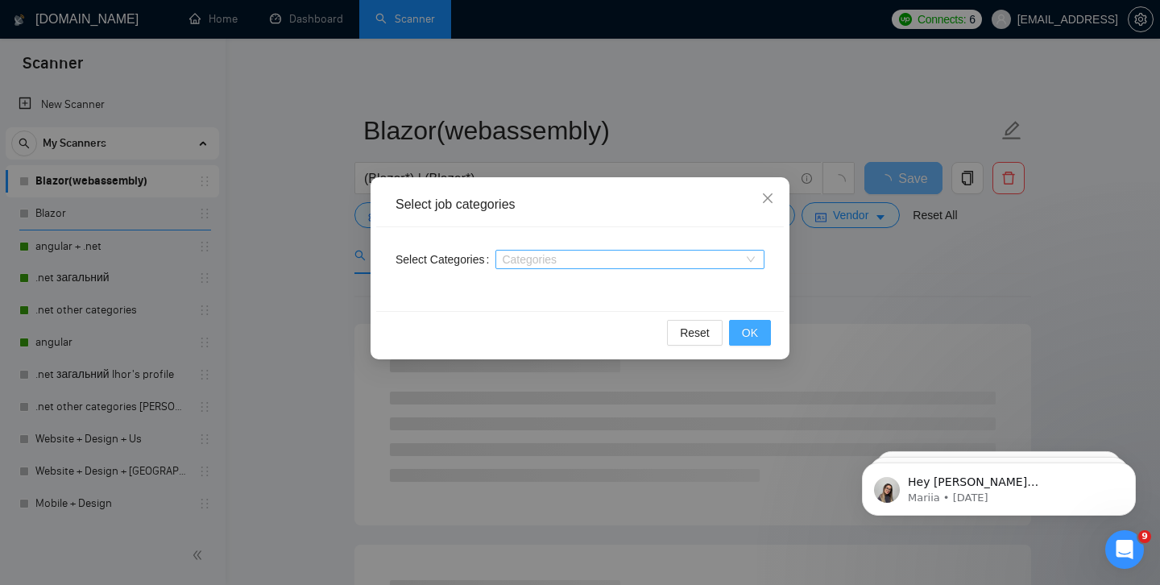
click at [764, 334] on button "OK" at bounding box center [750, 333] width 42 height 26
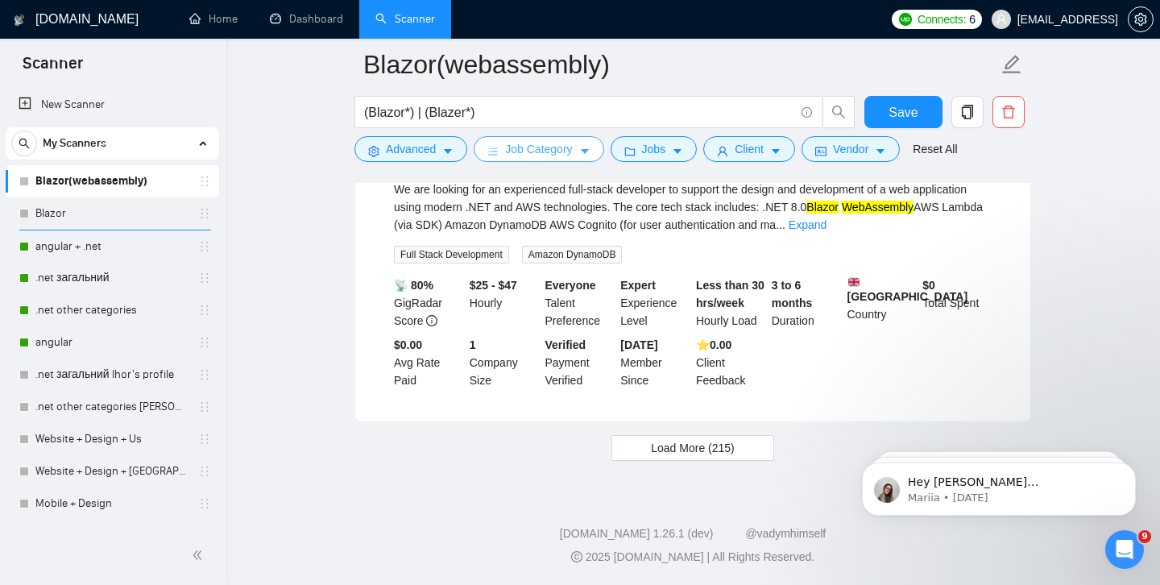
scroll to position [3397, 0]
click at [658, 456] on span "Load More (215)" at bounding box center [693, 448] width 84 height 18
click at [98, 209] on link "Blazor" at bounding box center [111, 213] width 153 height 32
click at [899, 109] on span "Save" at bounding box center [903, 112] width 29 height 20
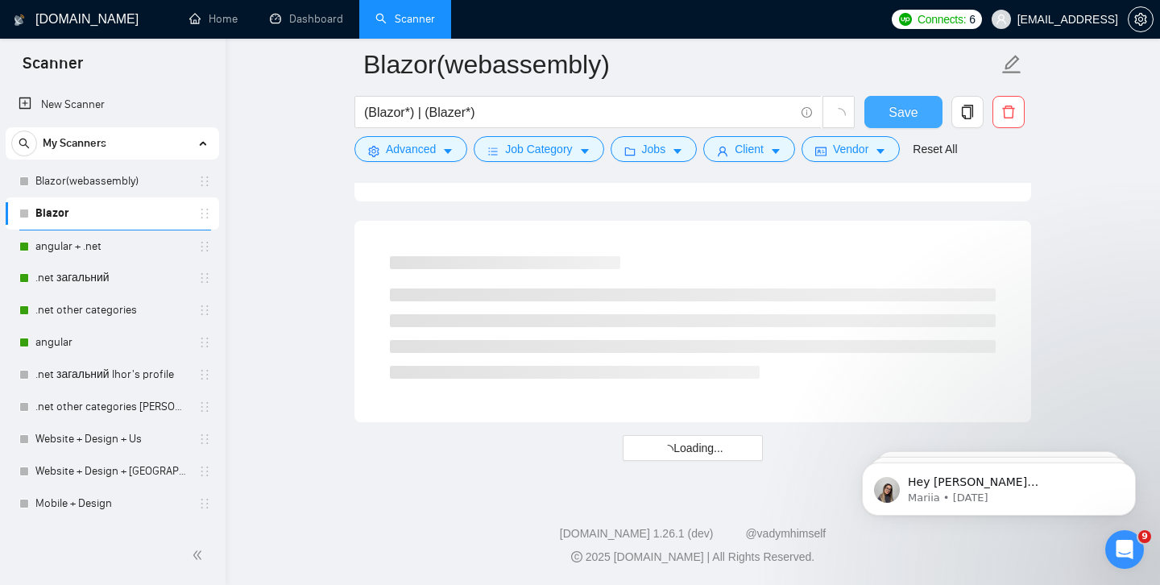
scroll to position [2103, 0]
click at [899, 110] on span "Save" at bounding box center [903, 112] width 29 height 20
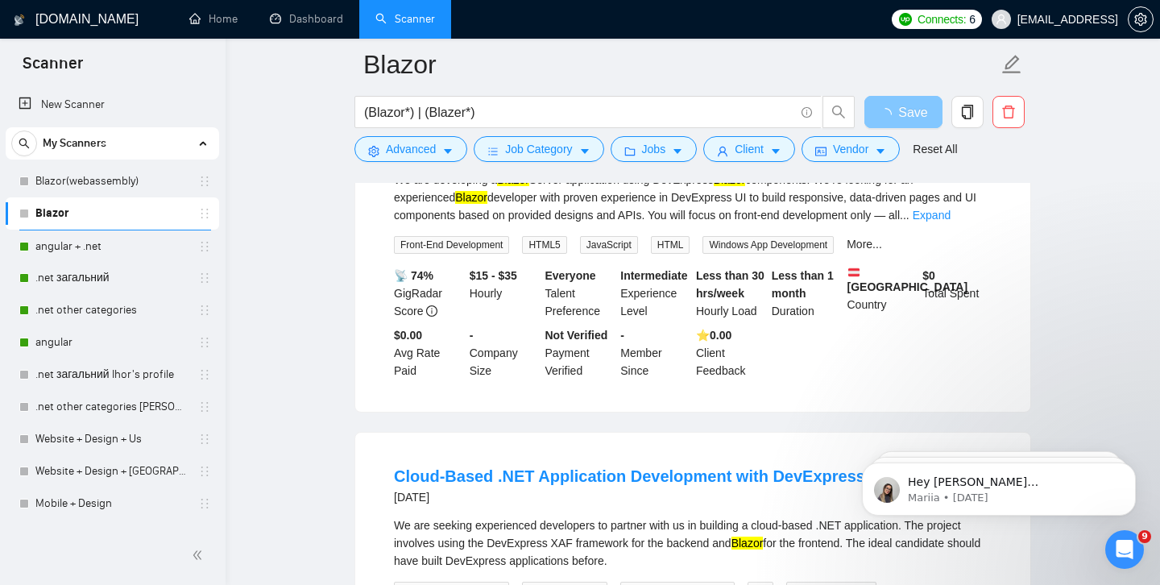
scroll to position [0, 0]
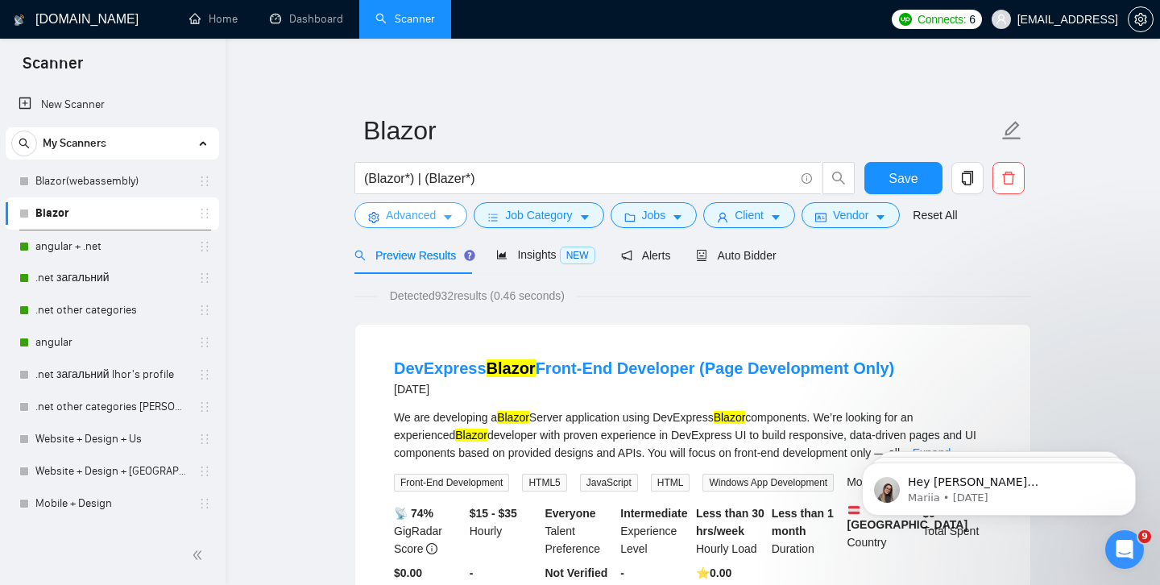
click at [414, 218] on span "Advanced" at bounding box center [411, 215] width 50 height 18
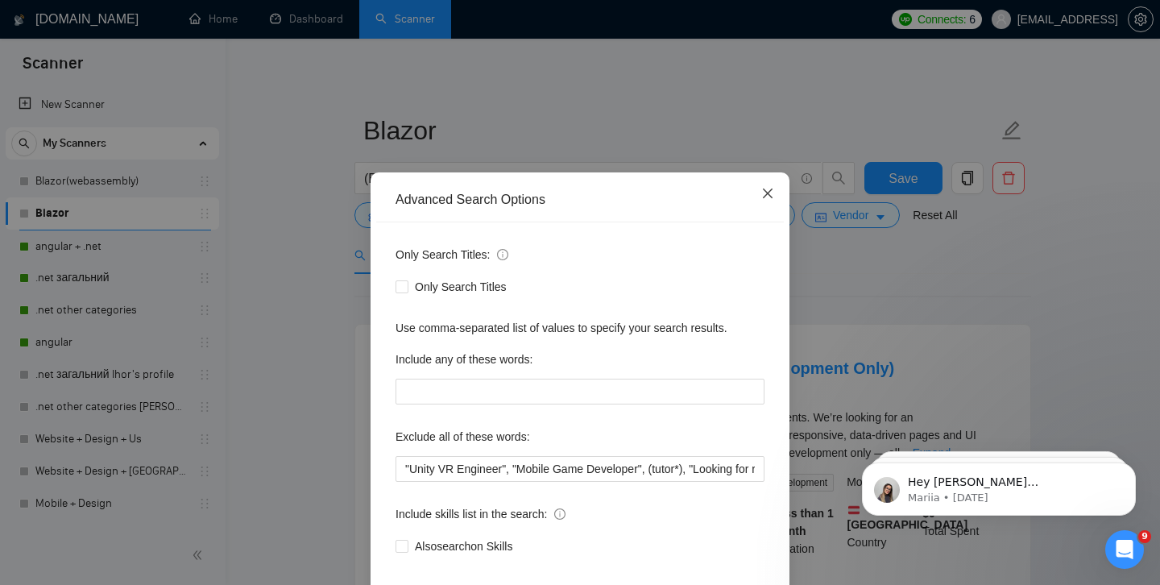
click at [762, 187] on span "Close" at bounding box center [768, 194] width 44 height 44
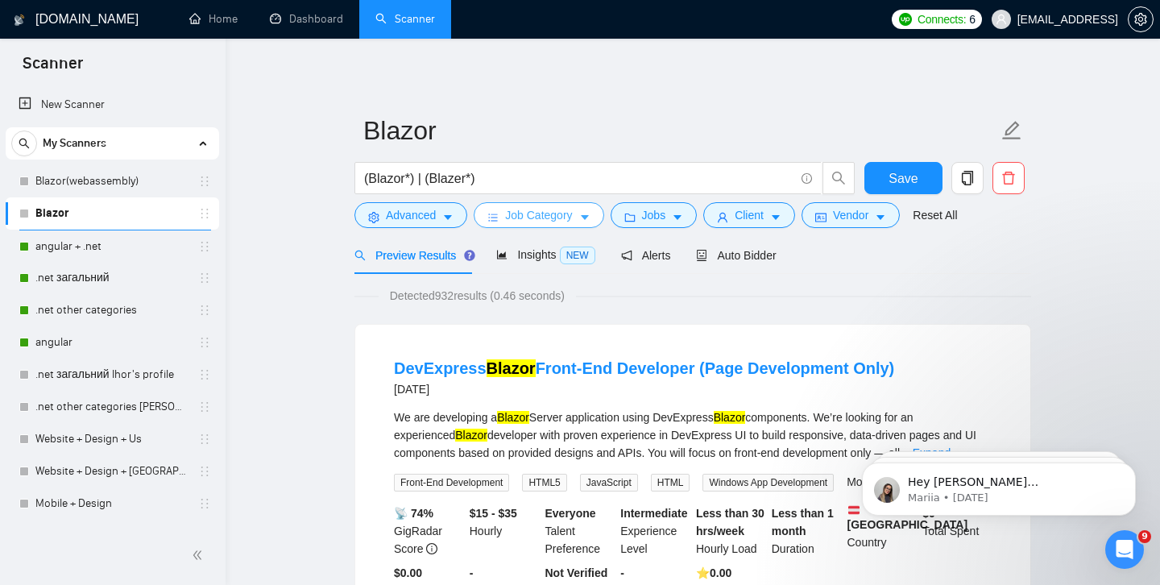
click at [551, 222] on span "Job Category" at bounding box center [538, 215] width 67 height 18
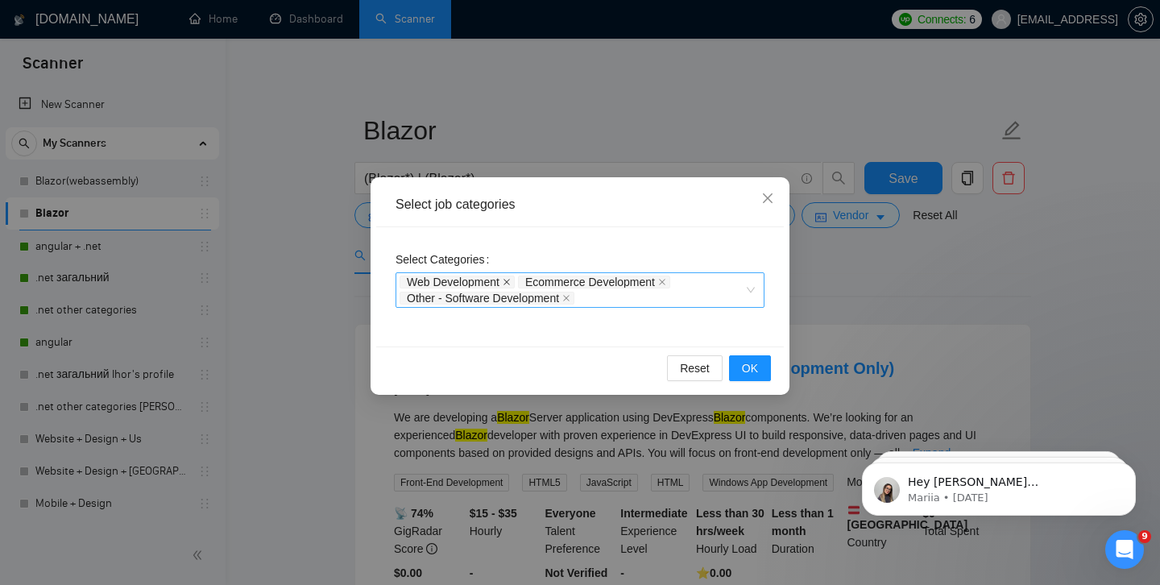
click at [511, 282] on icon "close" at bounding box center [507, 282] width 8 height 8
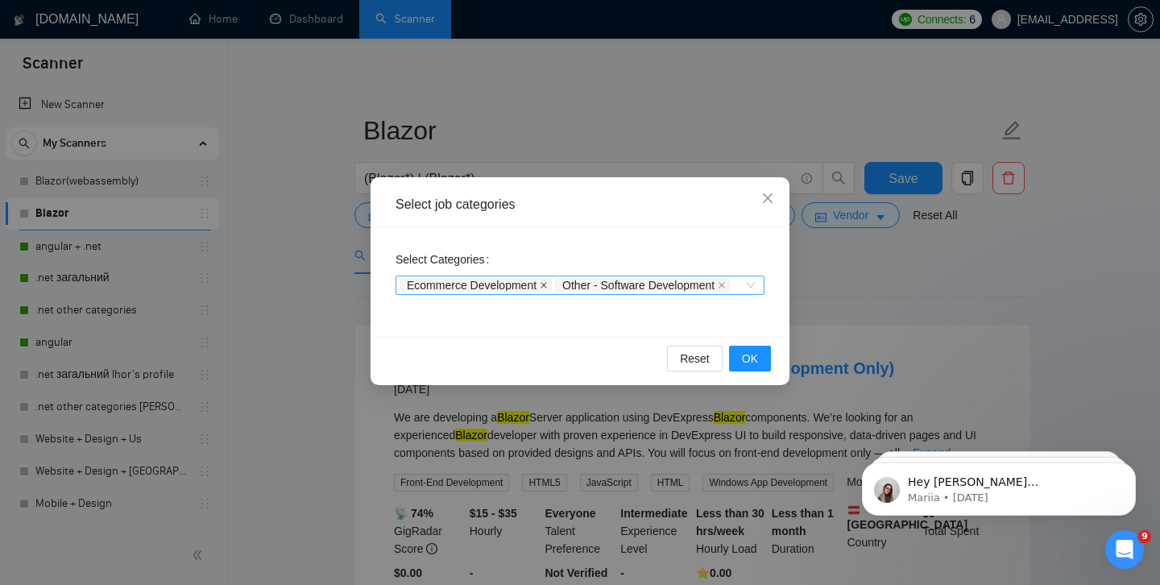
click at [548, 284] on icon "close" at bounding box center [544, 285] width 8 height 8
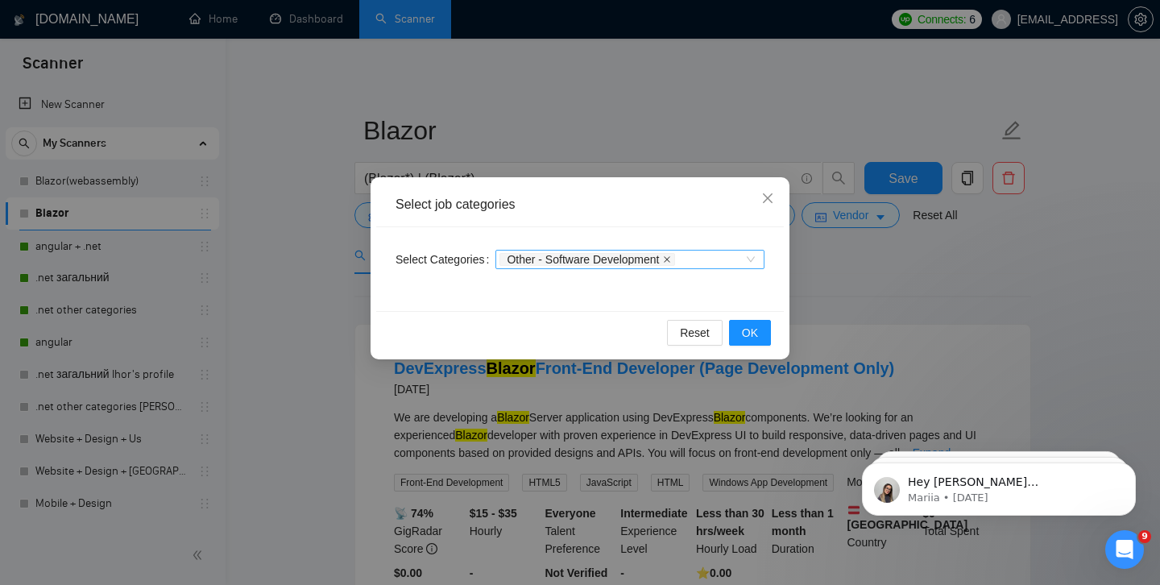
click at [671, 263] on icon "close" at bounding box center [667, 259] width 8 height 8
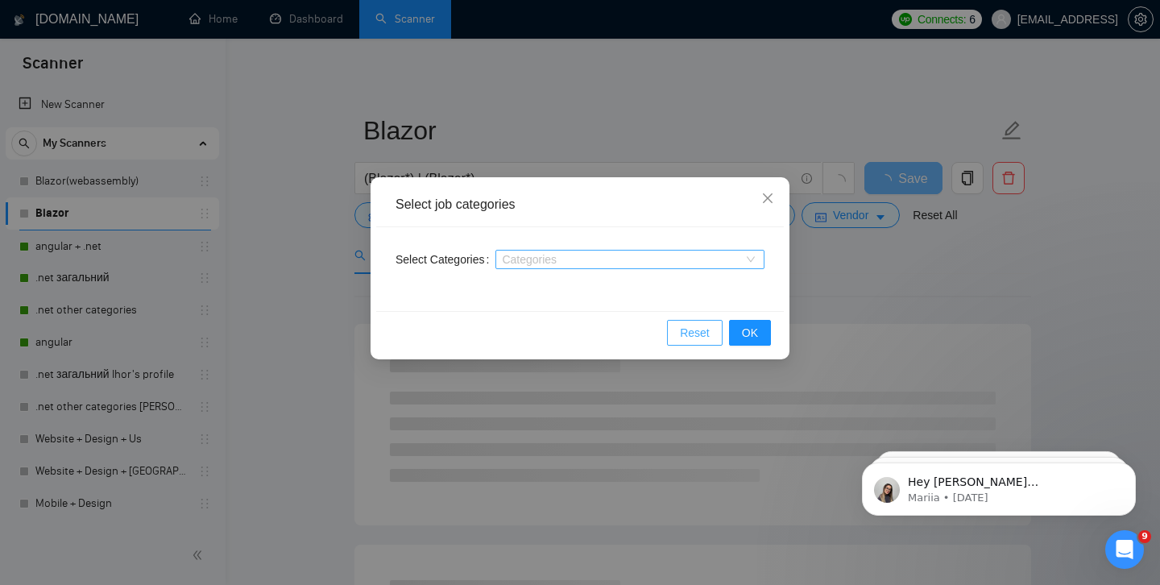
click at [698, 334] on span "Reset" at bounding box center [695, 333] width 30 height 18
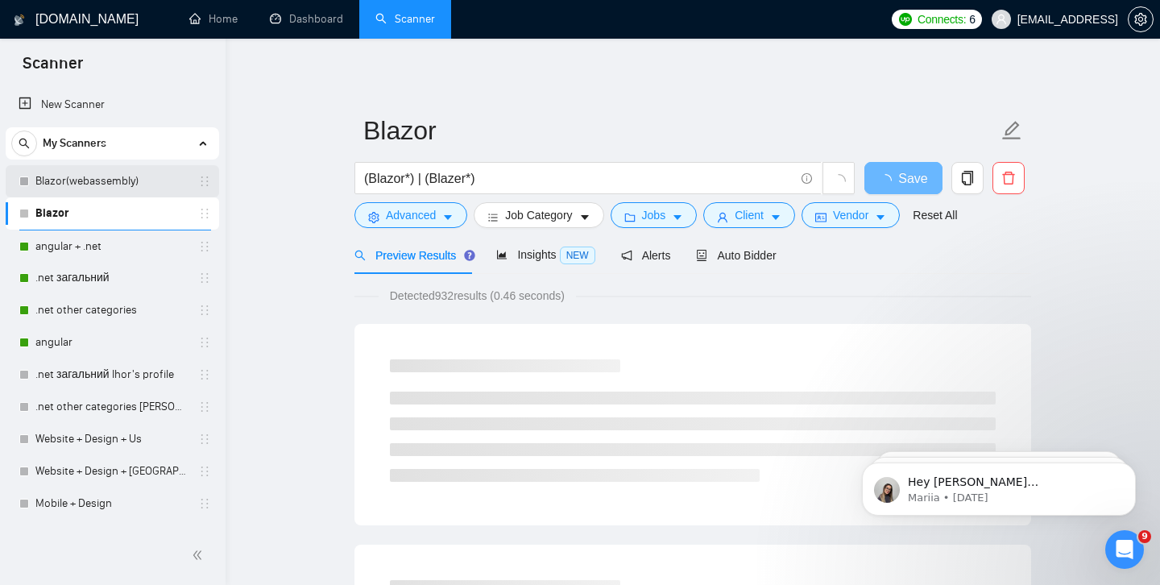
click at [108, 174] on link "Blazor(webassembly)" at bounding box center [111, 181] width 153 height 32
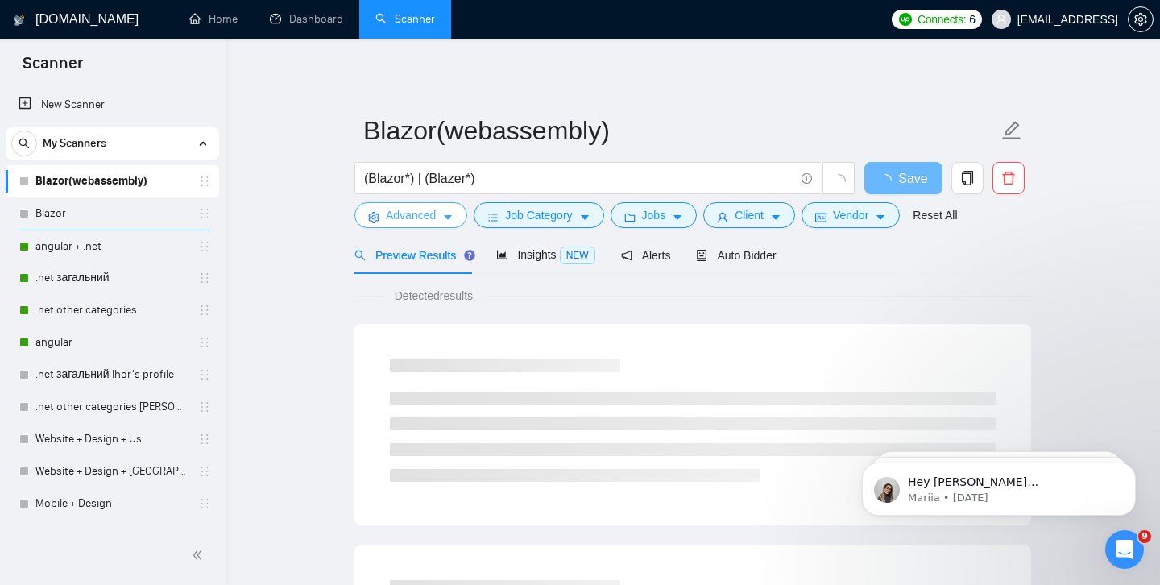
click at [380, 220] on button "Advanced" at bounding box center [411, 215] width 113 height 26
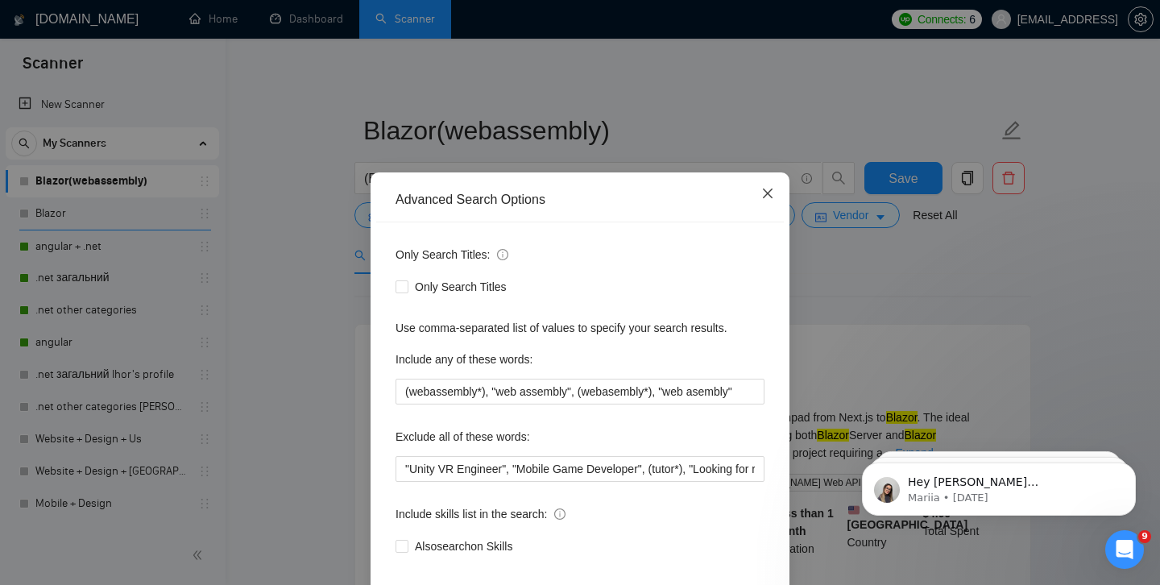
click at [766, 198] on icon "close" at bounding box center [768, 193] width 13 height 13
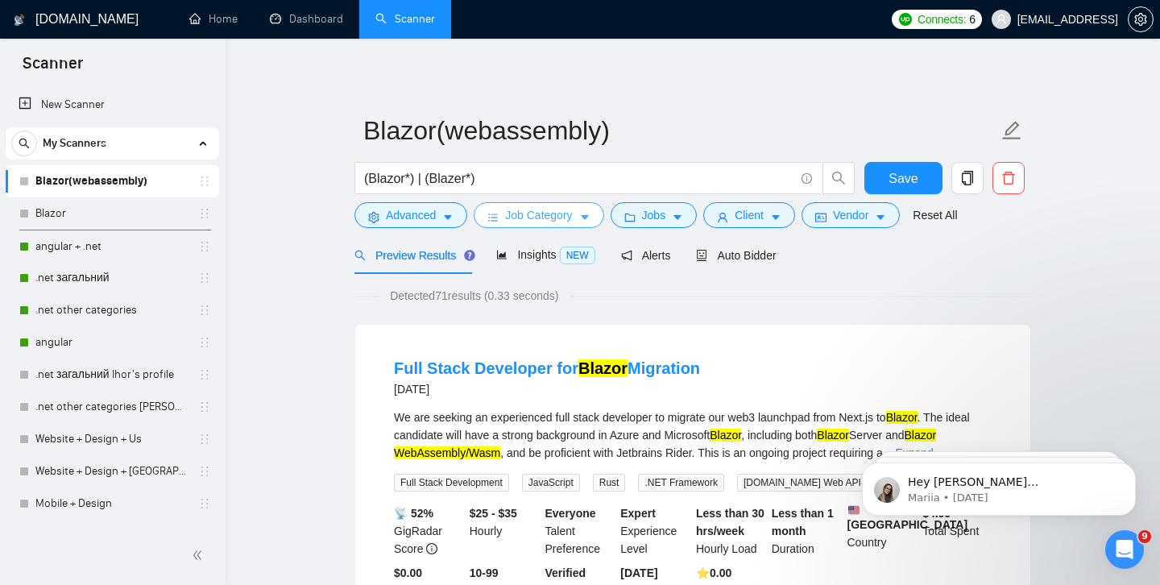
click at [504, 222] on button "Job Category" at bounding box center [539, 215] width 130 height 26
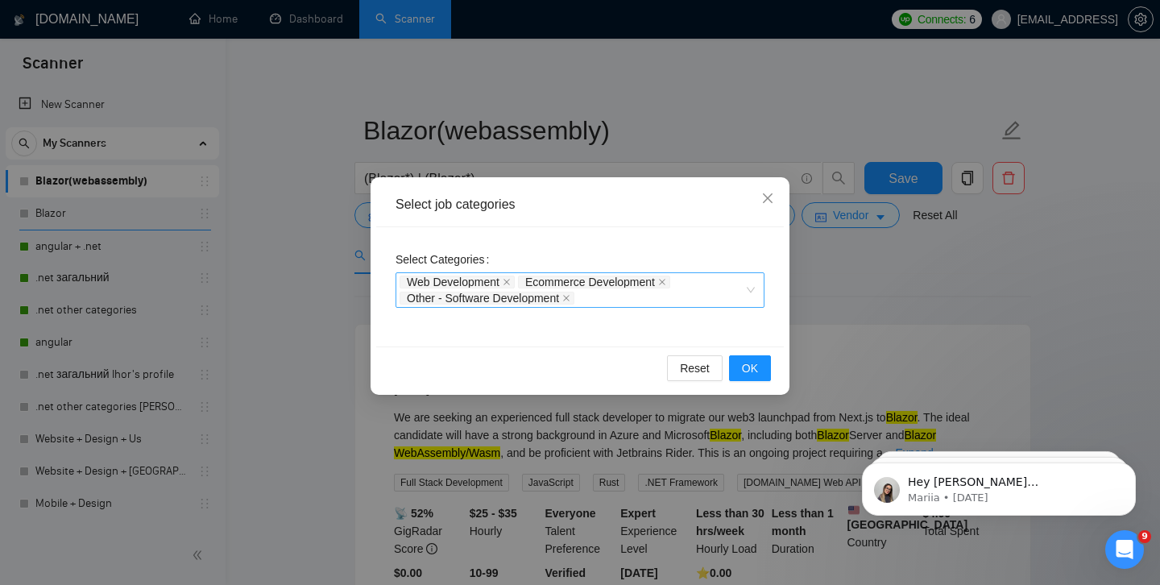
click at [568, 297] on span "Other - Software Development" at bounding box center [487, 298] width 175 height 13
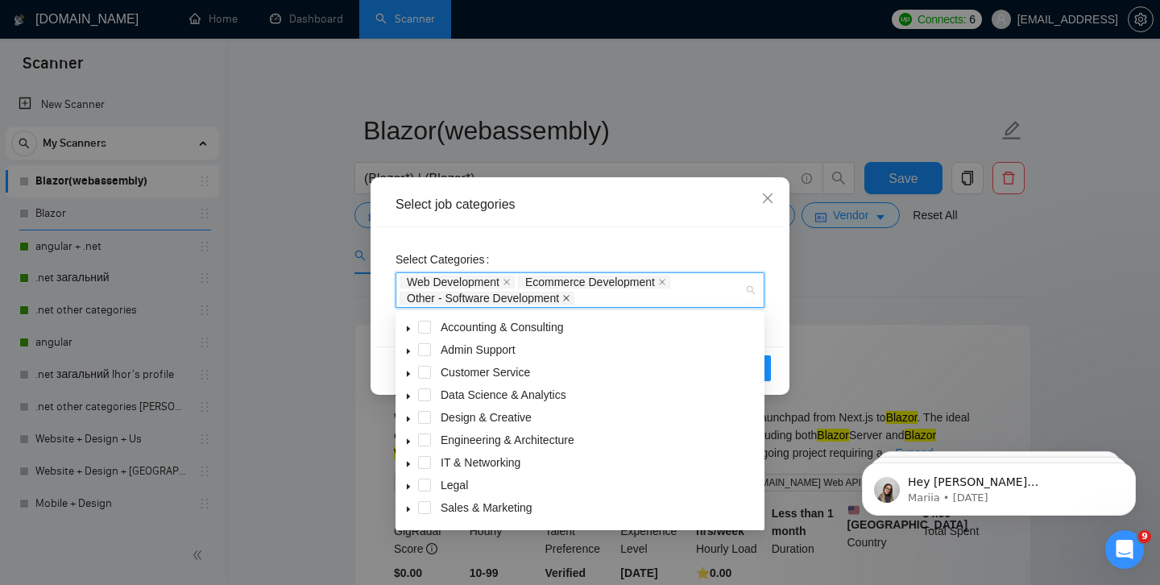
click at [571, 294] on icon "close" at bounding box center [566, 298] width 8 height 8
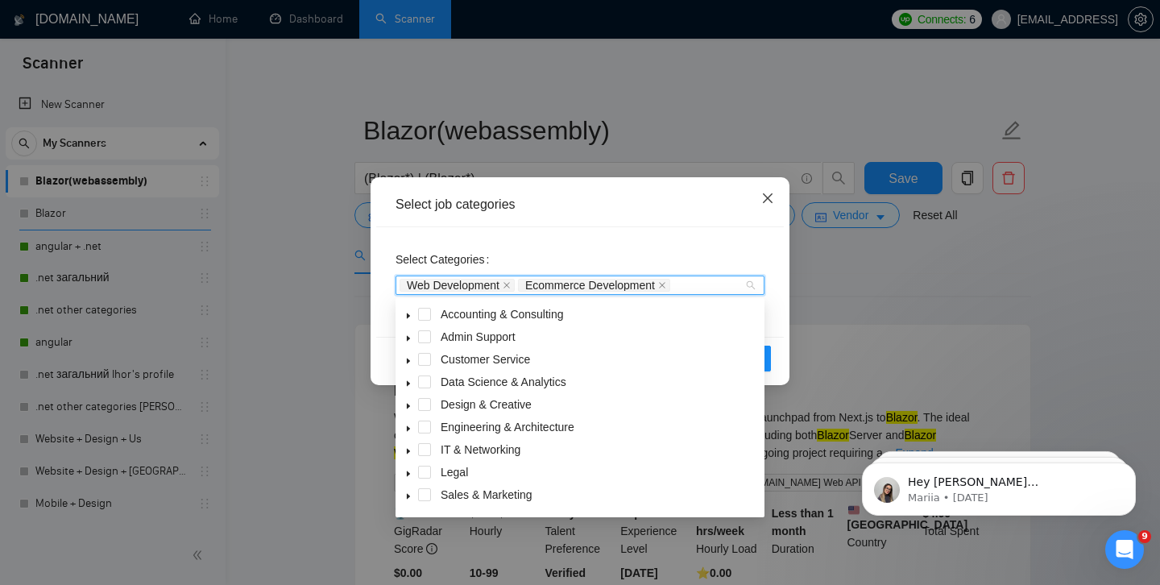
click at [769, 189] on span "Close" at bounding box center [768, 199] width 44 height 44
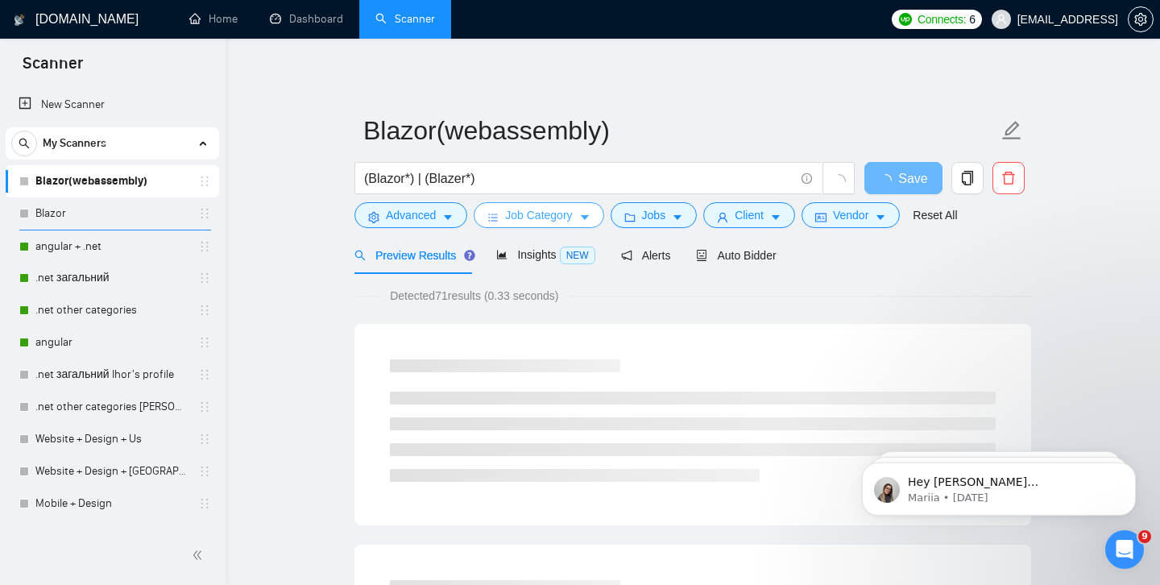
click at [545, 218] on span "Job Category" at bounding box center [538, 215] width 67 height 18
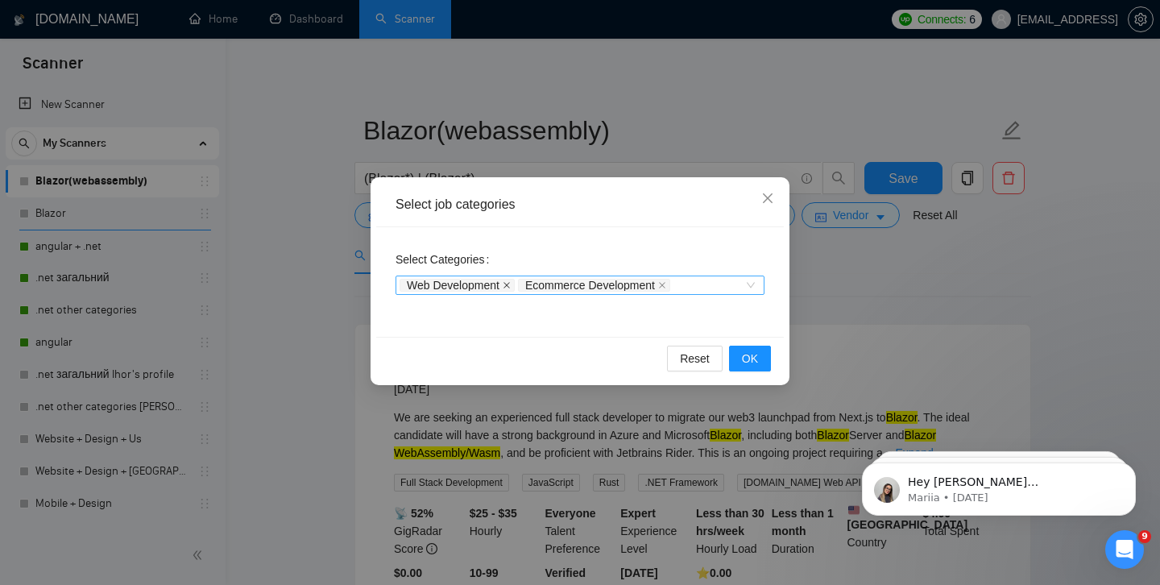
click at [509, 284] on icon "close" at bounding box center [507, 285] width 6 height 6
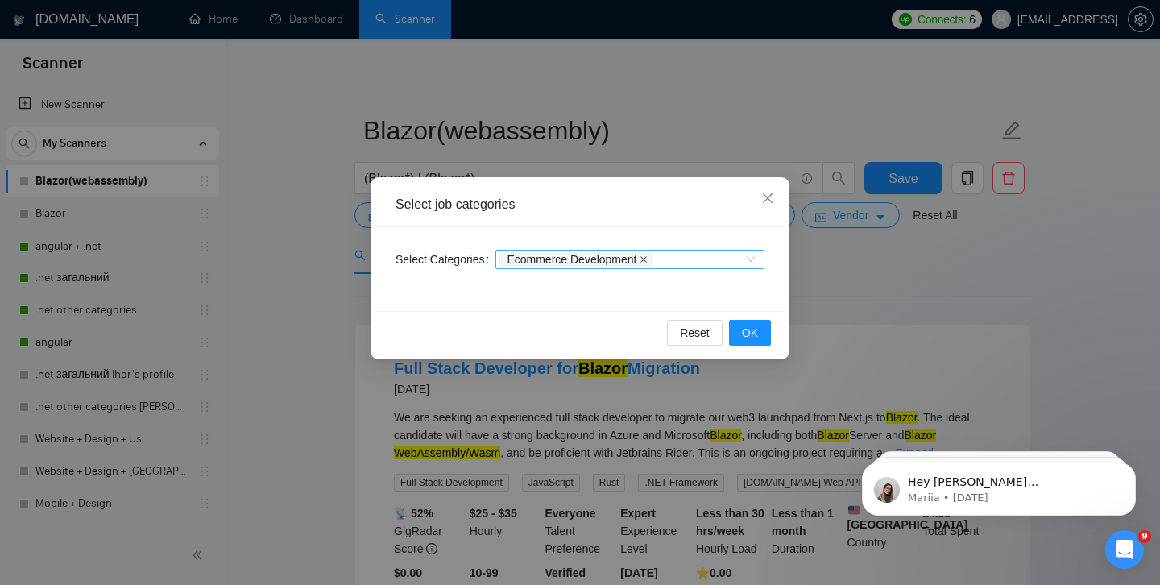
click at [648, 264] on span at bounding box center [644, 259] width 8 height 11
click at [753, 332] on span "OK" at bounding box center [750, 333] width 16 height 18
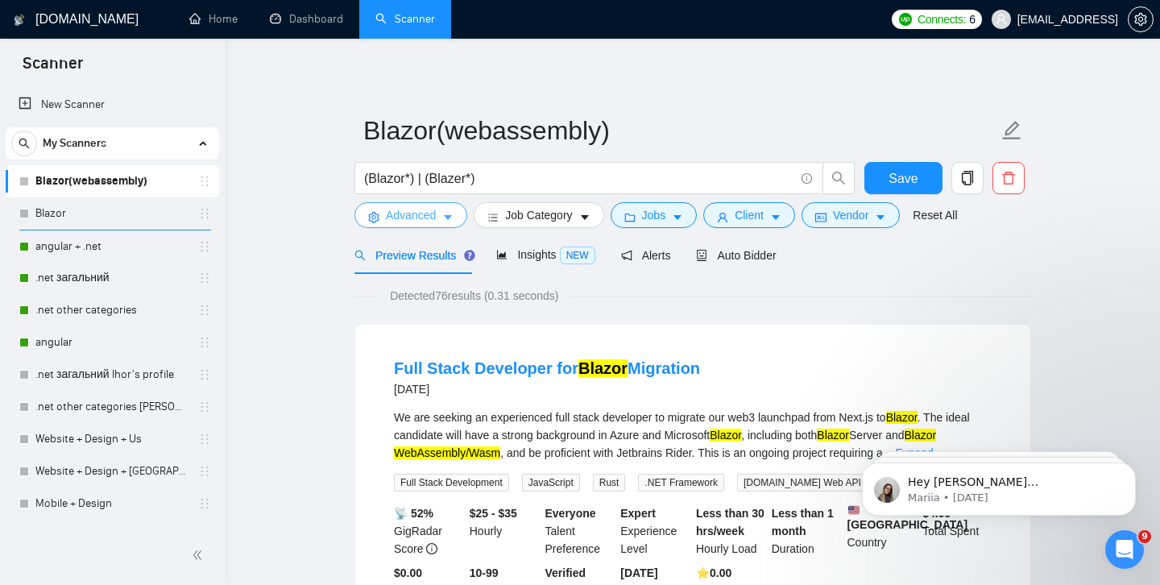
click at [421, 220] on span "Advanced" at bounding box center [411, 215] width 50 height 18
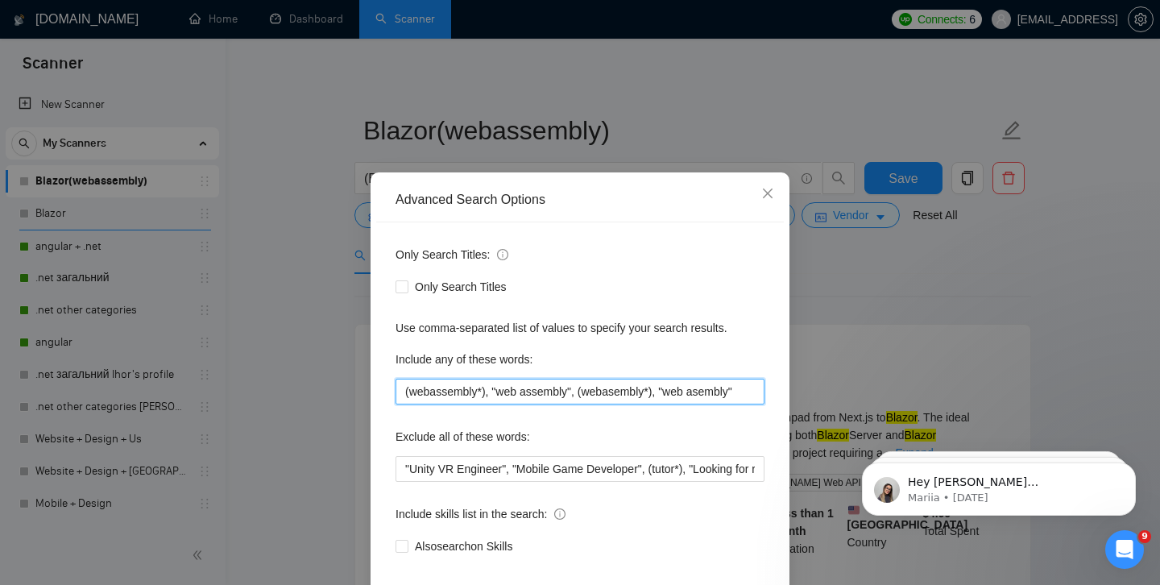
click at [571, 391] on input "(webassembly*), "web assembly", (webasembly*), "web asembly"" at bounding box center [580, 392] width 369 height 26
click at [742, 396] on input "(webassembly*), "web assembly", (webasembly*), "web asembly"" at bounding box center [580, 392] width 369 height 26
click at [751, 396] on input "(webassembly*), "web assembly", (webasembly*), "web asembly"" at bounding box center [580, 392] width 369 height 26
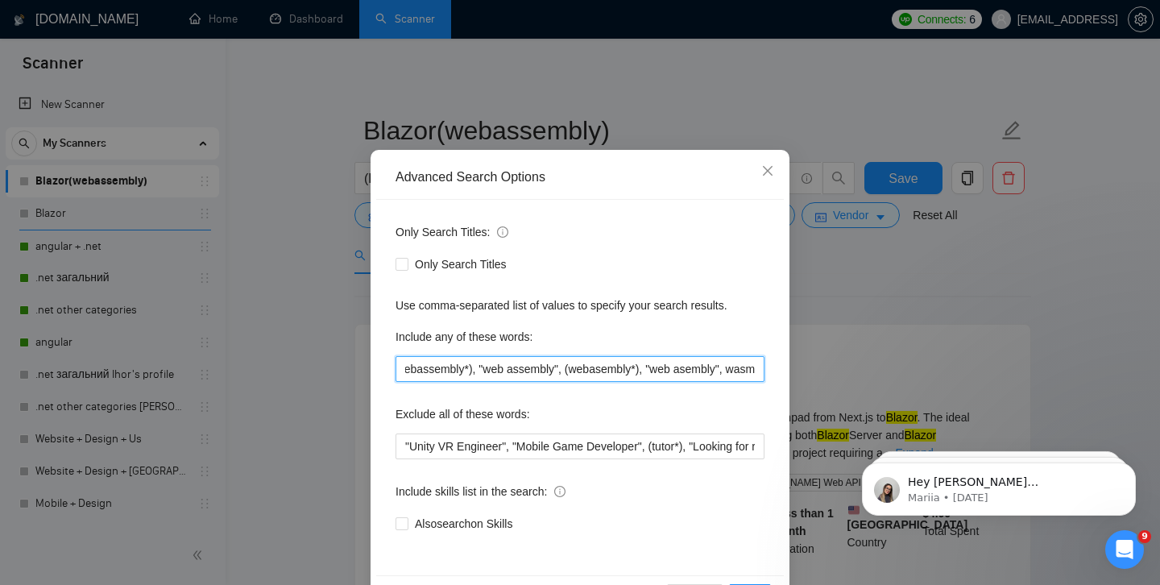
scroll to position [40, 0]
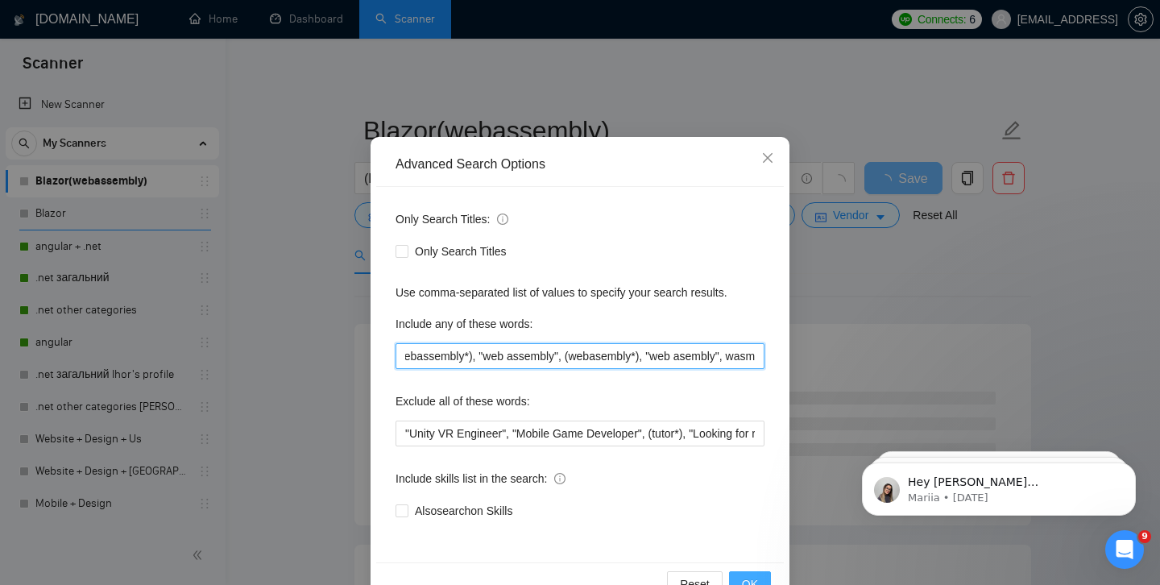
type input "(webassembly*), "web assembly", (webasembly*), "web asembly", wasm"
click at [748, 577] on span "OK" at bounding box center [750, 584] width 16 height 18
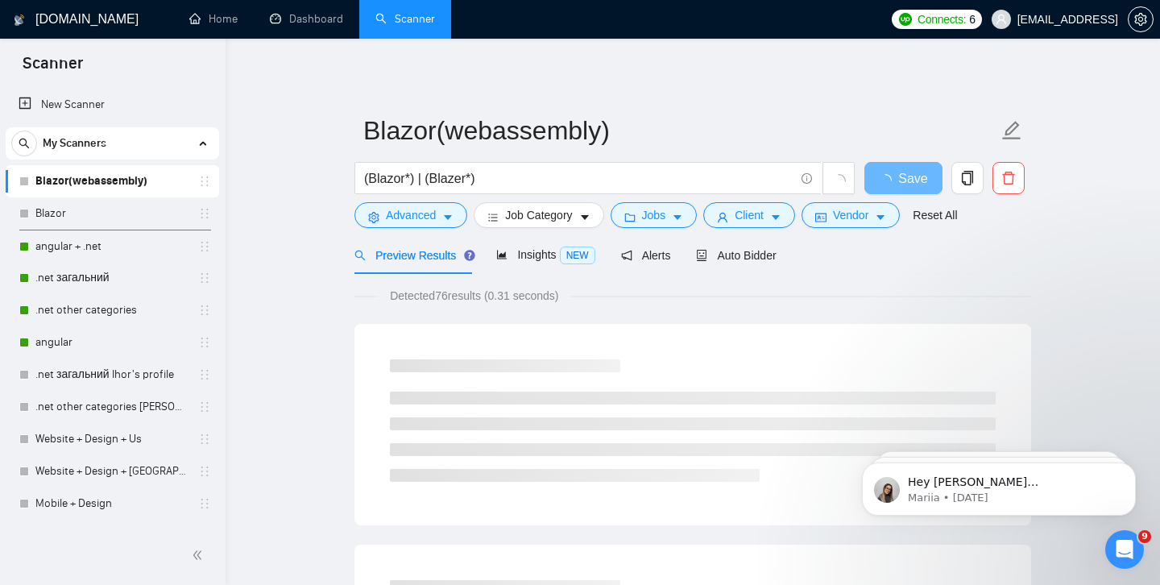
scroll to position [5, 0]
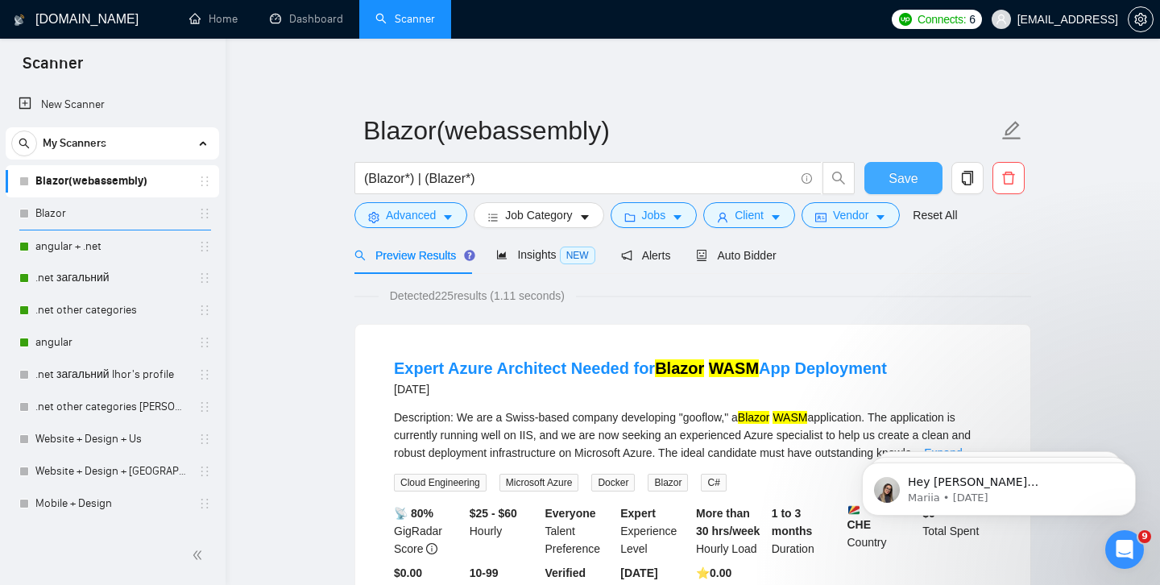
click at [882, 174] on button "Save" at bounding box center [904, 178] width 78 height 32
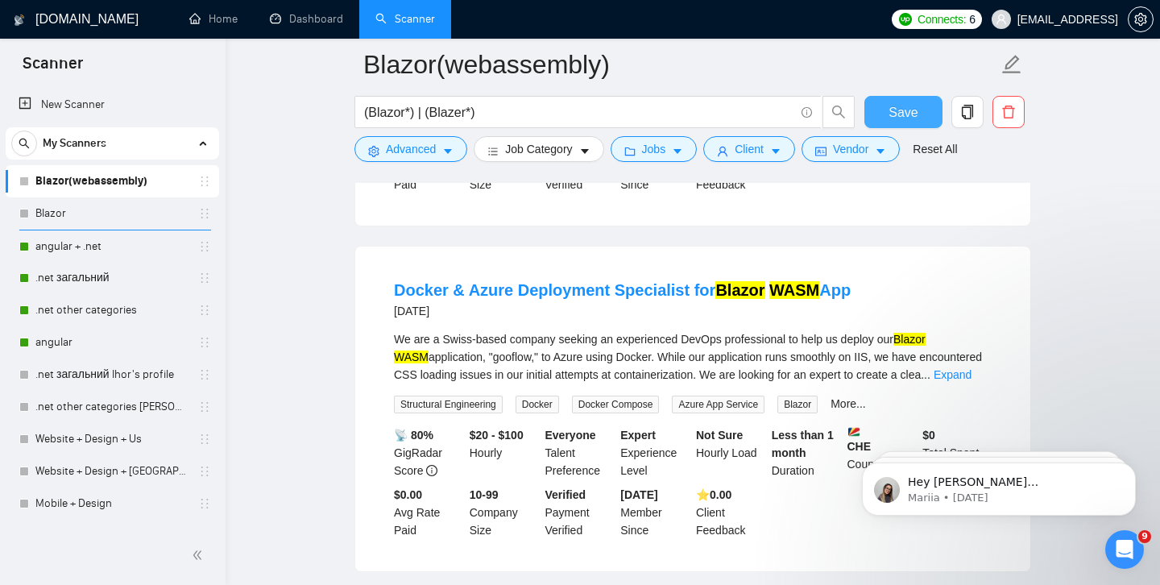
scroll to position [0, 0]
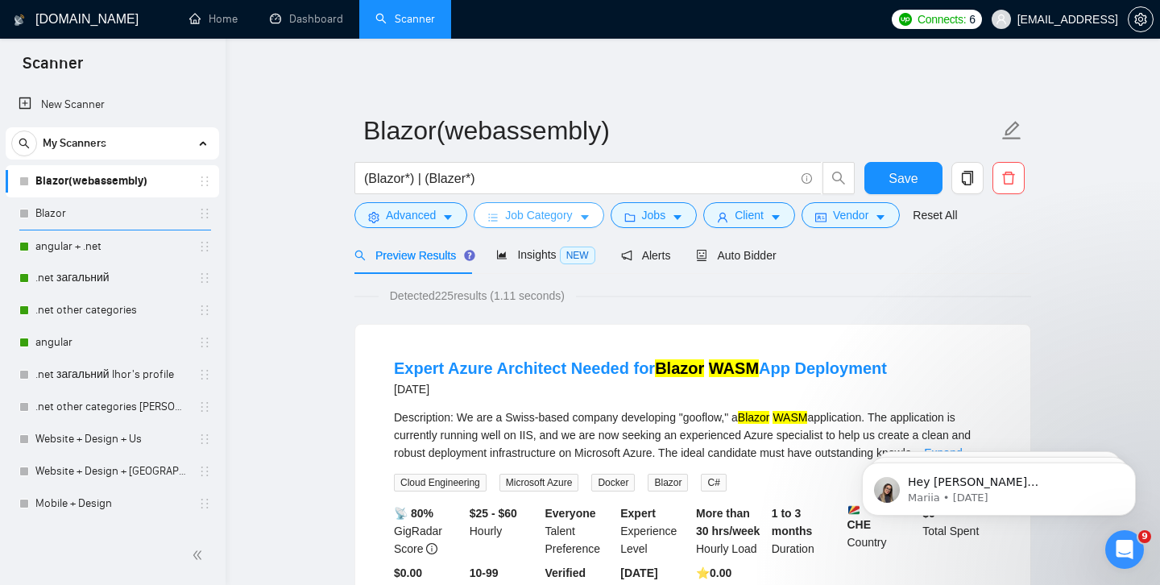
click at [508, 222] on span "Job Category" at bounding box center [538, 215] width 67 height 18
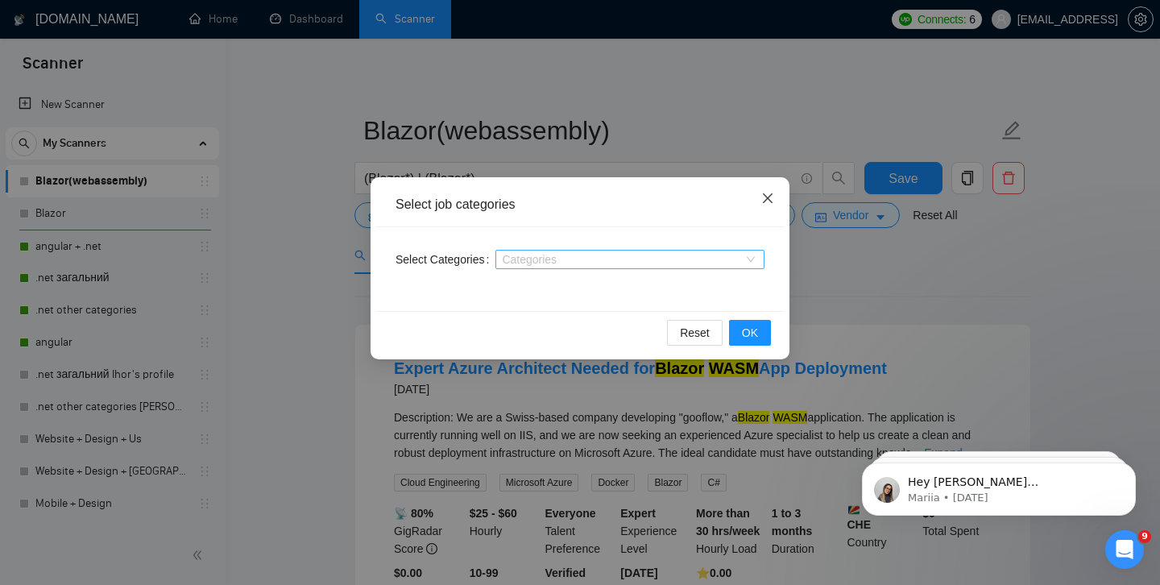
click at [770, 201] on icon "close" at bounding box center [768, 198] width 13 height 13
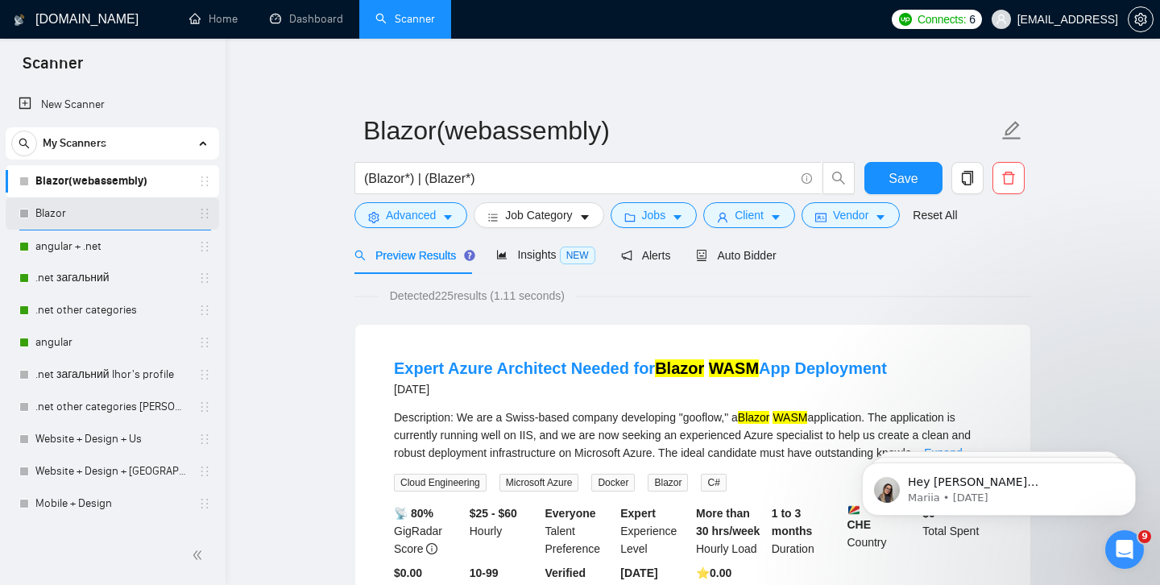
click at [126, 204] on link "Blazor" at bounding box center [111, 213] width 153 height 32
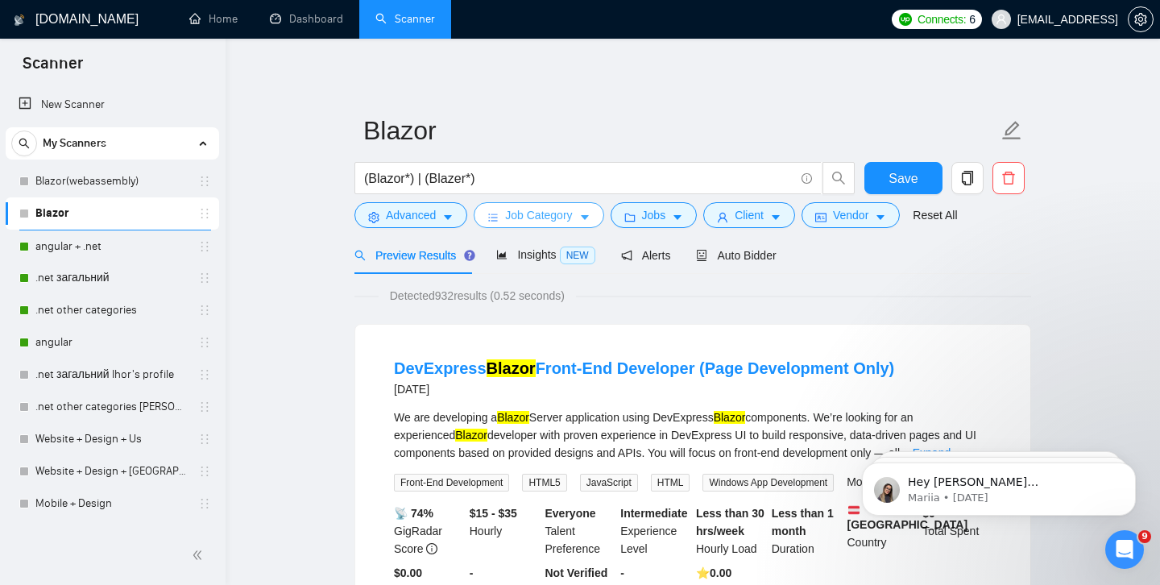
click at [489, 210] on button "Job Category" at bounding box center [539, 215] width 130 height 26
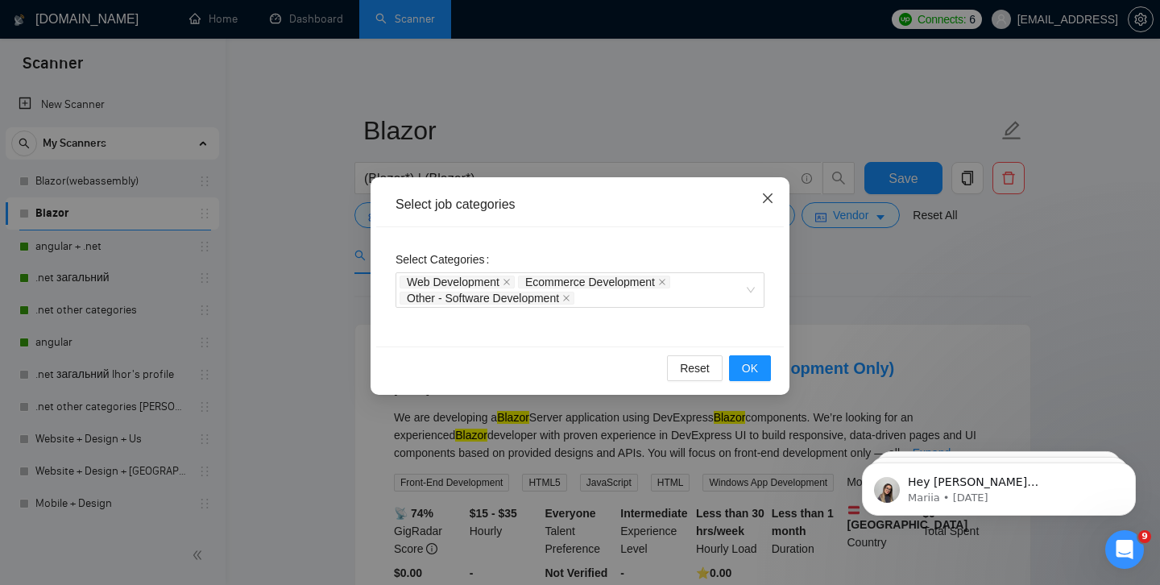
click at [767, 197] on icon "close" at bounding box center [768, 198] width 13 height 13
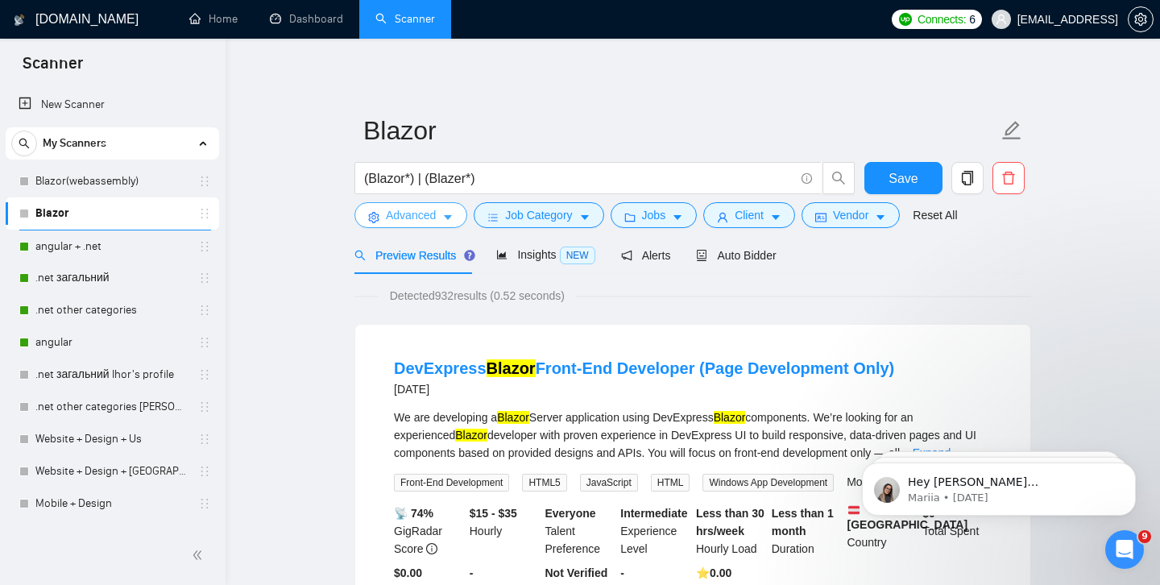
click at [381, 218] on button "Advanced" at bounding box center [411, 215] width 113 height 26
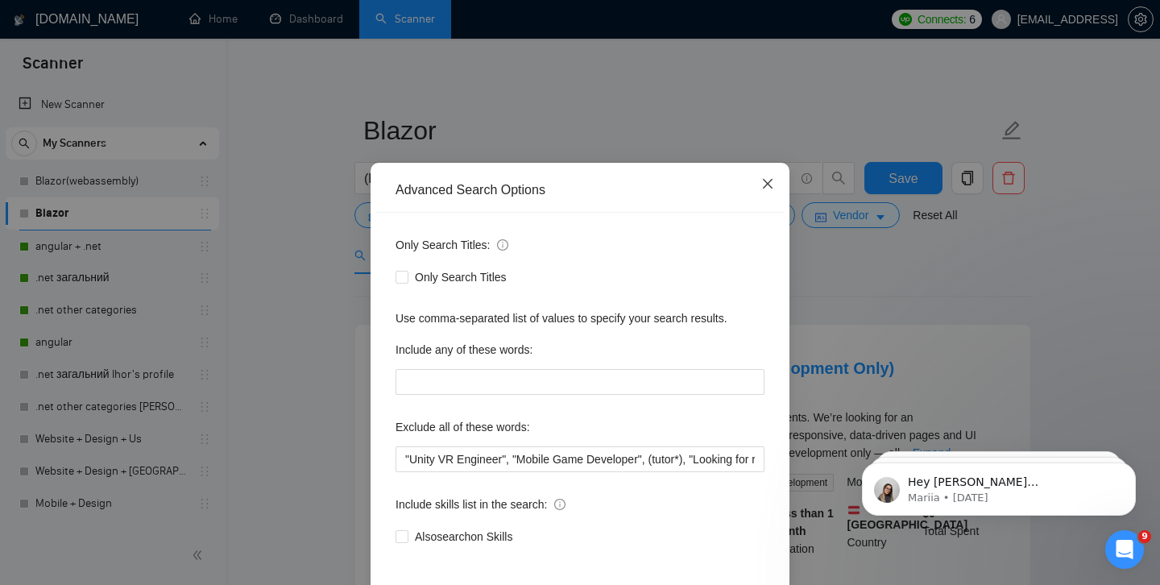
click at [768, 187] on icon "close" at bounding box center [768, 183] width 13 height 13
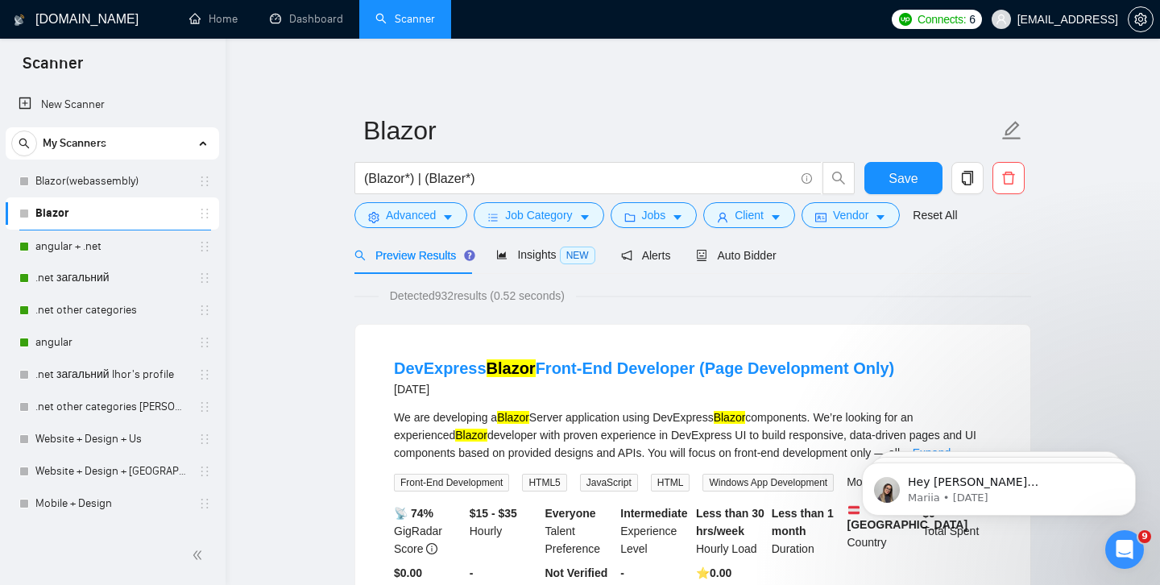
scroll to position [5, 0]
click at [529, 226] on button "Job Category" at bounding box center [539, 215] width 130 height 26
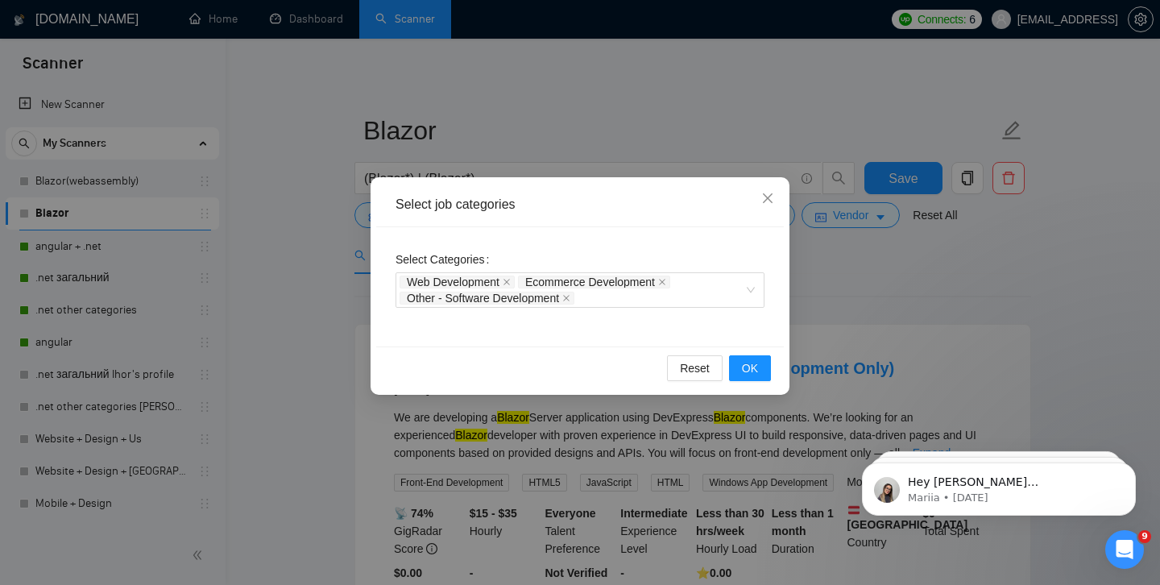
click at [663, 309] on div "Select Categories Web Development Ecommerce Development Other - Software Develo…" at bounding box center [580, 286] width 408 height 119
click at [651, 299] on div "Web Development Ecommerce Development Other - Software Development" at bounding box center [572, 290] width 345 height 32
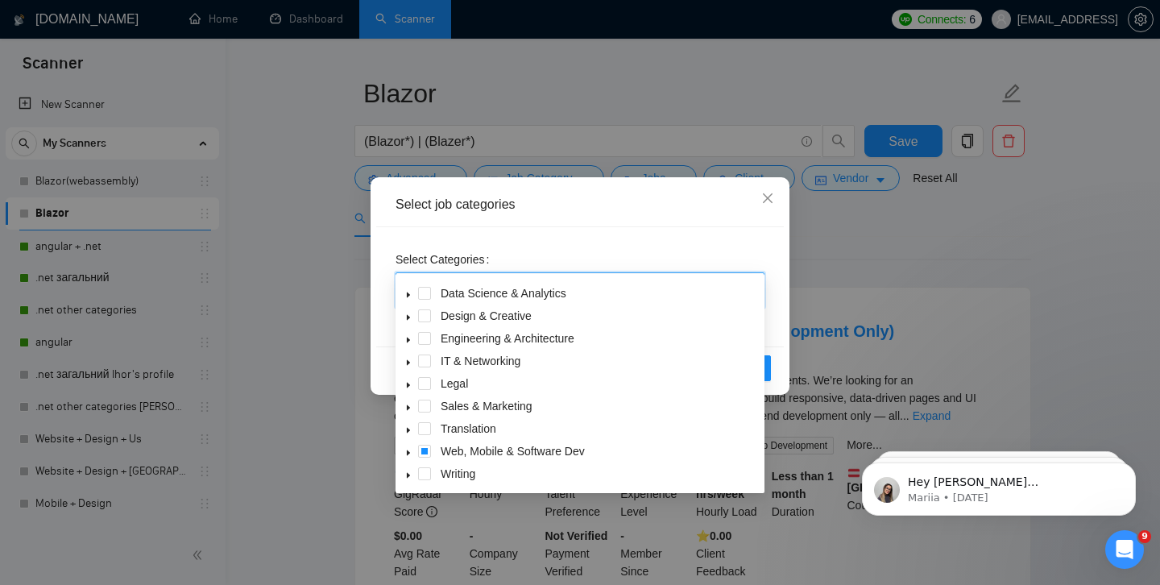
scroll to position [39, 0]
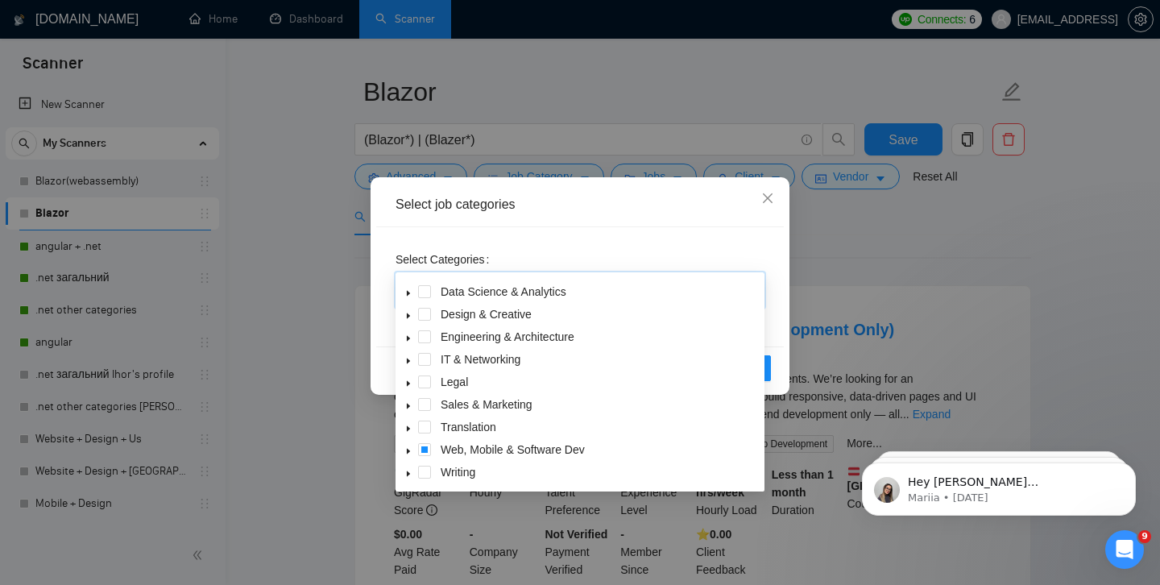
click at [414, 451] on span at bounding box center [408, 449] width 19 height 19
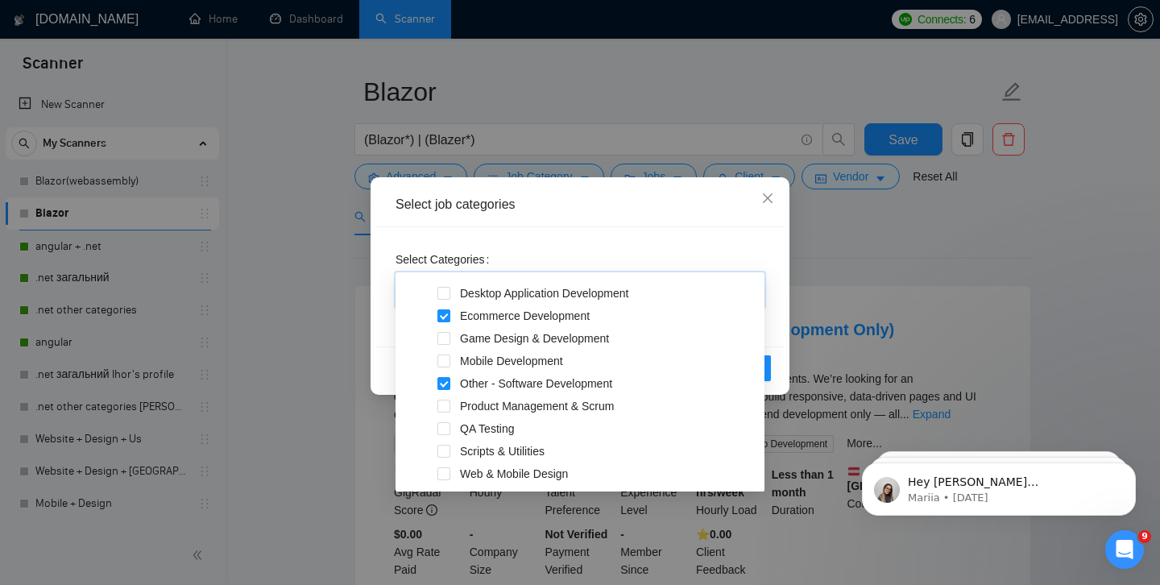
scroll to position [290, 0]
click at [446, 364] on span at bounding box center [444, 359] width 13 height 13
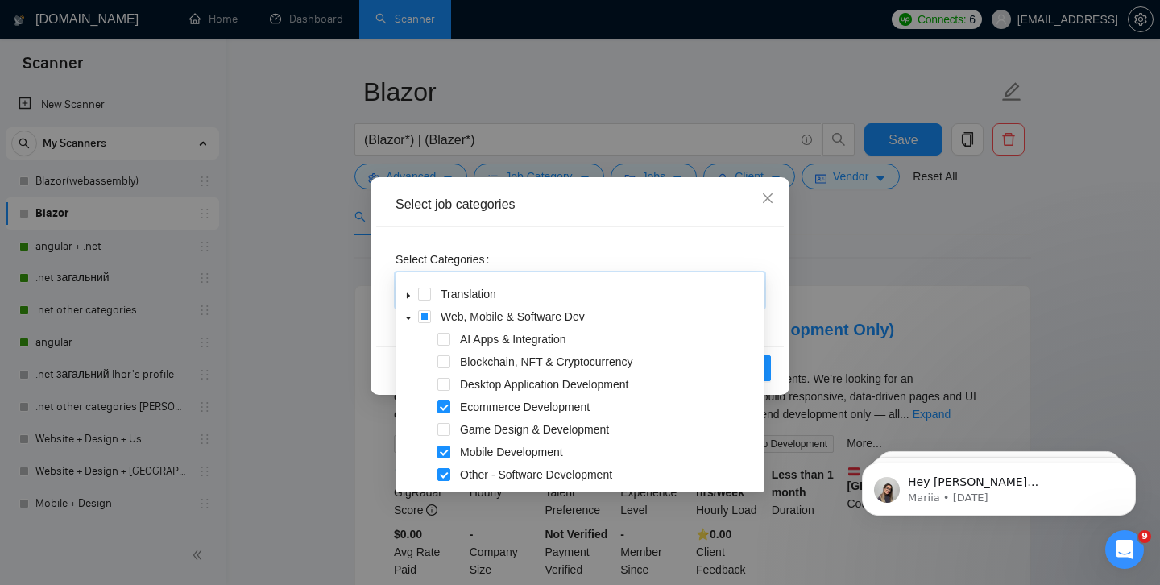
scroll to position [192, 0]
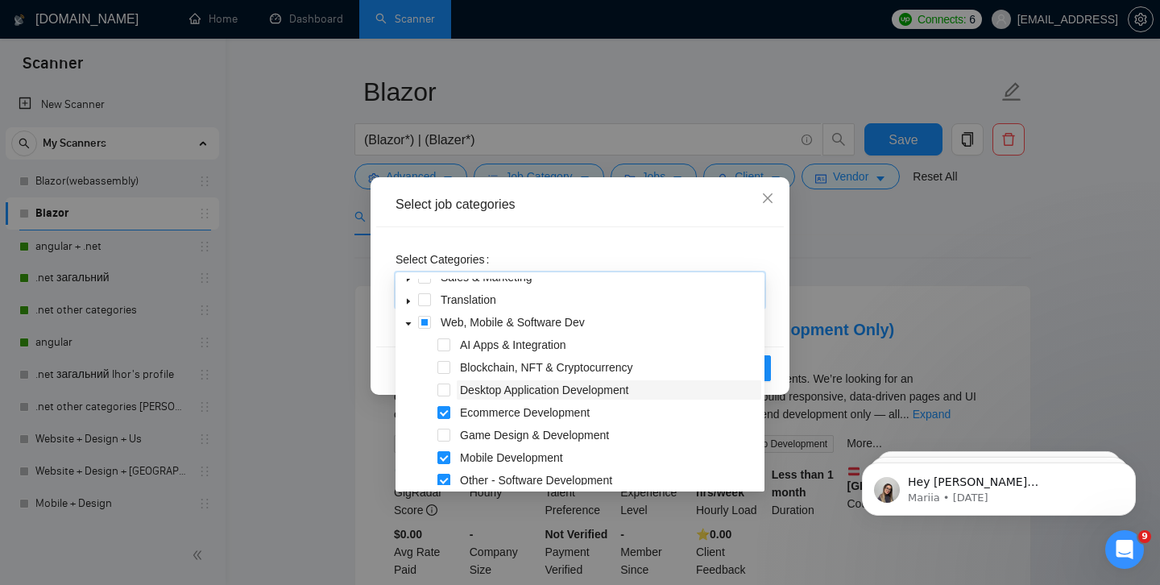
click at [479, 390] on span "Desktop Application Development" at bounding box center [544, 390] width 168 height 13
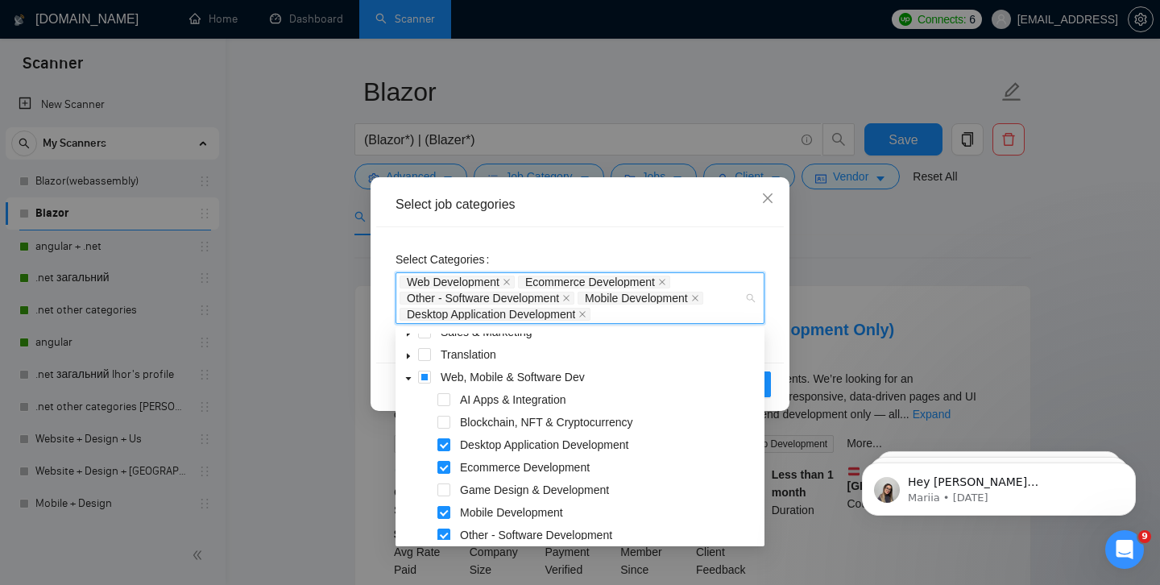
click at [669, 246] on div "Select Categories Web Development Ecommerce Development Other - Software Develo…" at bounding box center [580, 294] width 408 height 135
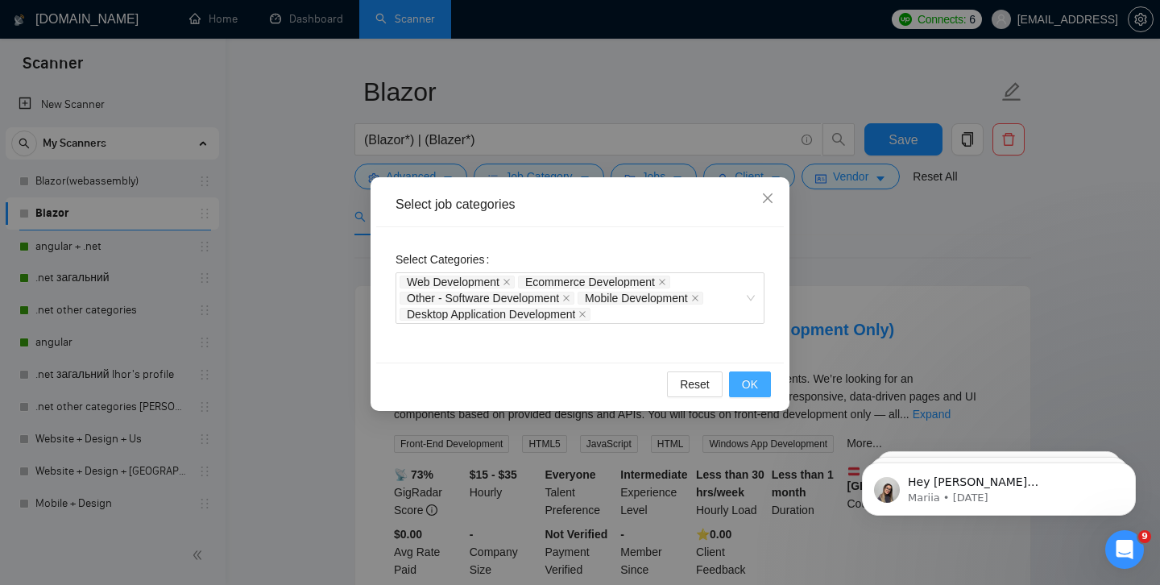
click at [753, 386] on span "OK" at bounding box center [750, 385] width 16 height 18
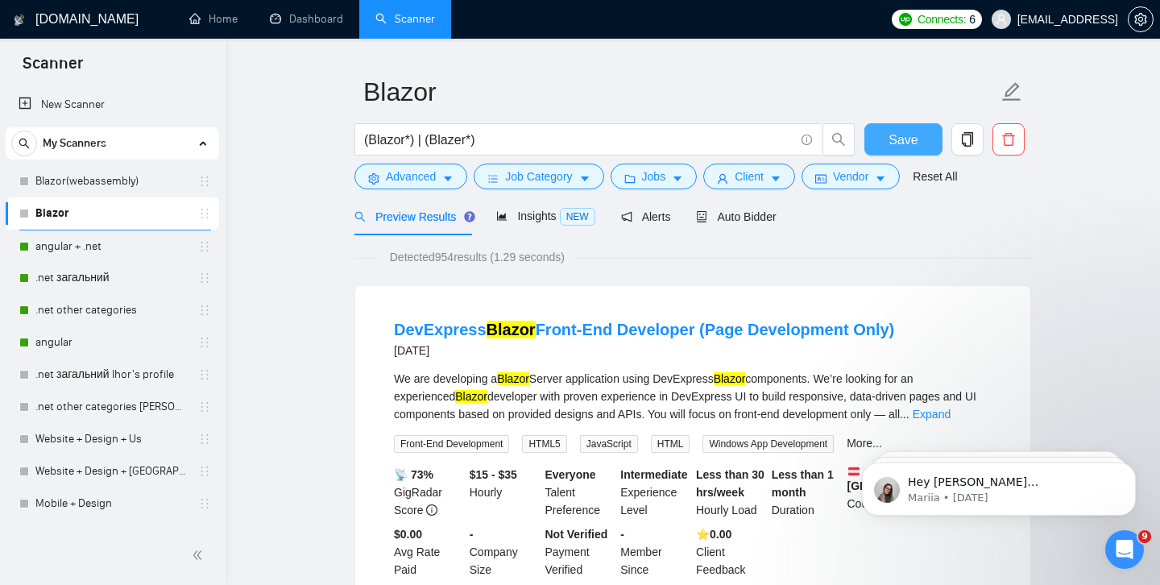
click at [892, 138] on span "Save" at bounding box center [903, 140] width 29 height 20
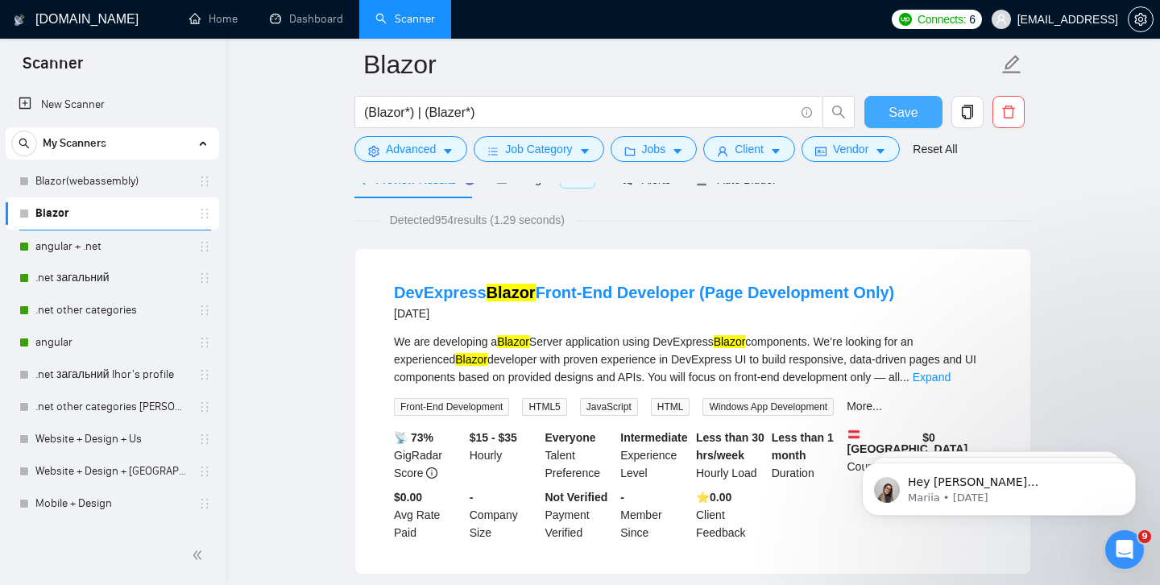
scroll to position [84, 0]
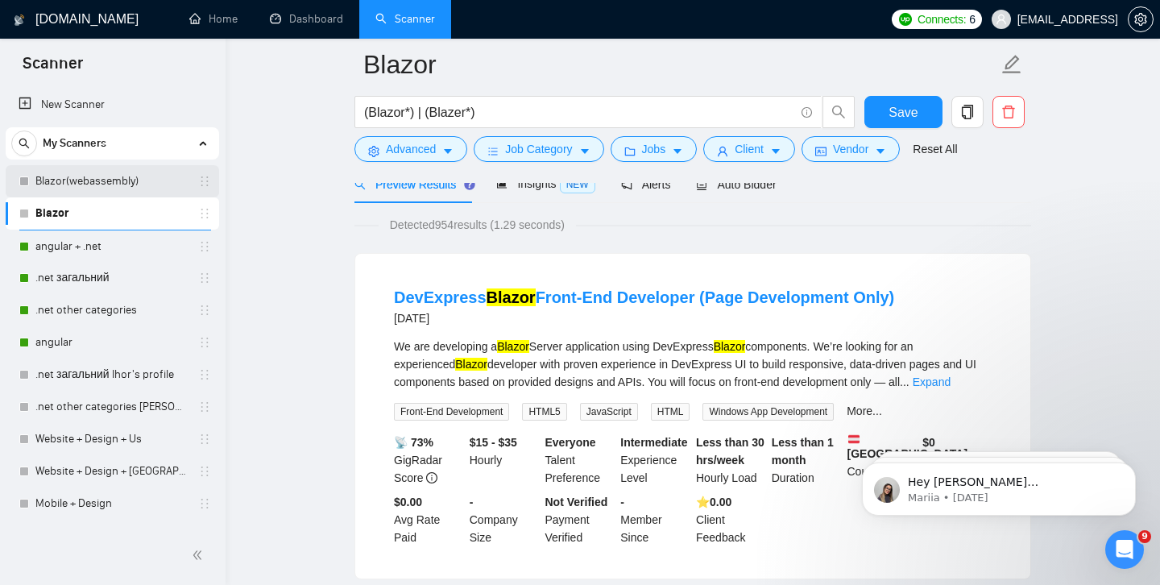
click at [93, 185] on link "Blazor(webassembly)" at bounding box center [111, 181] width 153 height 32
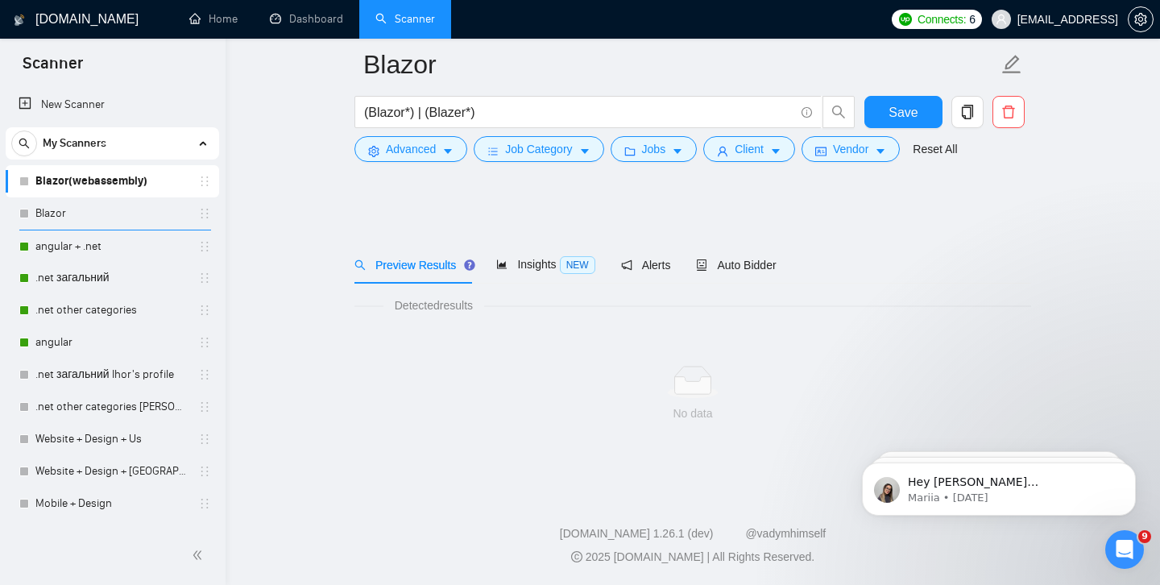
scroll to position [3, 0]
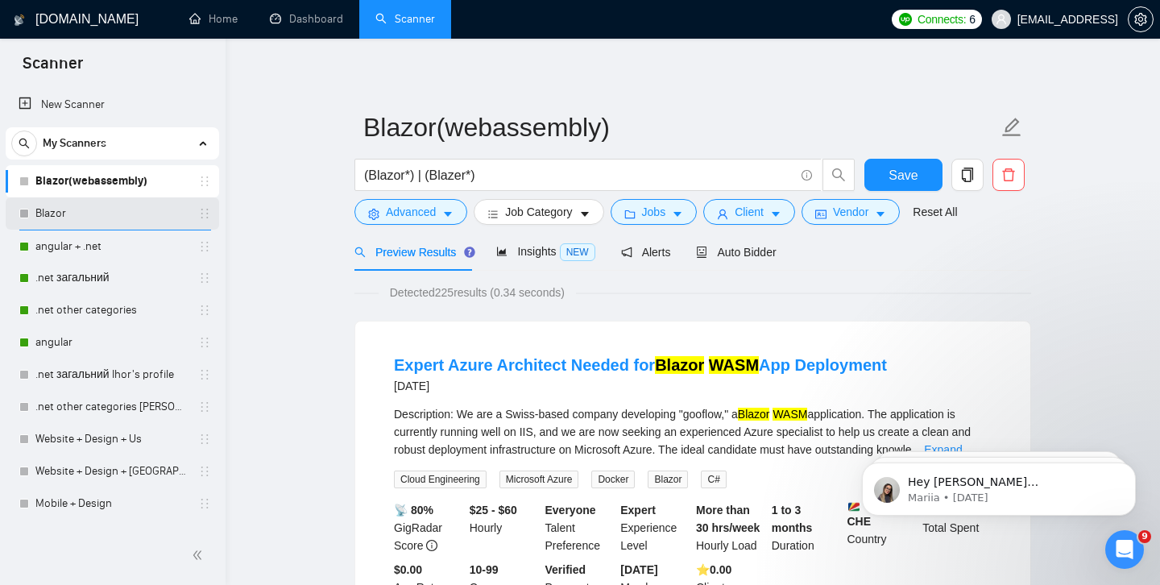
click at [93, 210] on link "Blazor" at bounding box center [111, 213] width 153 height 32
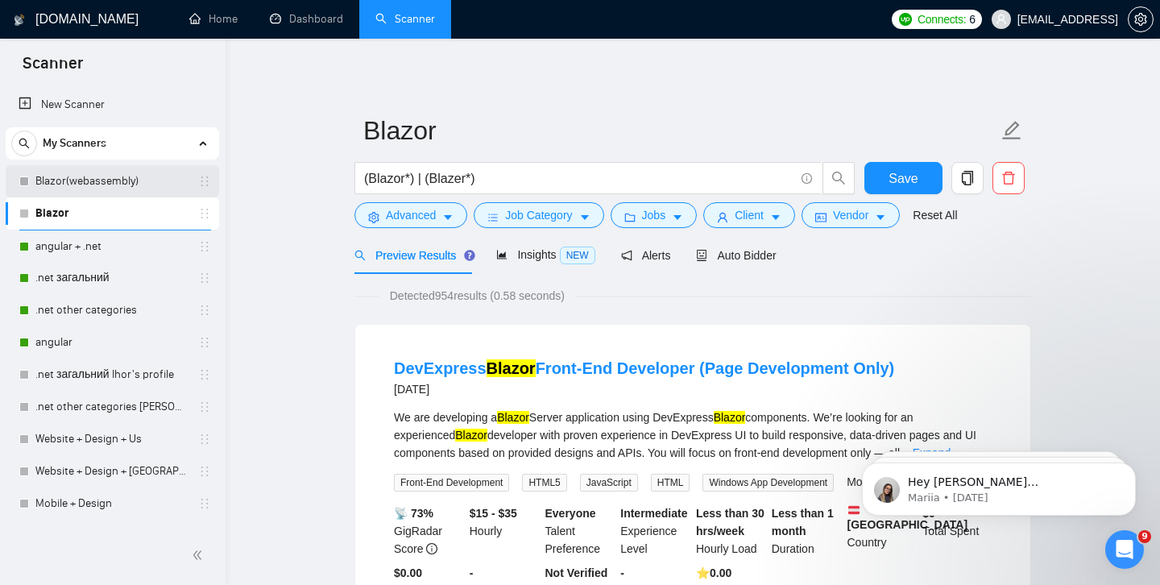
click at [98, 189] on link "Blazor(webassembly)" at bounding box center [111, 181] width 153 height 32
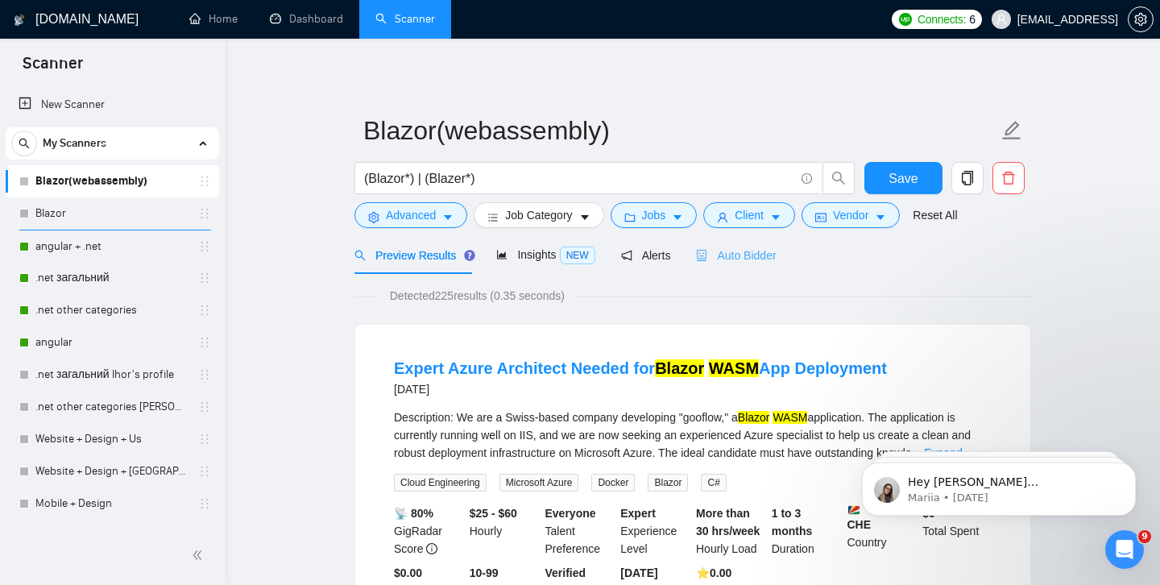
click at [741, 268] on div "Auto Bidder" at bounding box center [736, 255] width 80 height 38
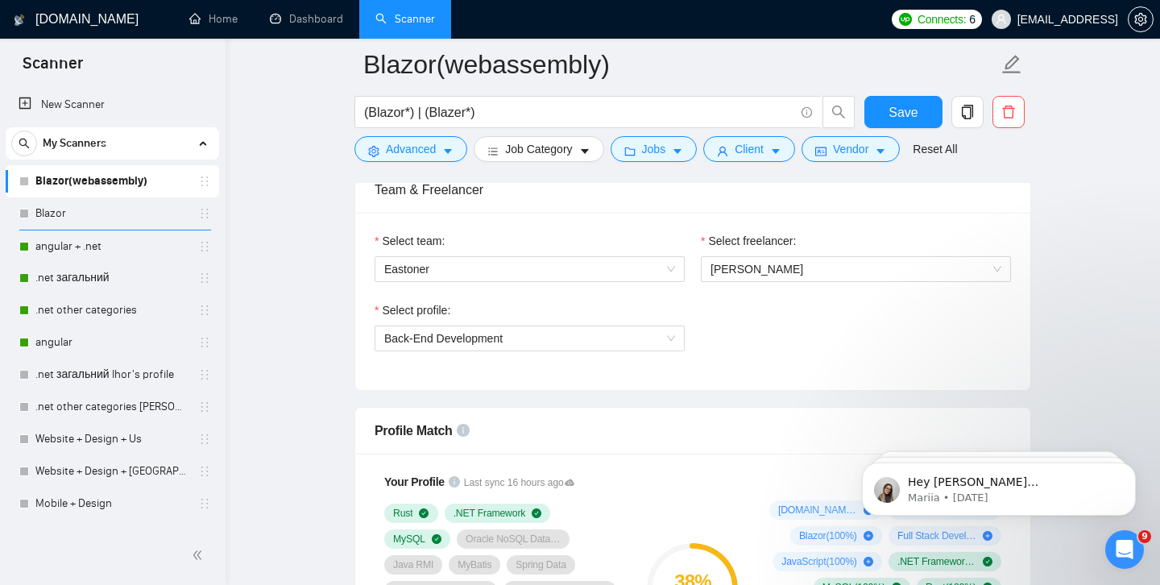
scroll to position [824, 0]
click at [741, 266] on span "Vadym Kovalenko" at bounding box center [757, 270] width 93 height 13
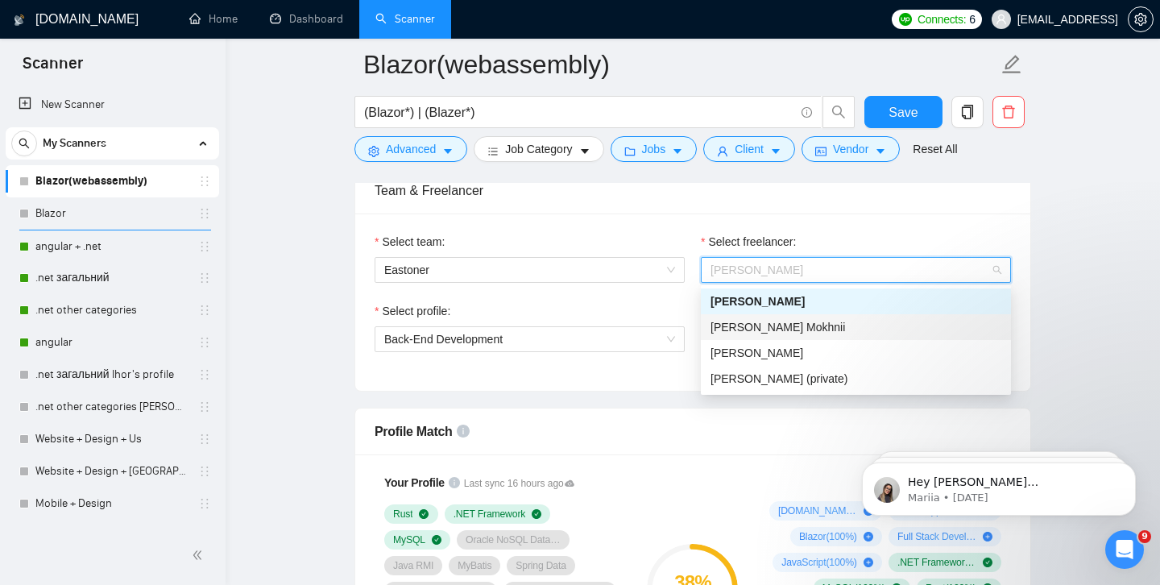
click at [741, 334] on div "Ihor Mokhnii" at bounding box center [856, 327] width 291 height 18
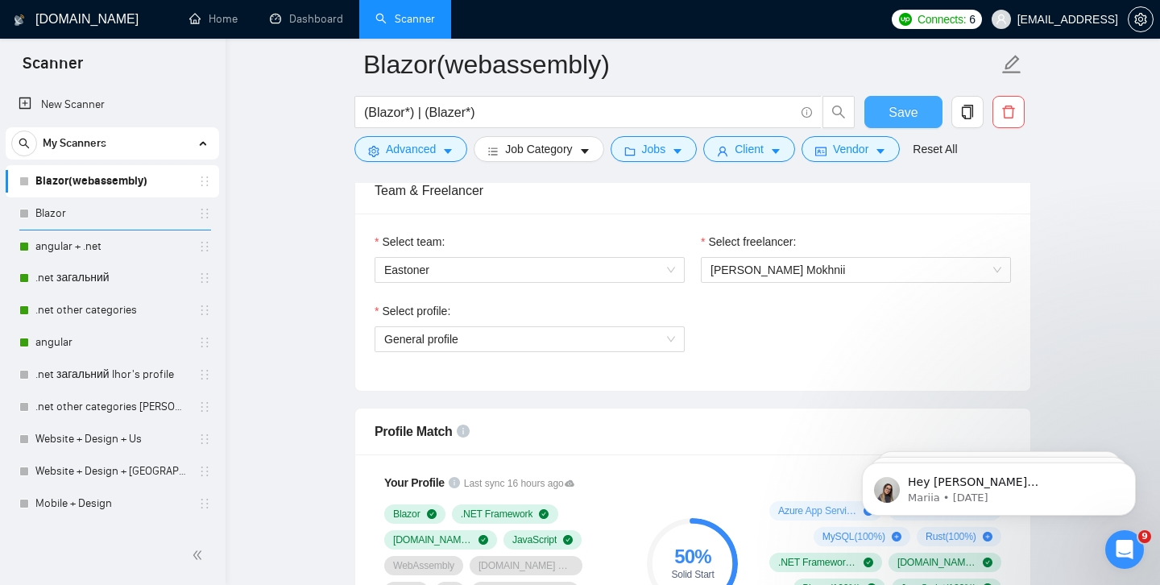
click at [894, 114] on span "Save" at bounding box center [903, 112] width 29 height 20
click at [83, 211] on link "Blazor" at bounding box center [111, 213] width 153 height 32
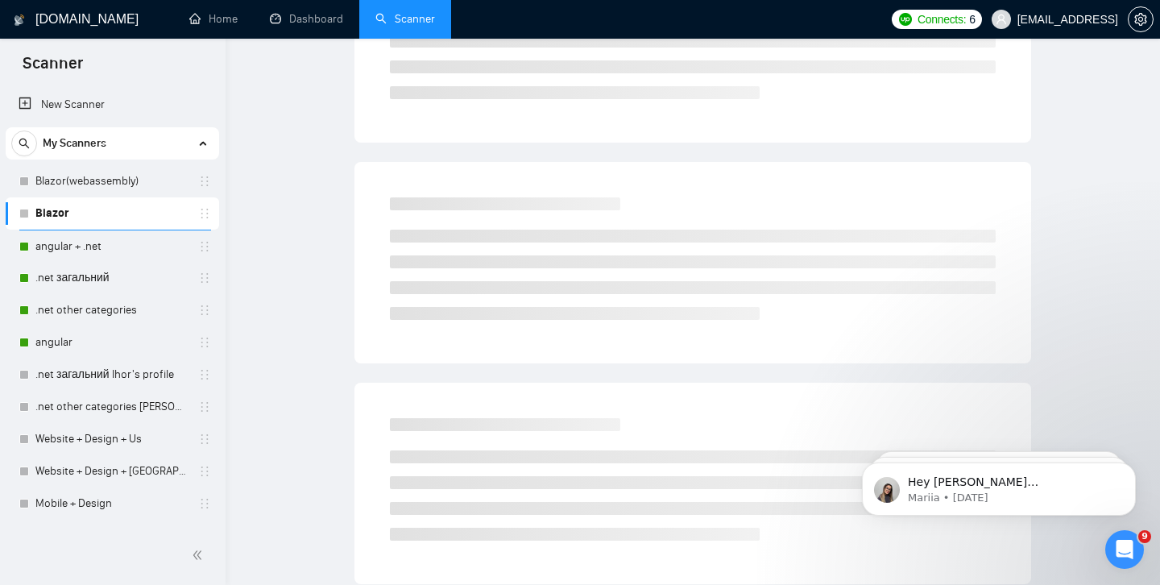
scroll to position [3, 0]
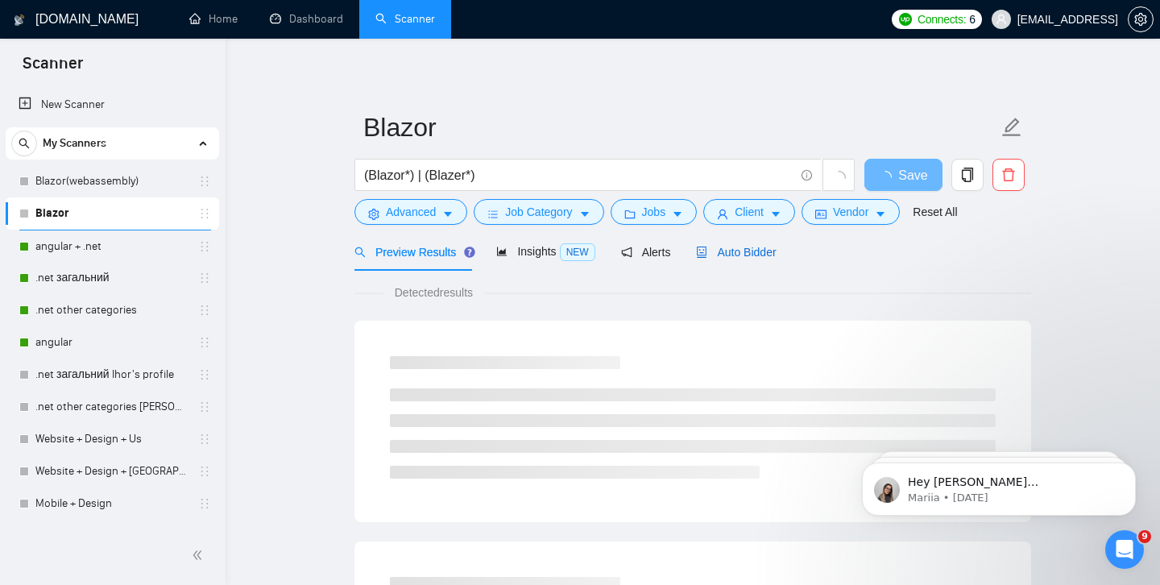
click at [749, 251] on span "Auto Bidder" at bounding box center [736, 252] width 80 height 13
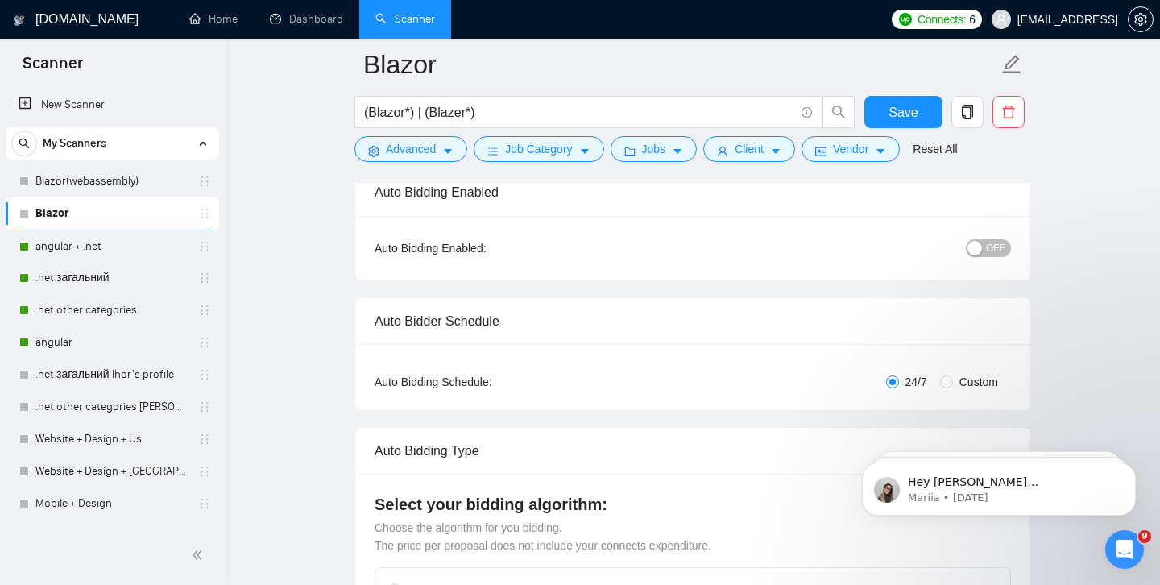
scroll to position [138, 0]
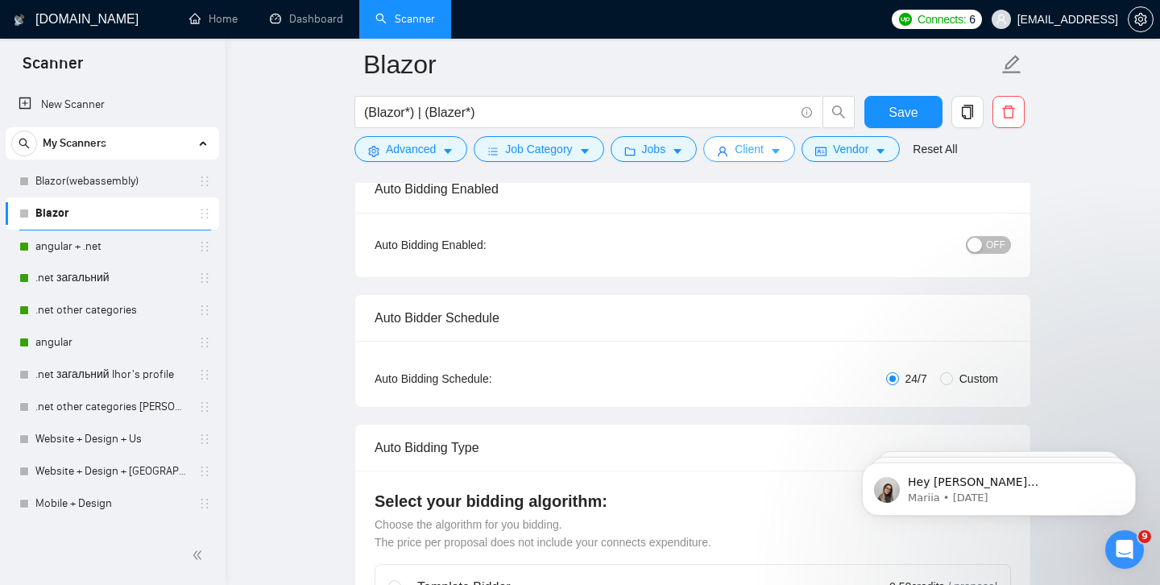
click at [761, 141] on span "Client" at bounding box center [749, 149] width 29 height 18
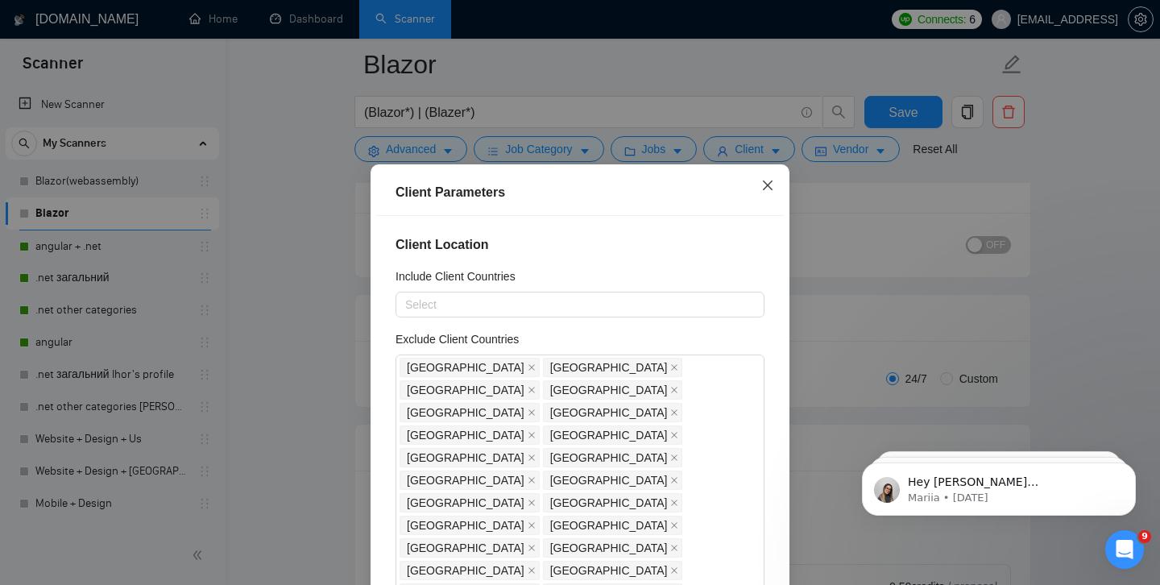
click at [768, 174] on span "Close" at bounding box center [768, 186] width 44 height 44
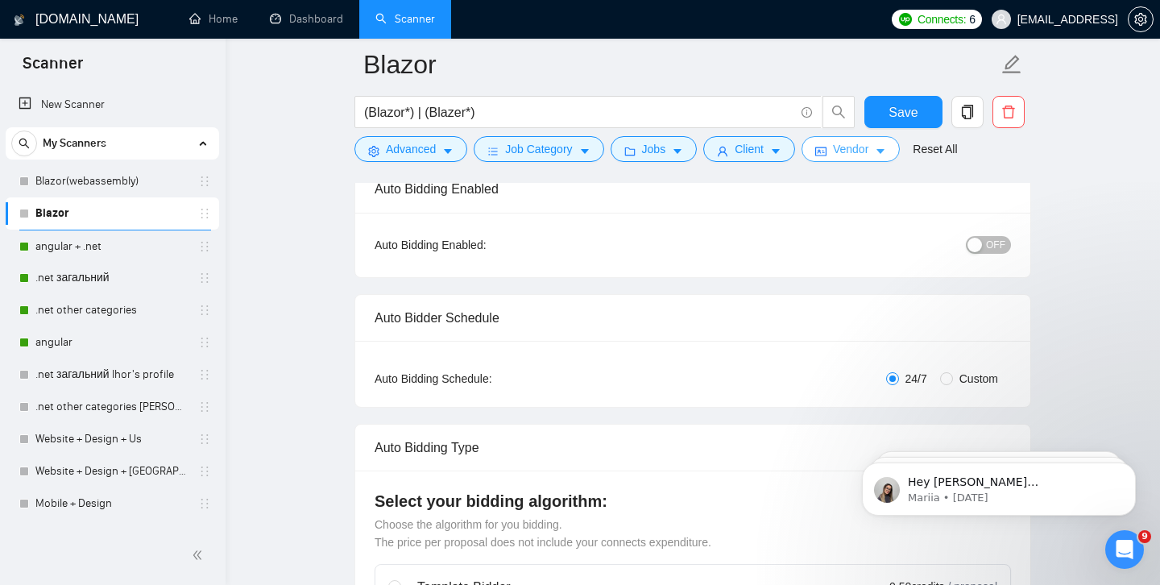
click at [840, 156] on span "Vendor" at bounding box center [850, 149] width 35 height 18
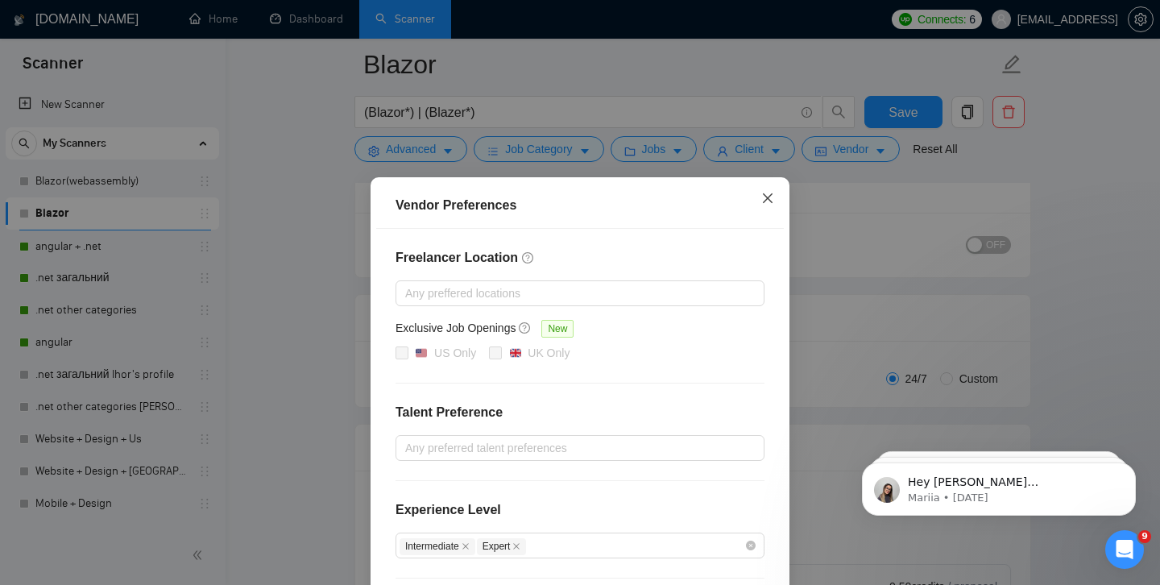
click at [779, 201] on span "Close" at bounding box center [768, 199] width 44 height 44
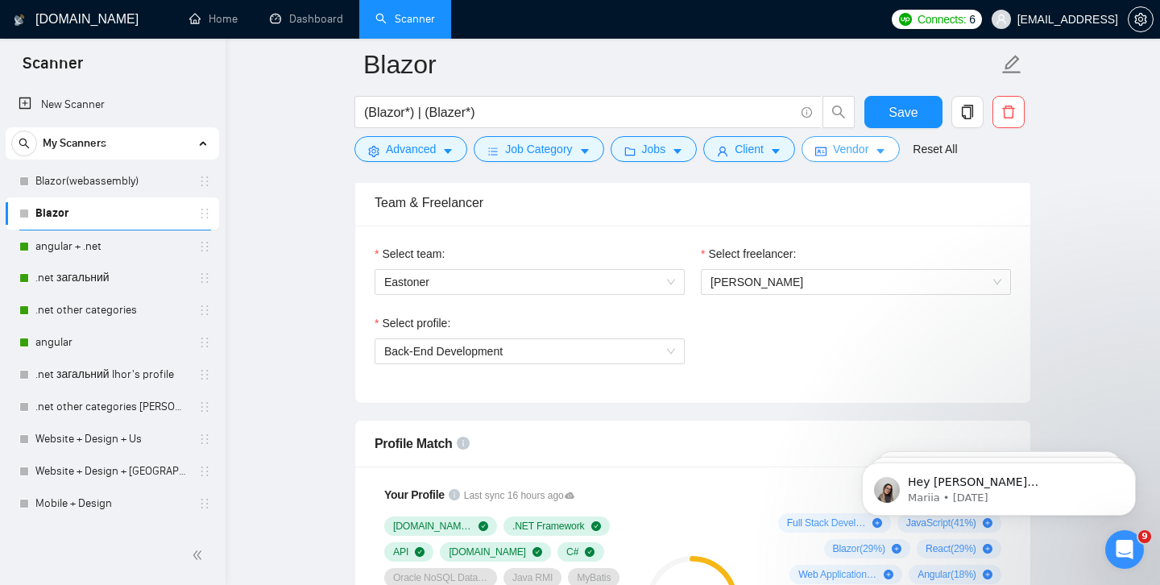
scroll to position [836, 0]
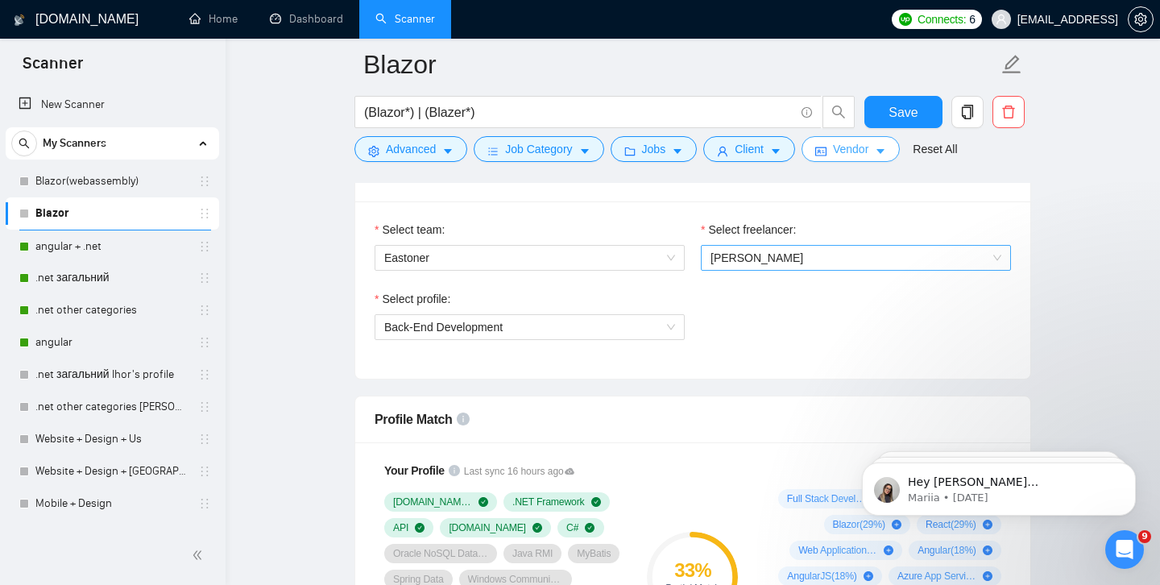
click at [749, 265] on span "Vadym Kovalenko" at bounding box center [856, 258] width 291 height 24
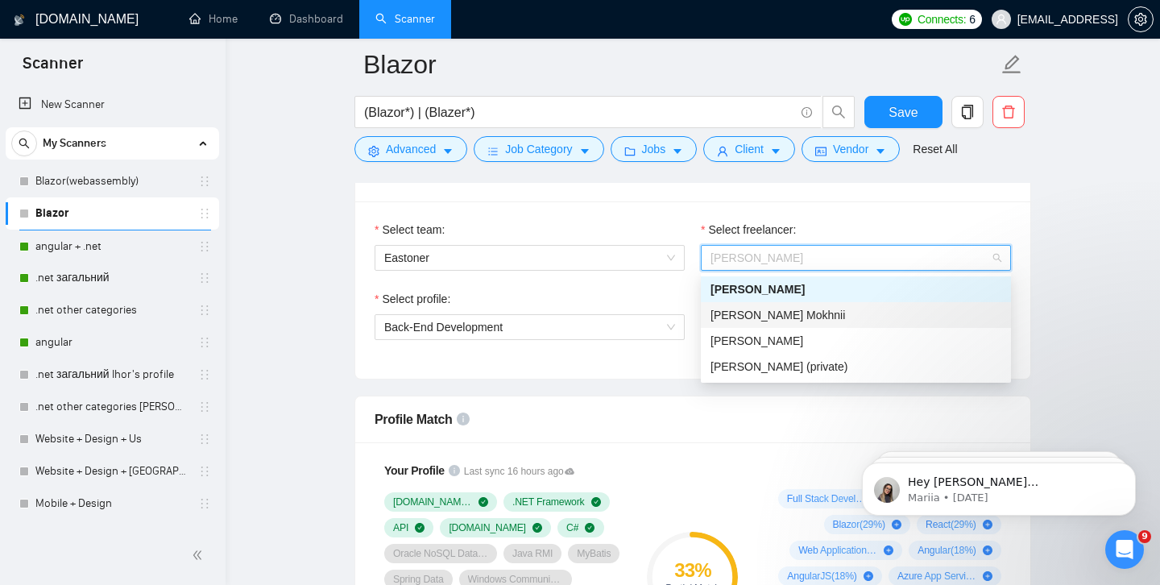
click at [805, 315] on div "Ihor Mokhnii" at bounding box center [856, 315] width 291 height 18
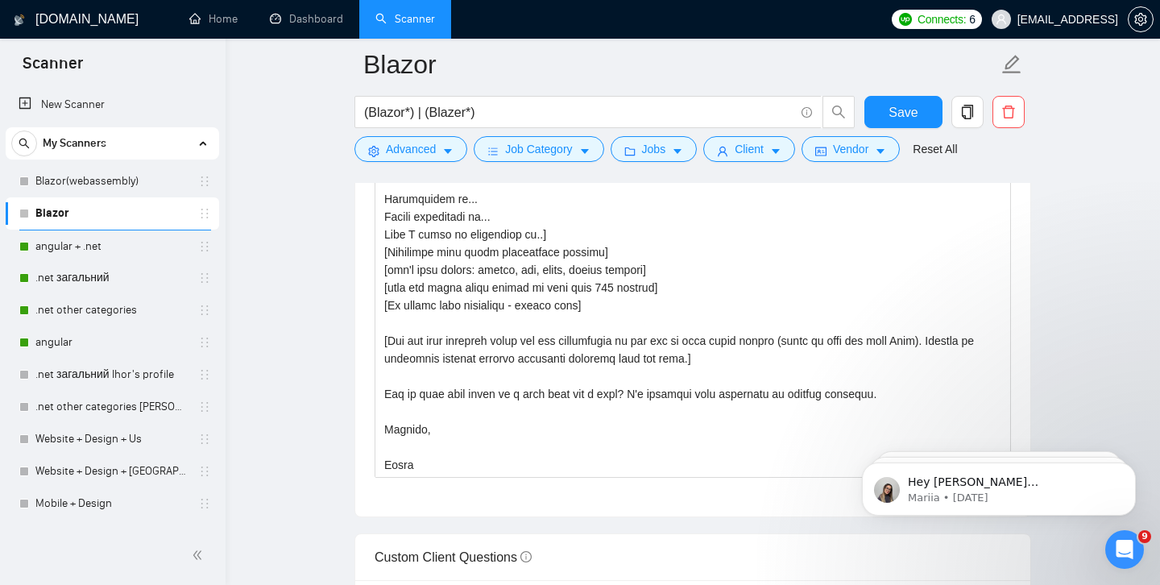
scroll to position [1875, 0]
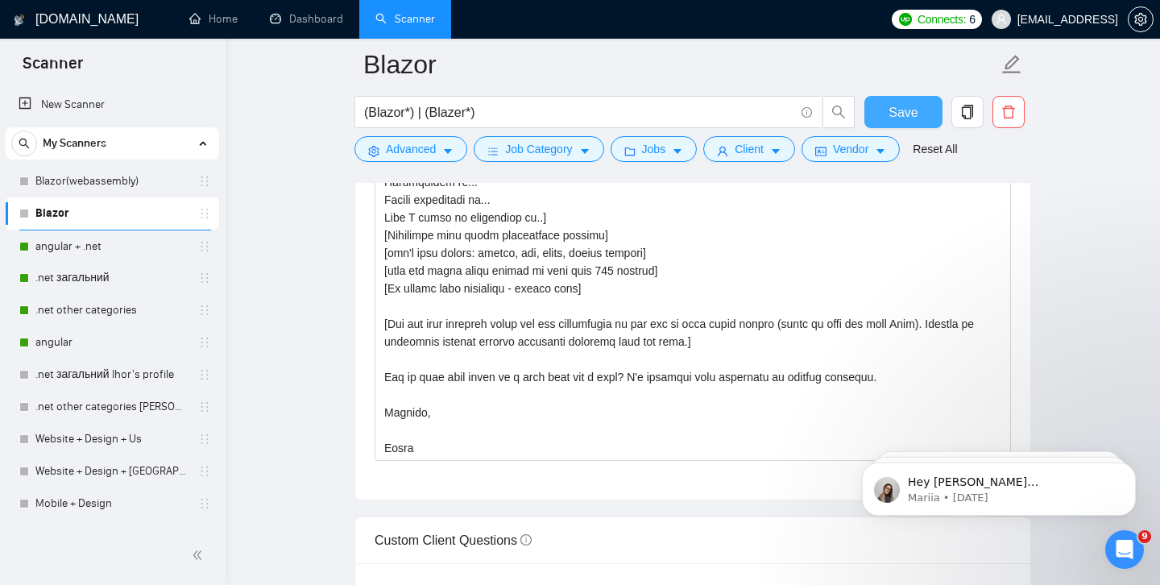
click at [884, 114] on button "Save" at bounding box center [904, 112] width 78 height 32
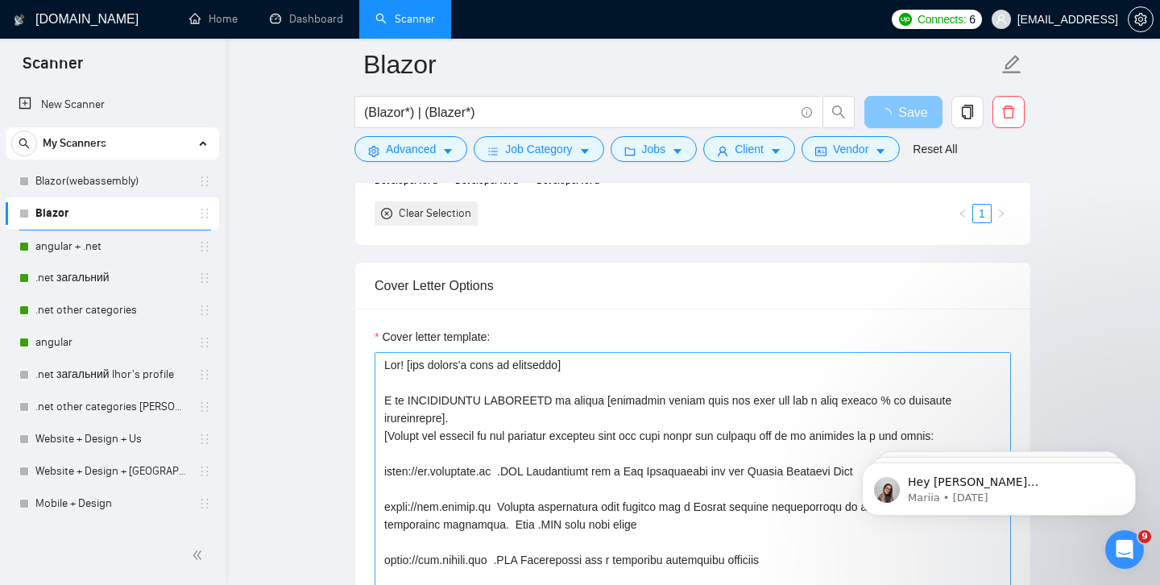
scroll to position [1617, 0]
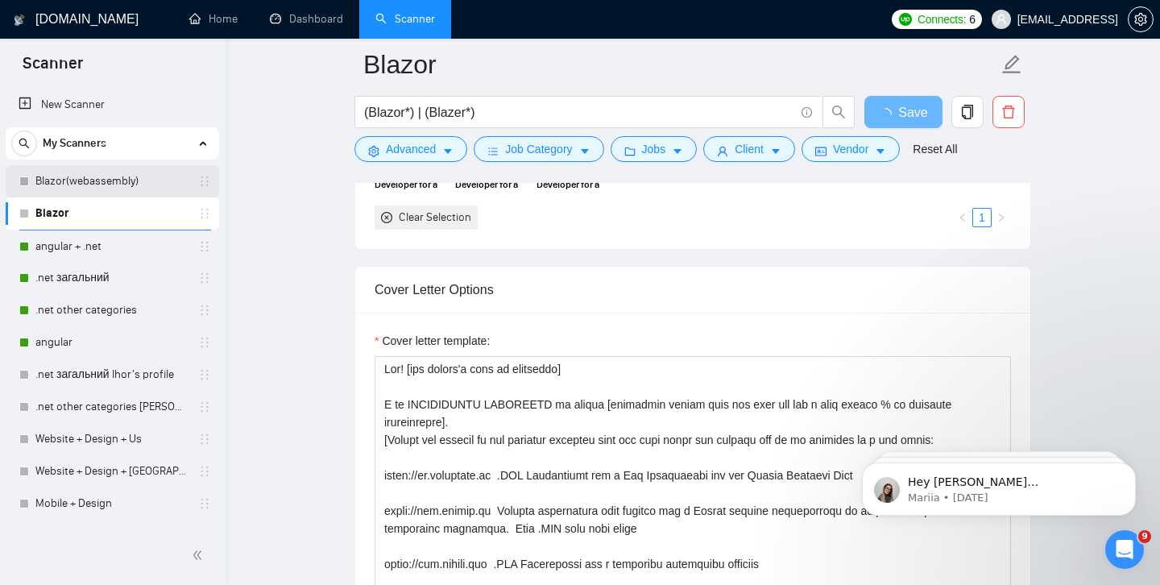
click at [118, 184] on link "Blazor(webassembly)" at bounding box center [111, 181] width 153 height 32
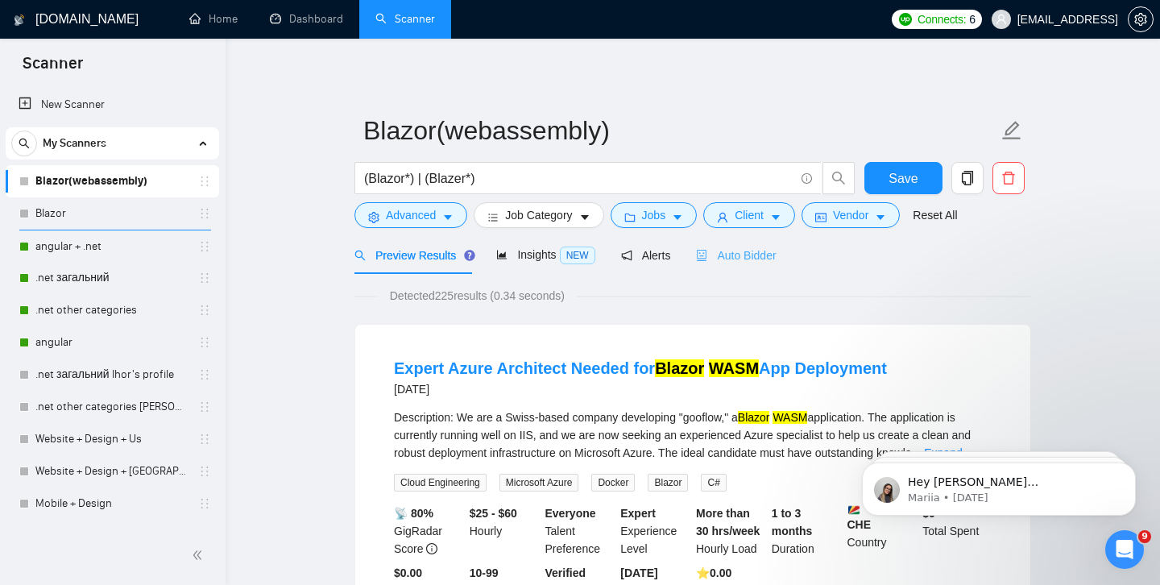
click at [747, 244] on div "Auto Bidder" at bounding box center [736, 255] width 80 height 38
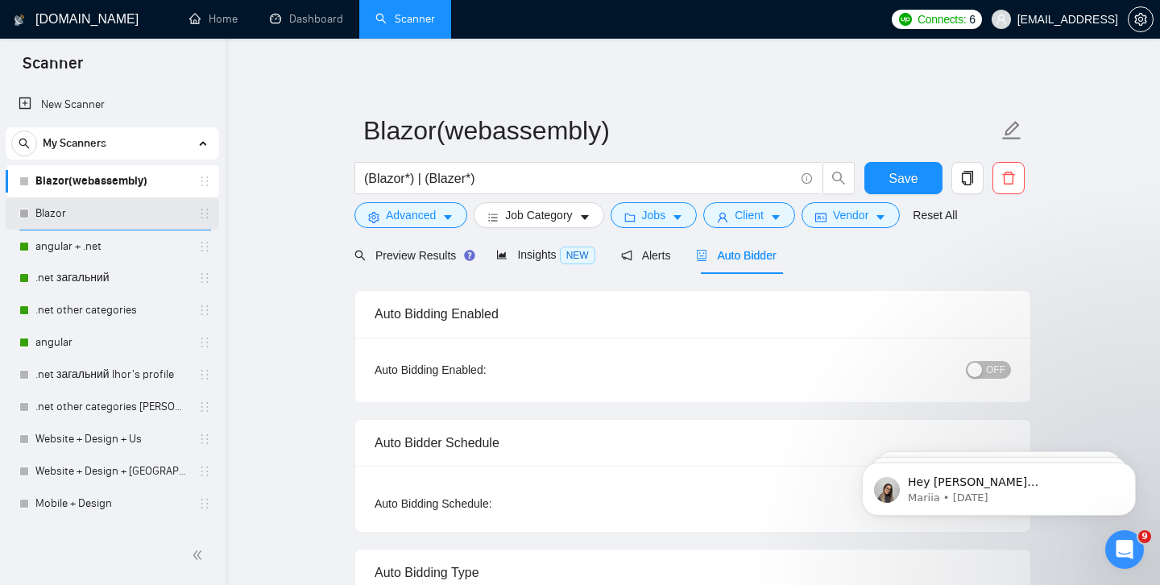
click at [81, 227] on link "Blazor" at bounding box center [111, 213] width 153 height 32
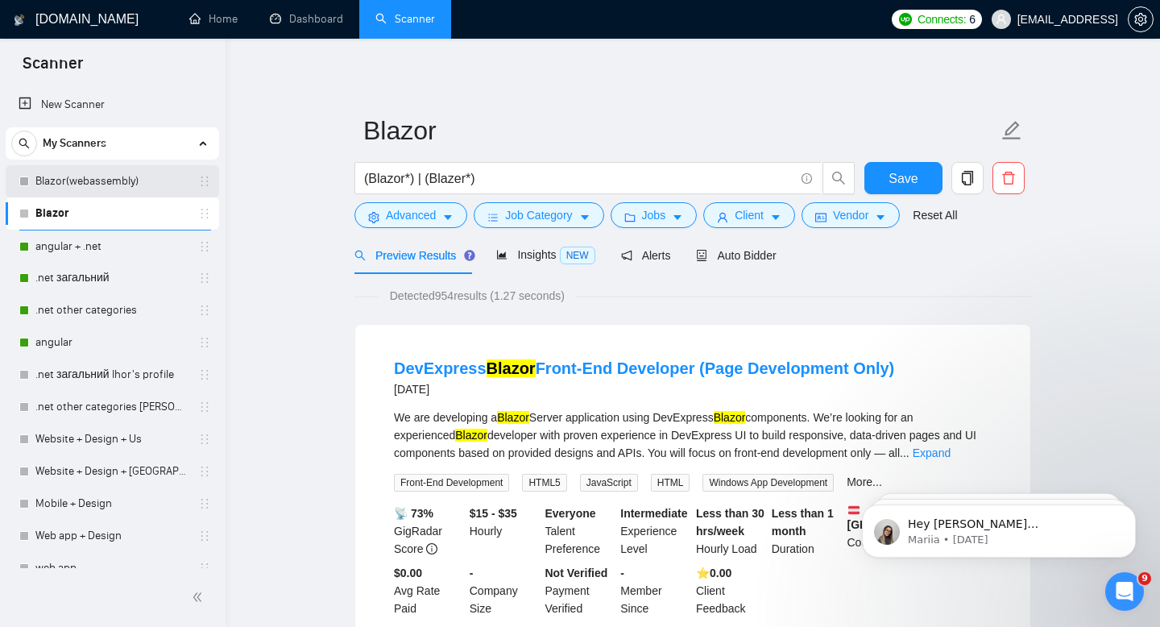
click at [131, 185] on link "Blazor(webassembly)" at bounding box center [111, 181] width 153 height 32
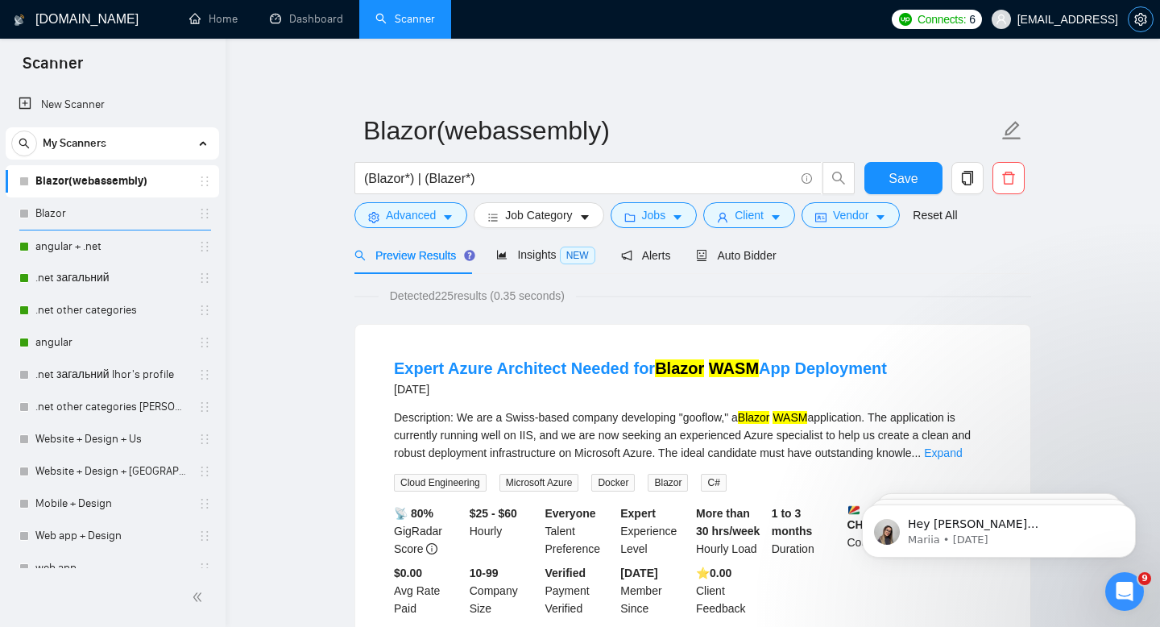
click at [1141, 26] on button "button" at bounding box center [1141, 19] width 26 height 26
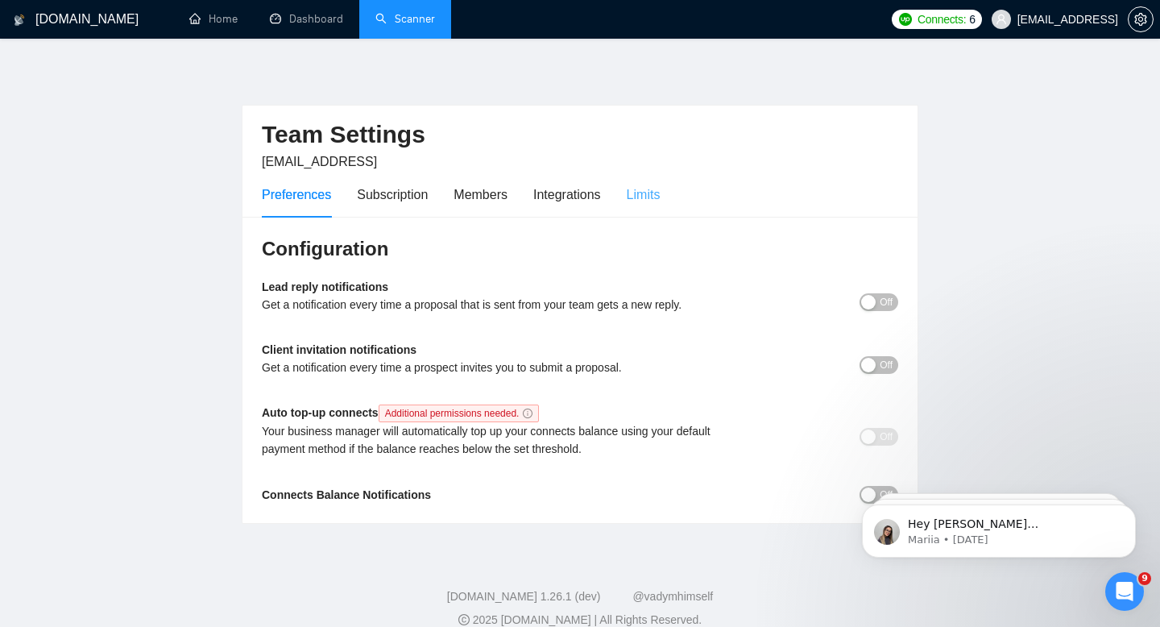
click at [653, 208] on div "Limits" at bounding box center [644, 195] width 34 height 46
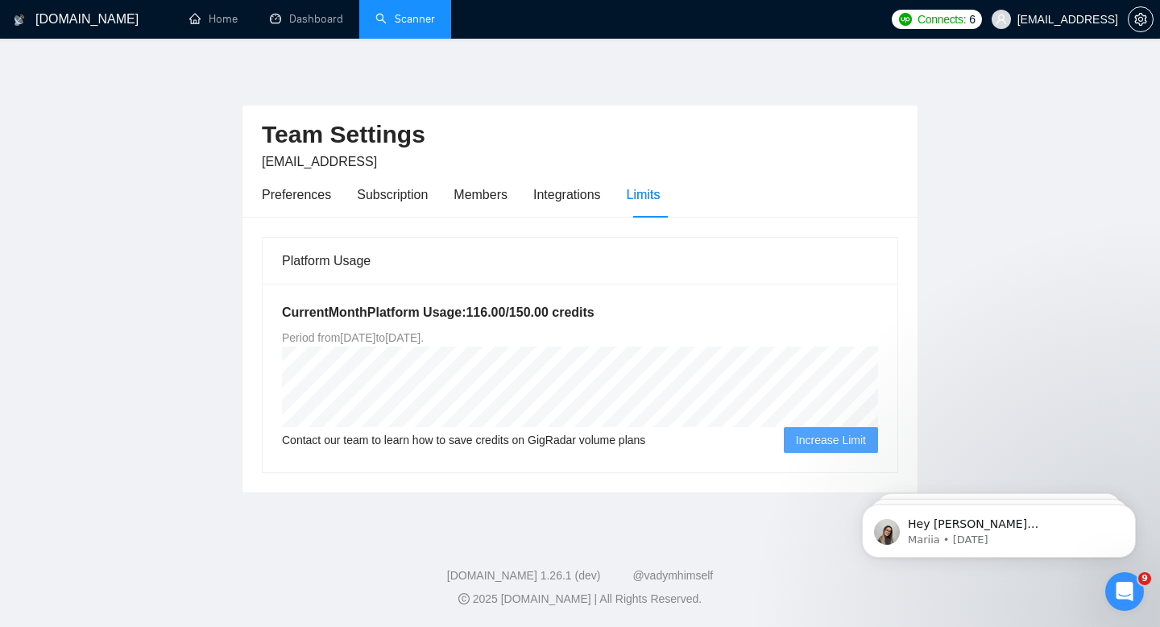
click at [639, 200] on div "Limits" at bounding box center [644, 195] width 34 height 20
